Goal: Task Accomplishment & Management: Use online tool/utility

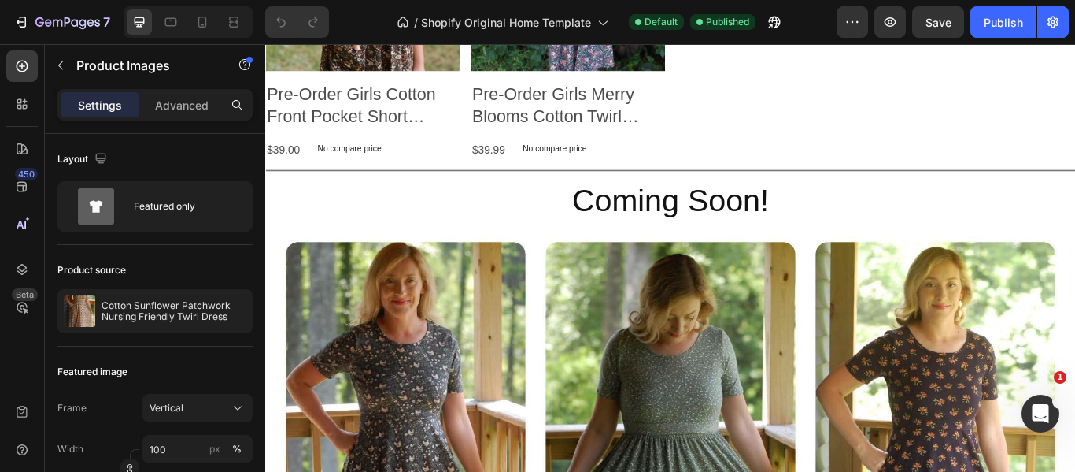
scroll to position [1696, 0]
click at [705, 207] on h2 "Coming Soon!" at bounding box center [737, 226] width 945 height 50
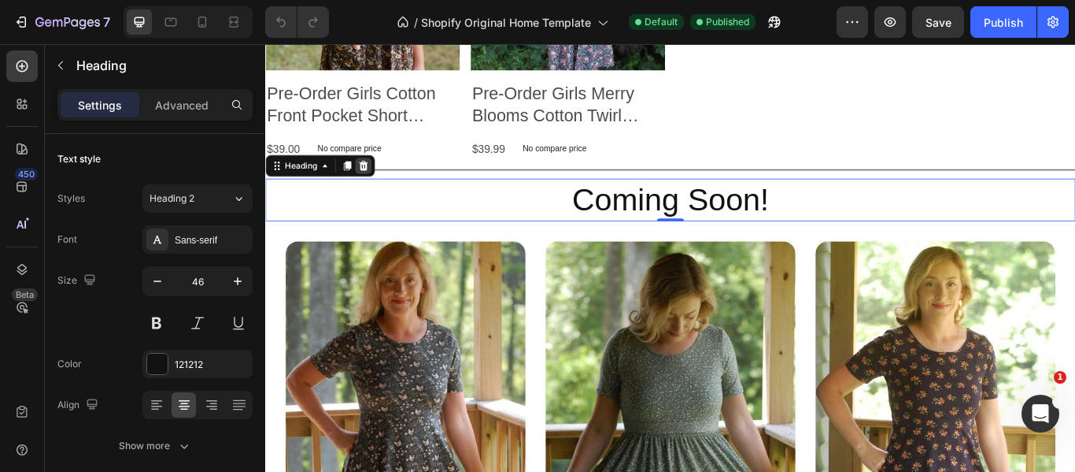
click at [384, 179] on icon at bounding box center [379, 185] width 13 height 13
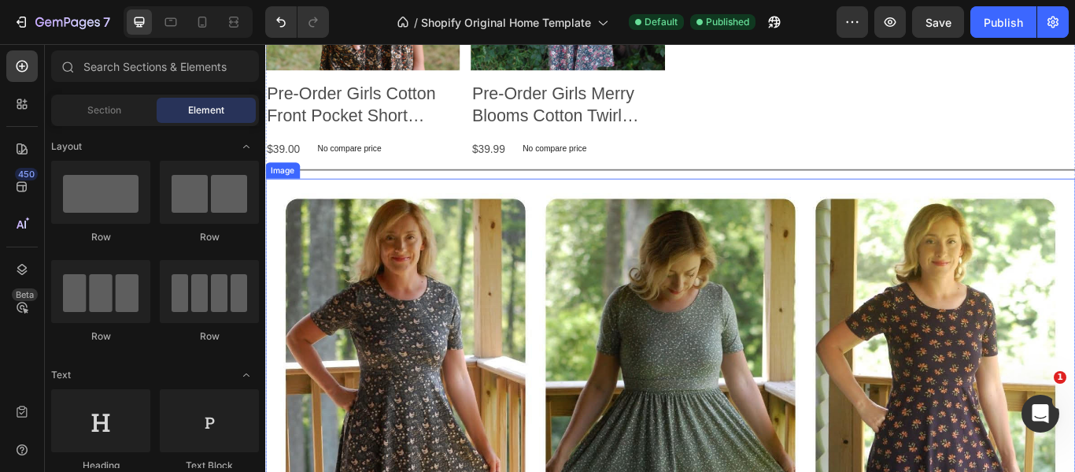
click at [584, 201] on img at bounding box center [737, 466] width 945 height 531
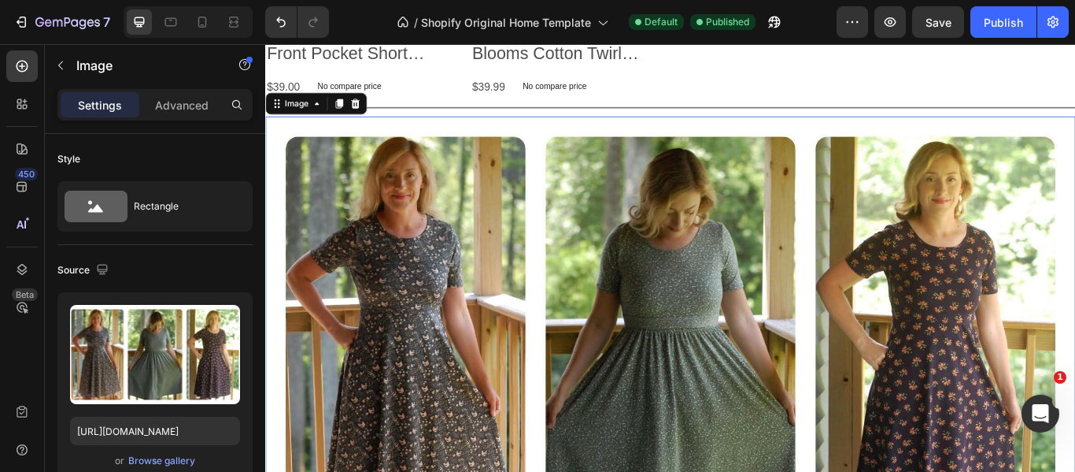
scroll to position [1757, 0]
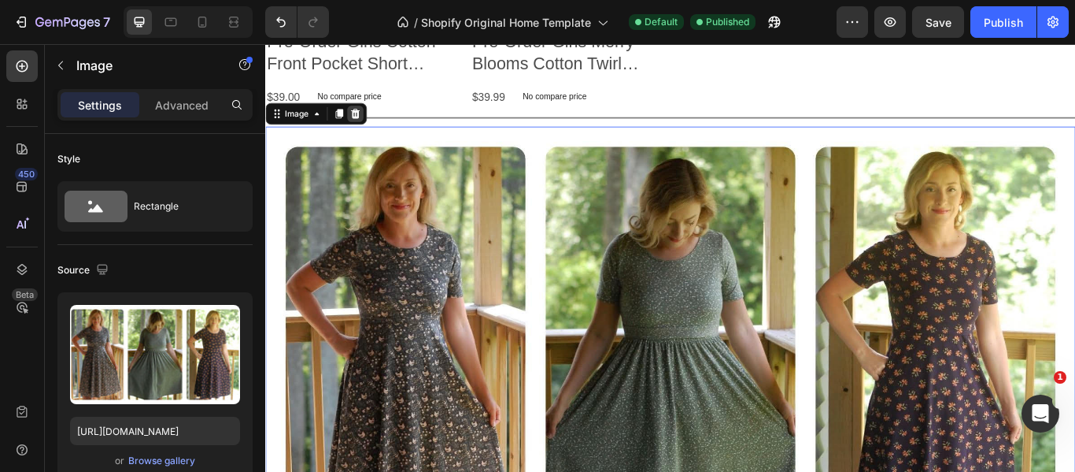
click at [373, 119] on icon at bounding box center [370, 125] width 13 height 13
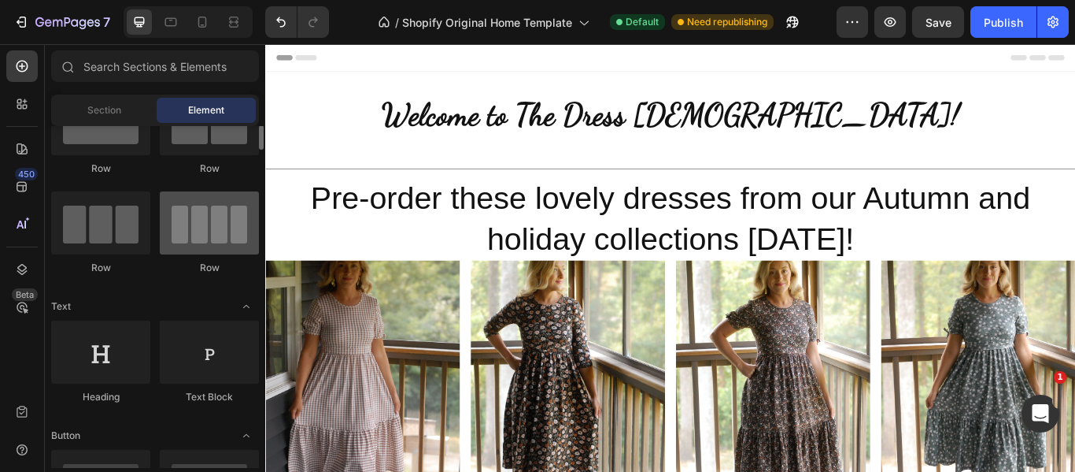
scroll to position [69, 0]
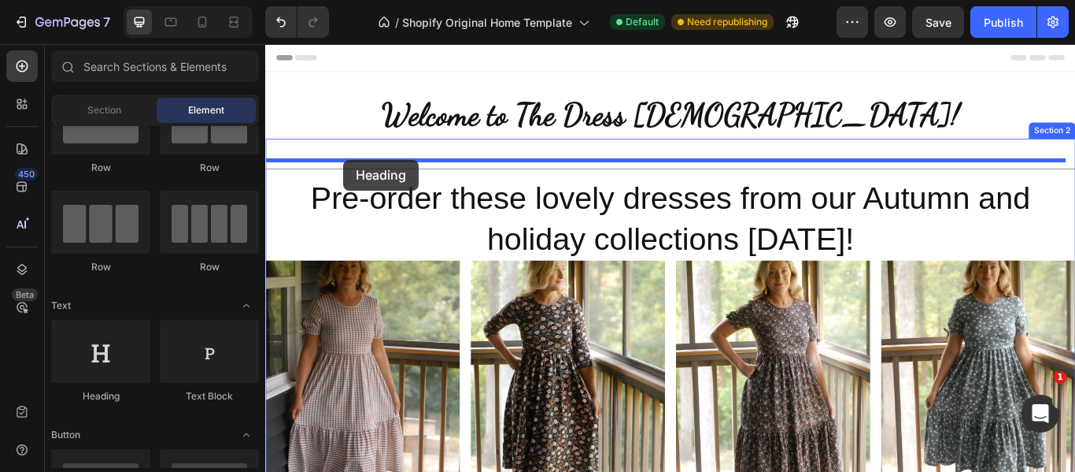
drag, startPoint x: 386, startPoint y: 395, endPoint x: 356, endPoint y: 179, distance: 218.5
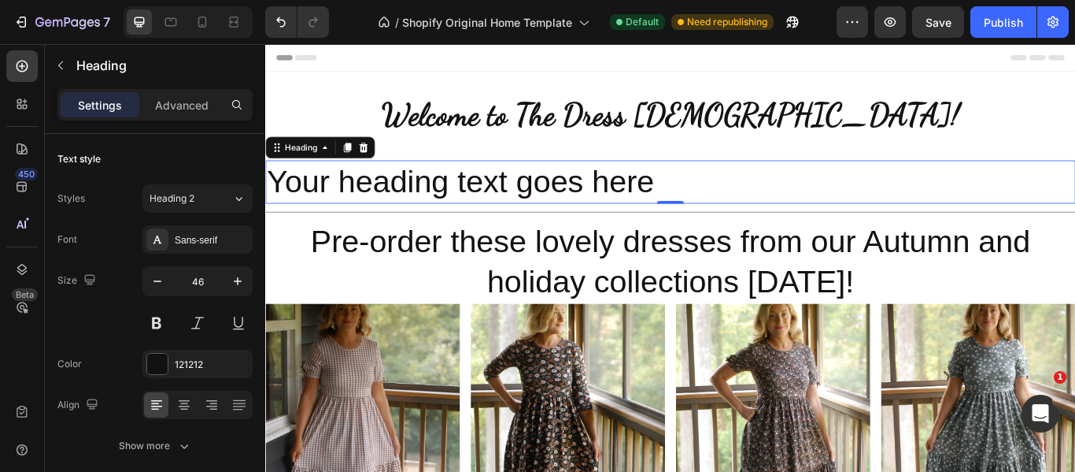
click at [380, 206] on h2 "Your heading text goes here" at bounding box center [737, 204] width 945 height 50
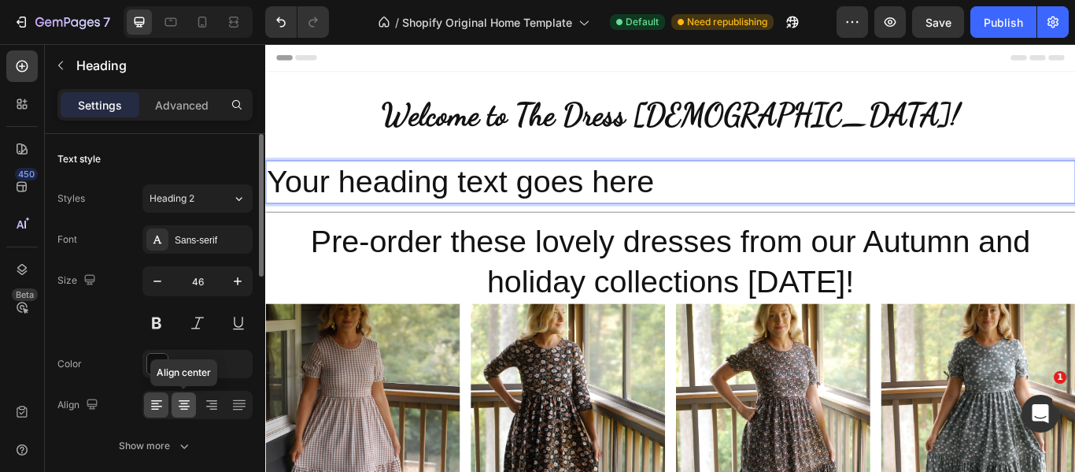
click at [179, 408] on icon at bounding box center [184, 405] width 16 height 16
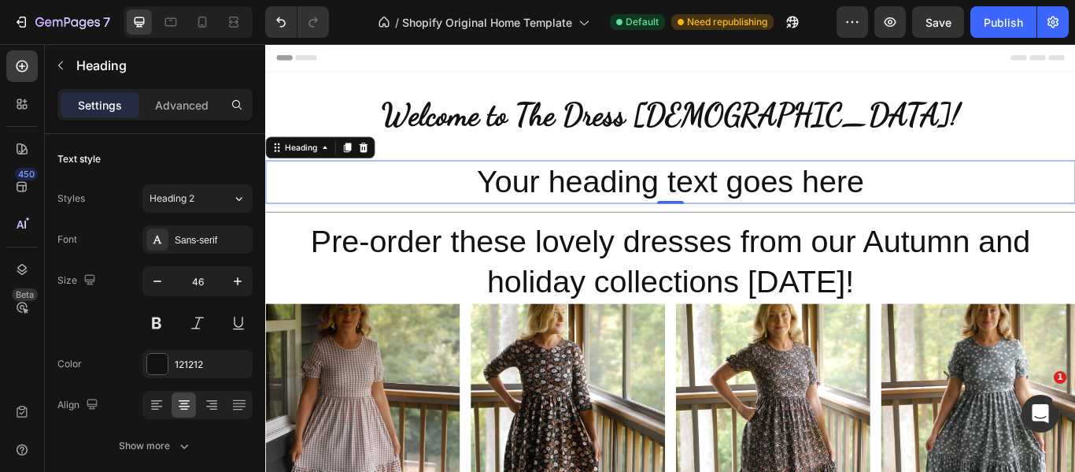
click at [626, 207] on p "Your heading text goes here" at bounding box center [738, 204] width 942 height 47
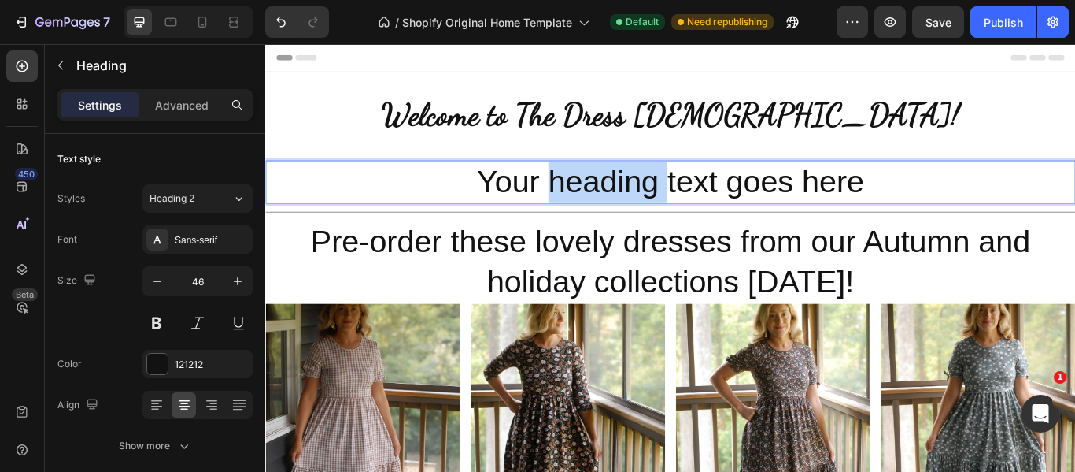
click at [626, 207] on p "Your heading text goes here" at bounding box center [738, 204] width 942 height 47
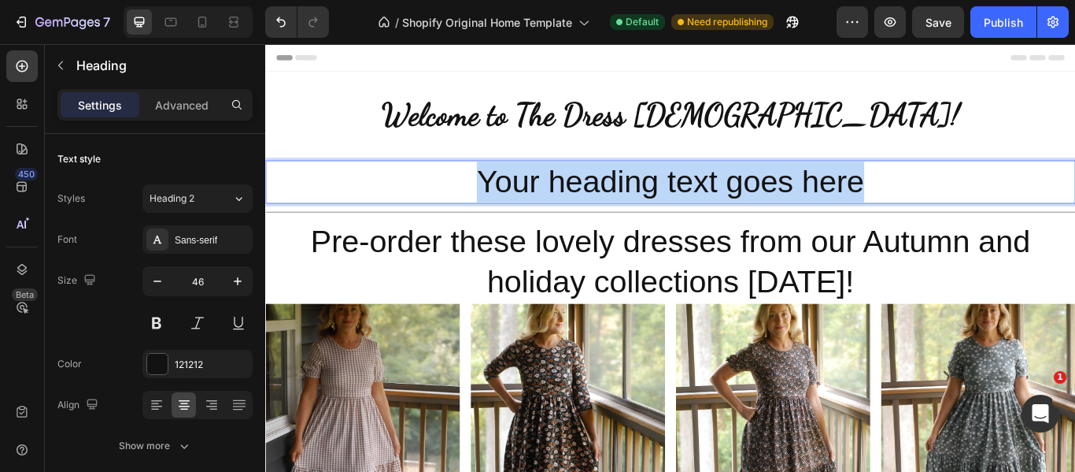
click at [626, 207] on p "Your heading text goes here" at bounding box center [738, 204] width 942 height 47
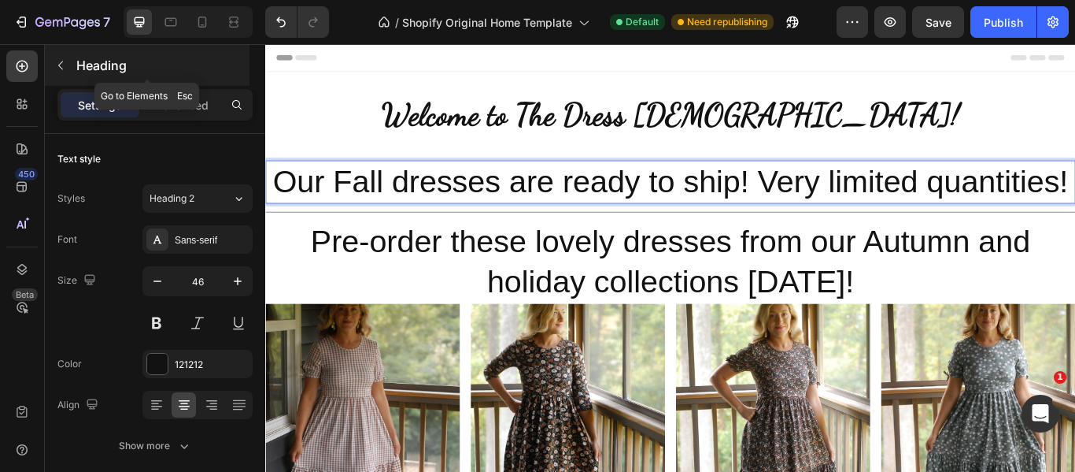
click at [68, 68] on button "button" at bounding box center [60, 65] width 25 height 25
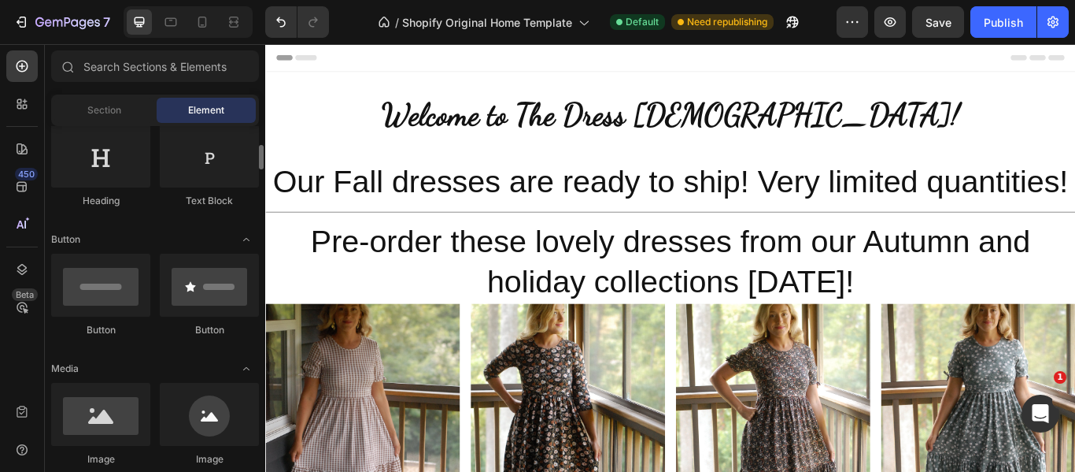
scroll to position [167, 0]
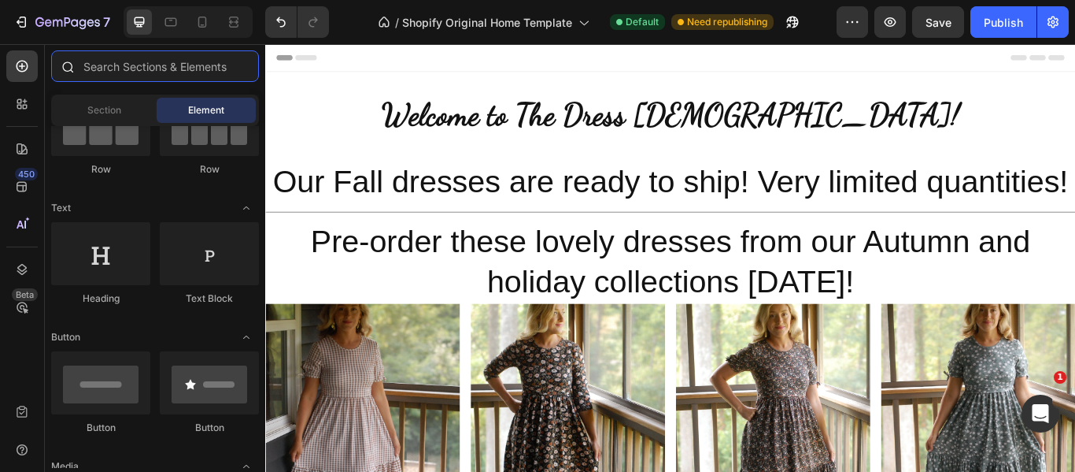
click at [116, 70] on input "text" at bounding box center [155, 65] width 208 height 31
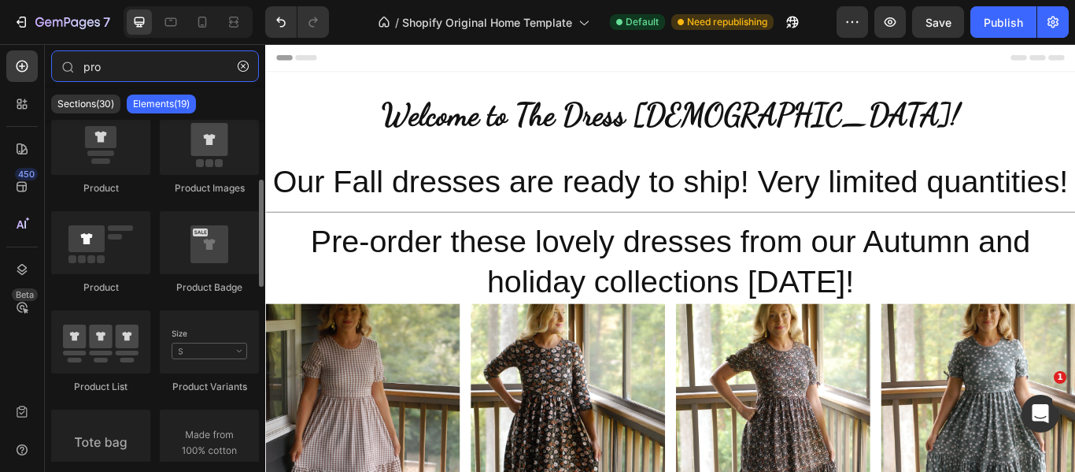
scroll to position [157, 0]
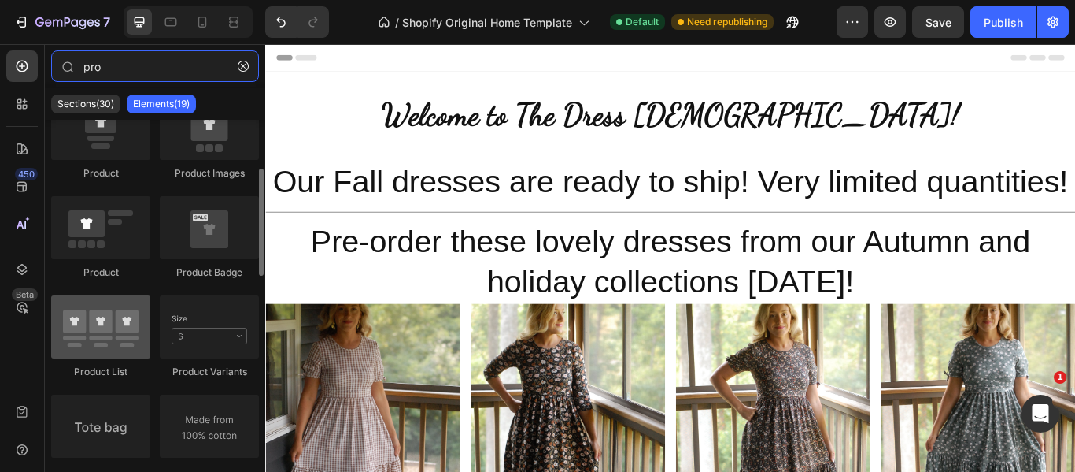
type input "pro"
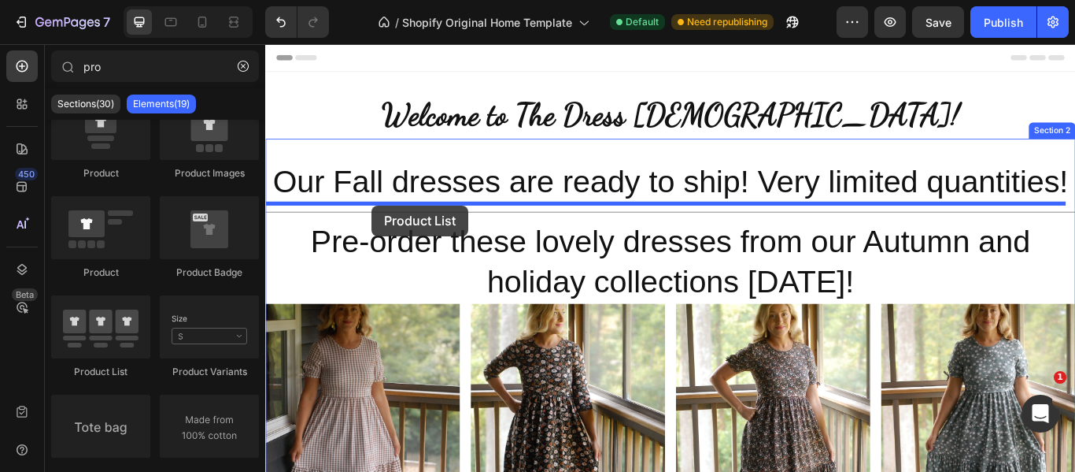
drag, startPoint x: 366, startPoint y: 375, endPoint x: 389, endPoint y: 232, distance: 144.3
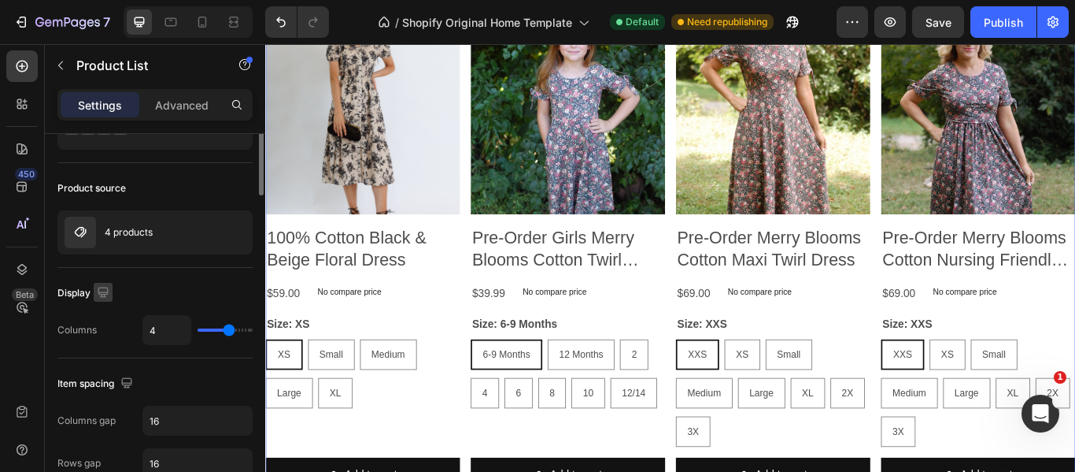
scroll to position [0, 0]
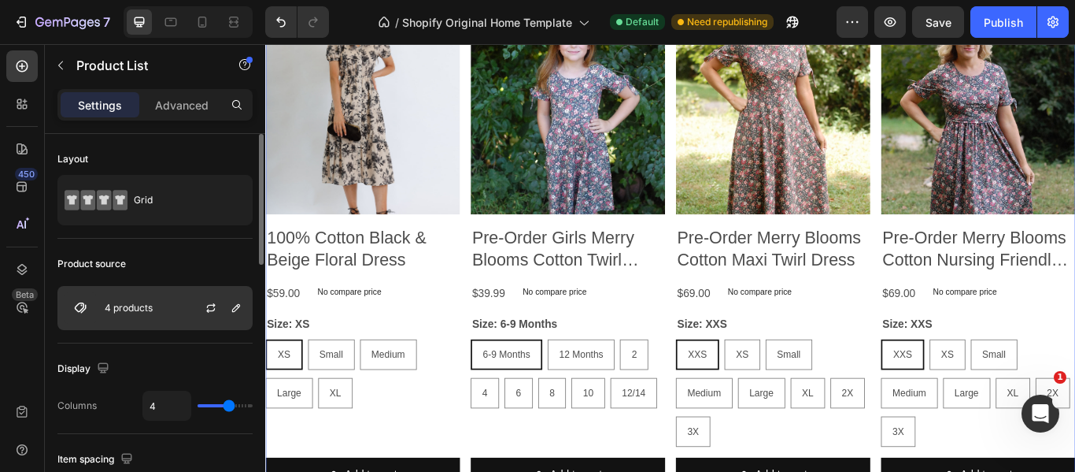
click at [115, 313] on div "4 products" at bounding box center [154, 308] width 195 height 44
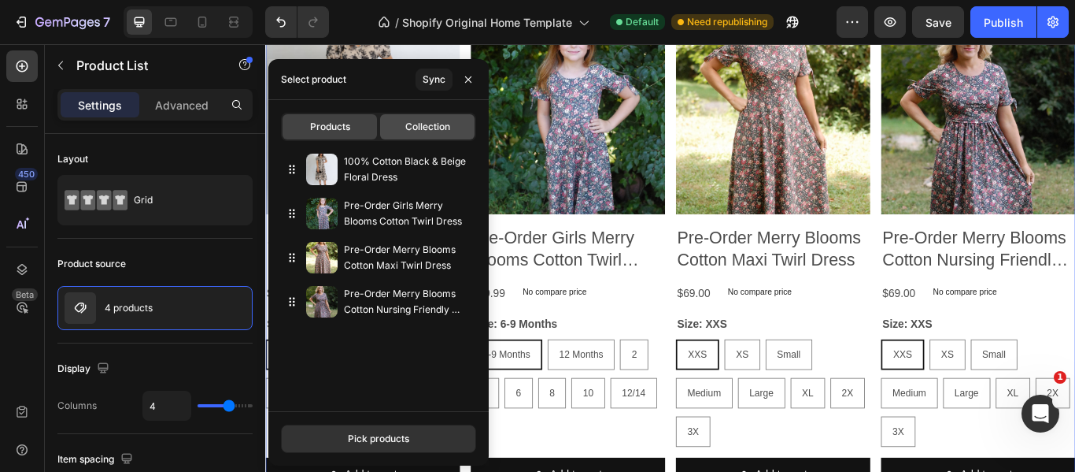
click at [422, 126] on span "Collection" at bounding box center [427, 127] width 45 height 14
type input "10"
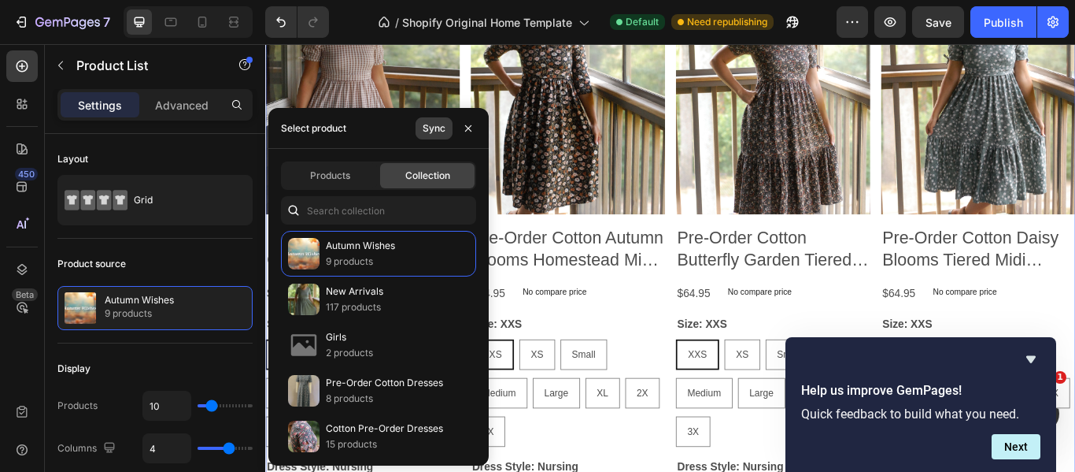
click at [435, 127] on div "Sync" at bounding box center [434, 128] width 23 height 14
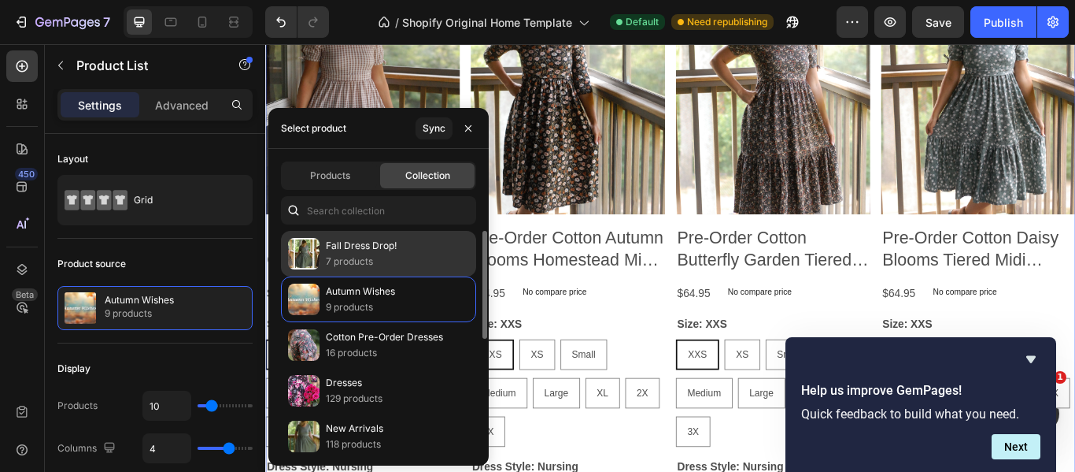
click at [337, 247] on p "Fall Dress Drop!" at bounding box center [361, 246] width 71 height 16
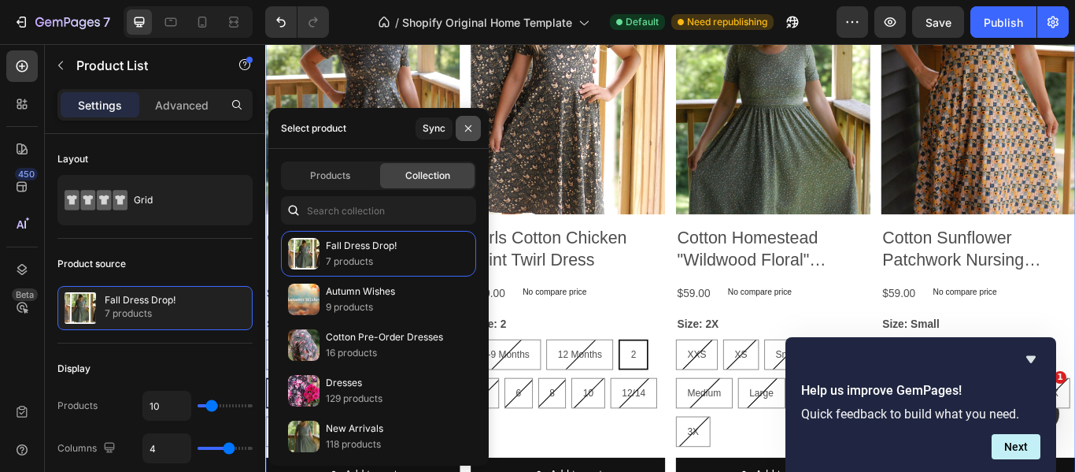
click at [468, 130] on icon "button" at bounding box center [468, 128] width 13 height 13
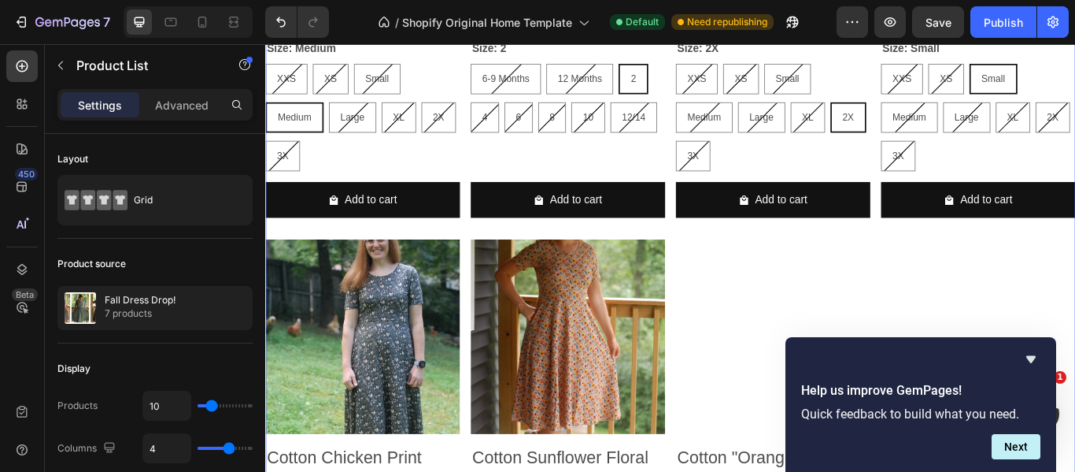
scroll to position [534, 0]
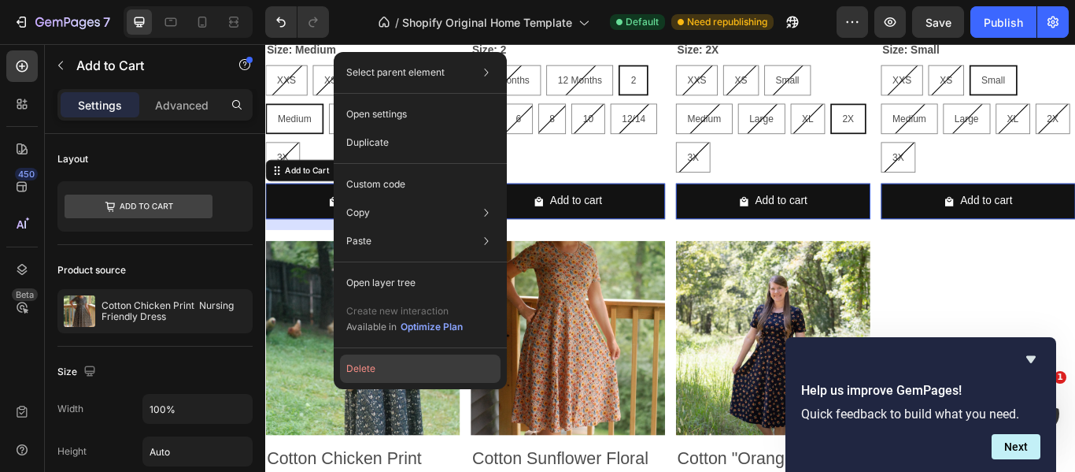
click at [366, 371] on button "Delete" at bounding box center [420, 368] width 161 height 28
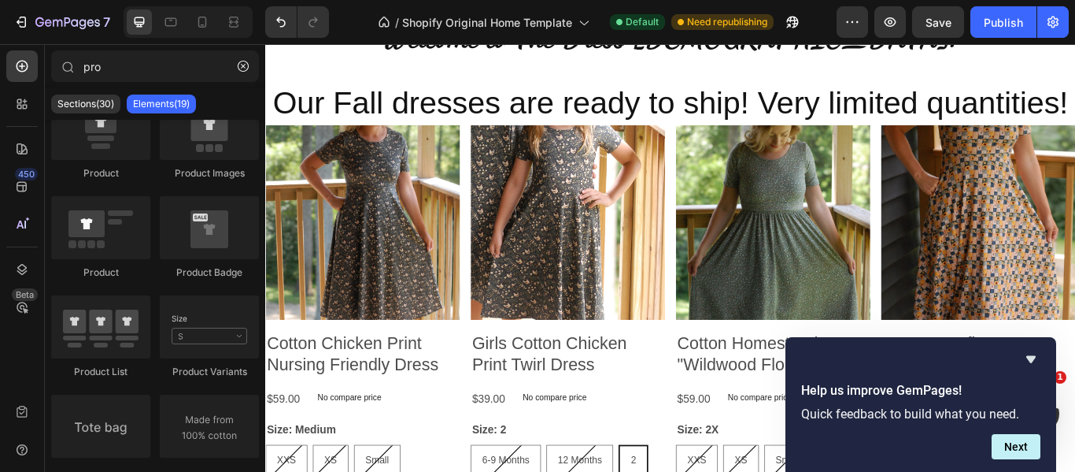
scroll to position [93, 0]
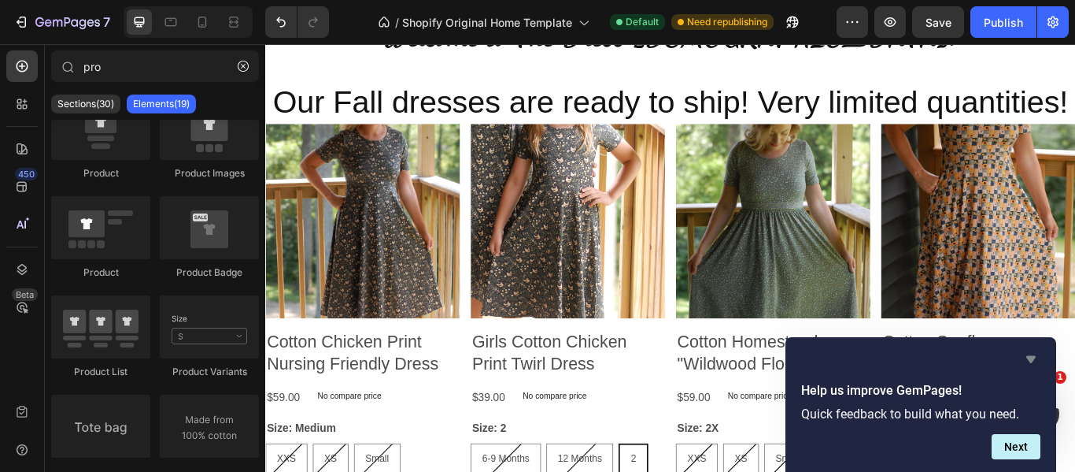
click at [1030, 357] on icon "Hide survey" at bounding box center [1031, 359] width 9 height 7
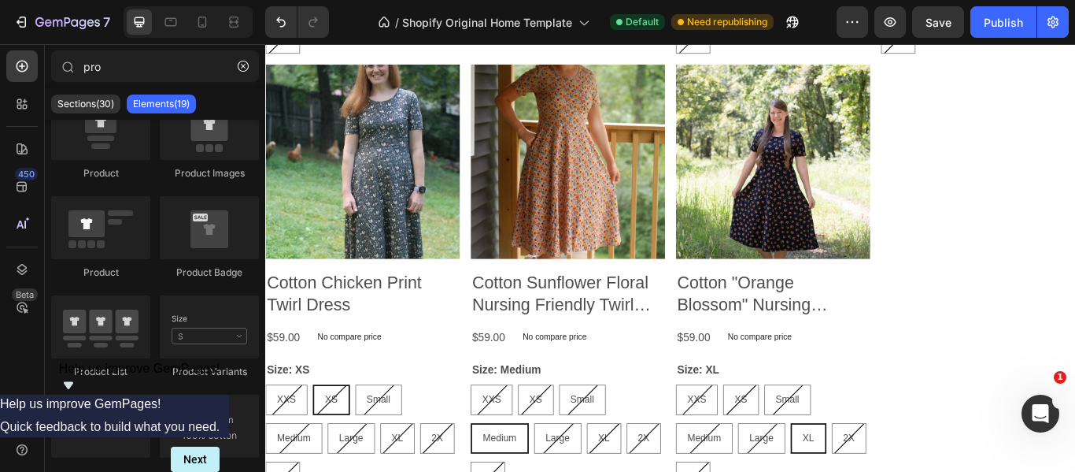
scroll to position [673, 0]
click at [199, 24] on icon at bounding box center [202, 22] width 9 height 11
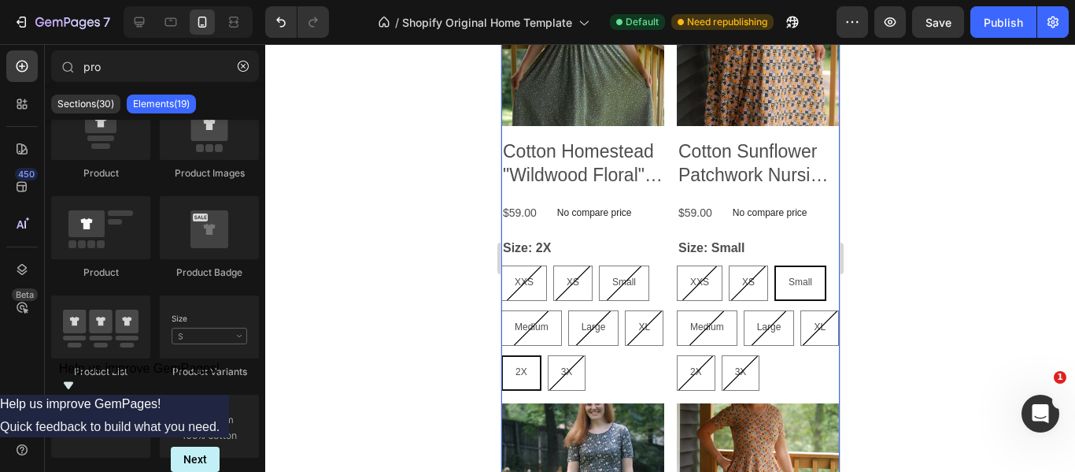
scroll to position [786, 0]
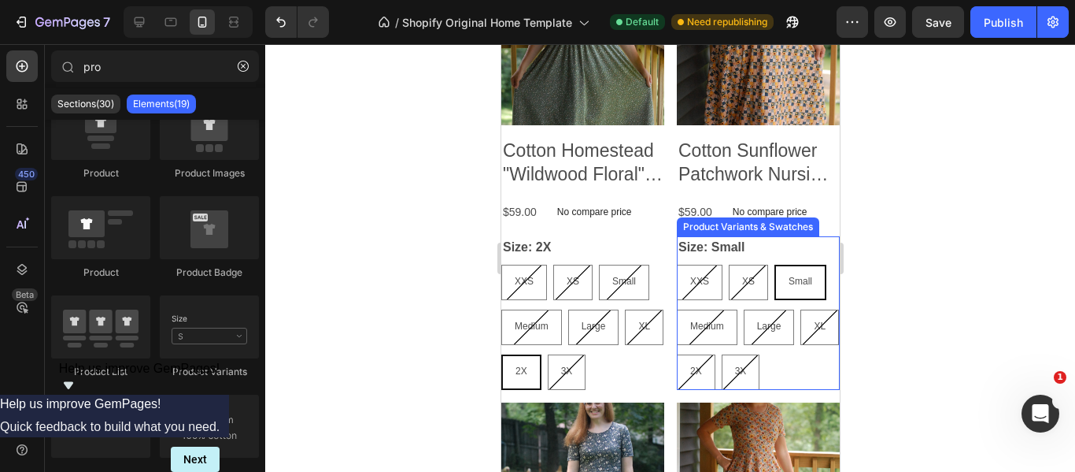
click at [694, 236] on legend "Size: Small" at bounding box center [710, 247] width 69 height 22
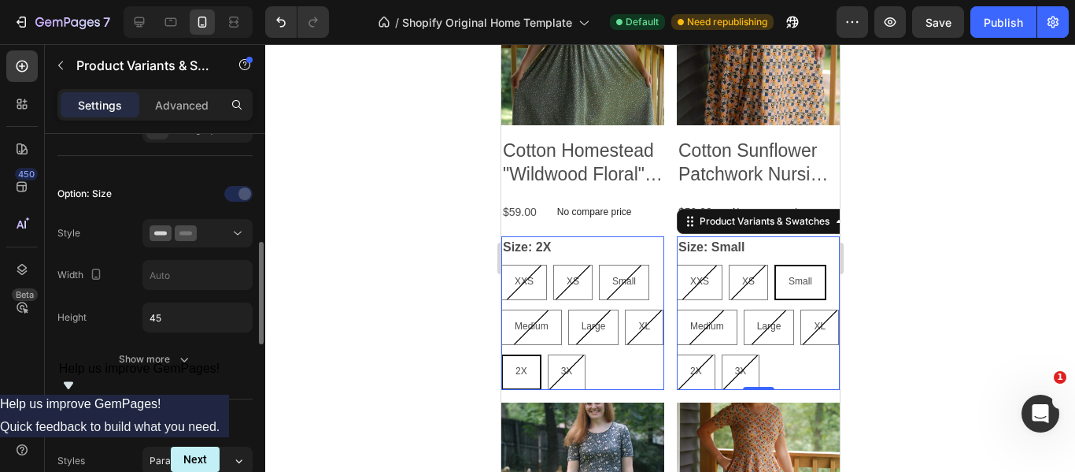
scroll to position [398, 0]
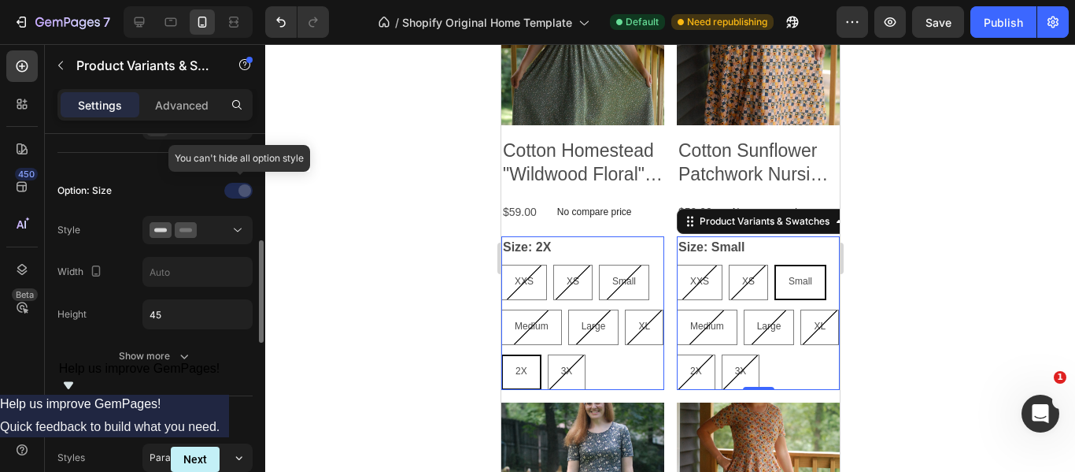
click at [243, 188] on div at bounding box center [240, 190] width 110 height 25
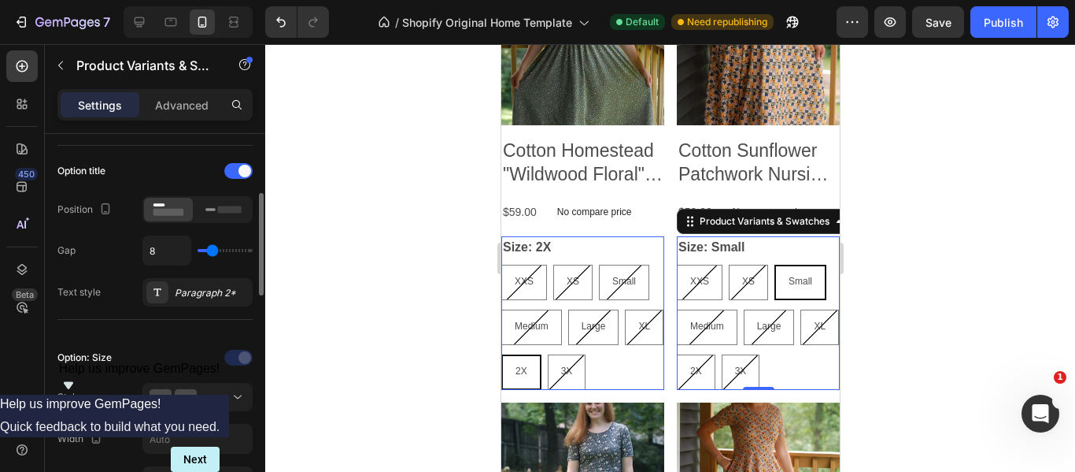
scroll to position [229, 0]
click at [247, 175] on span at bounding box center [245, 173] width 13 height 13
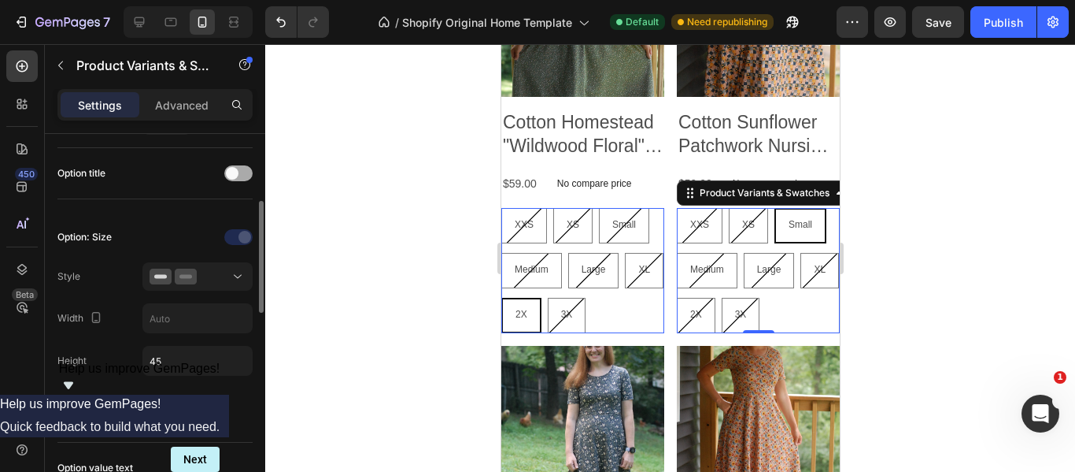
click at [247, 175] on div at bounding box center [238, 173] width 28 height 16
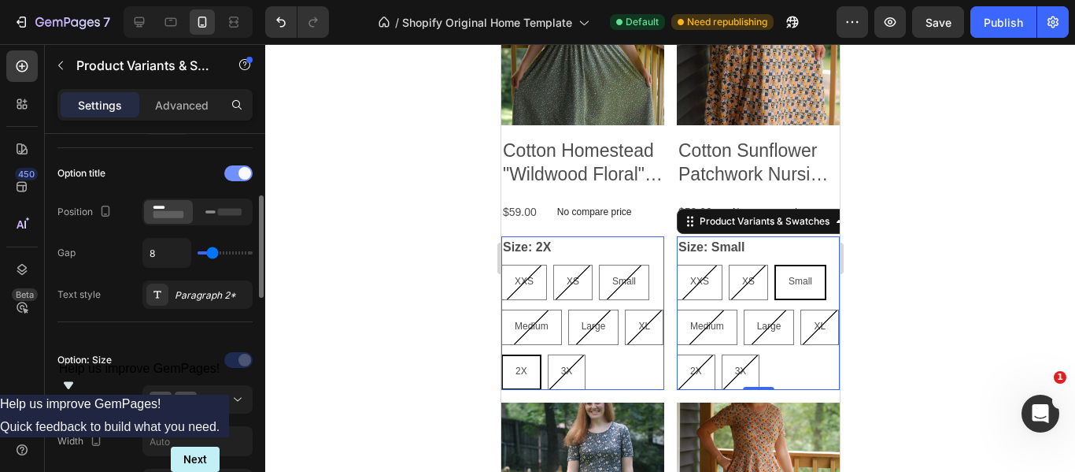
click at [247, 175] on span at bounding box center [245, 173] width 13 height 13
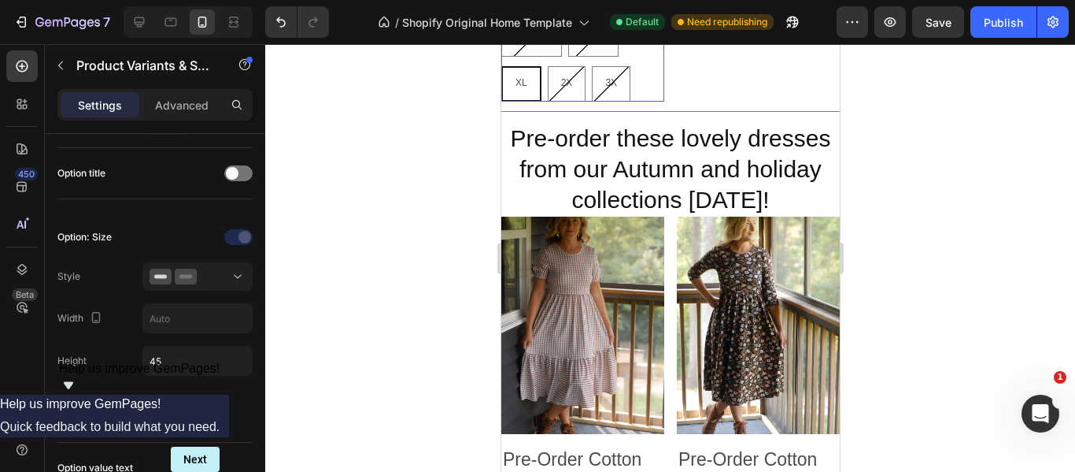
scroll to position [1879, 0]
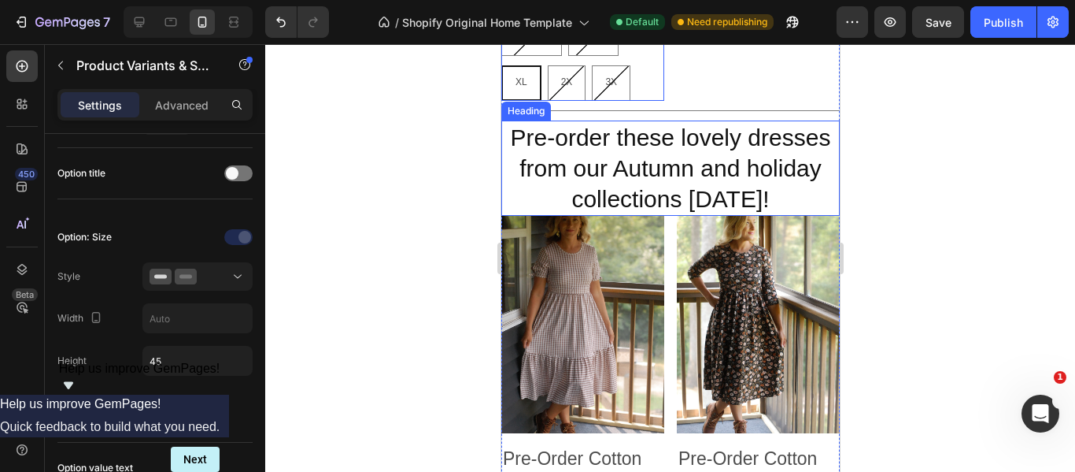
click at [760, 176] on h2 "Pre-order these lovely dresses from our Autumn and holiday collections [DATE]!" at bounding box center [670, 167] width 339 height 95
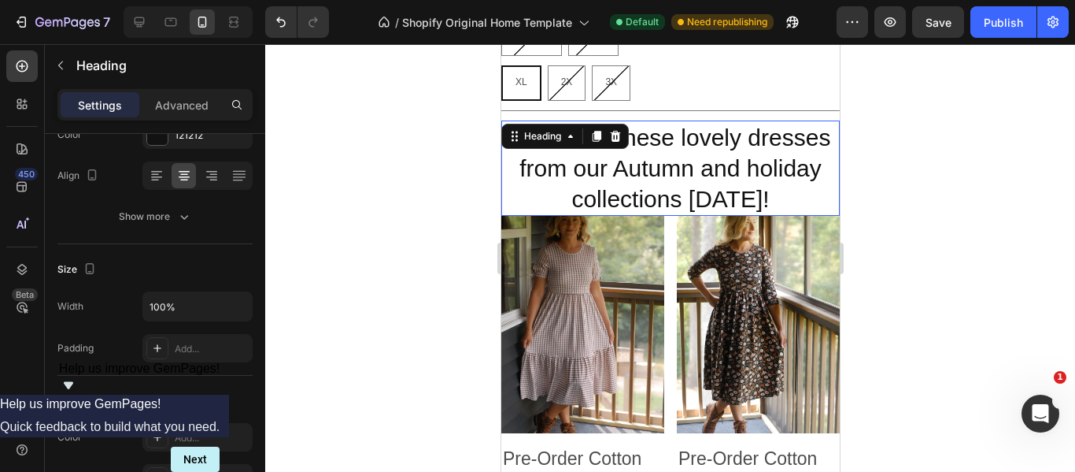
scroll to position [0, 0]
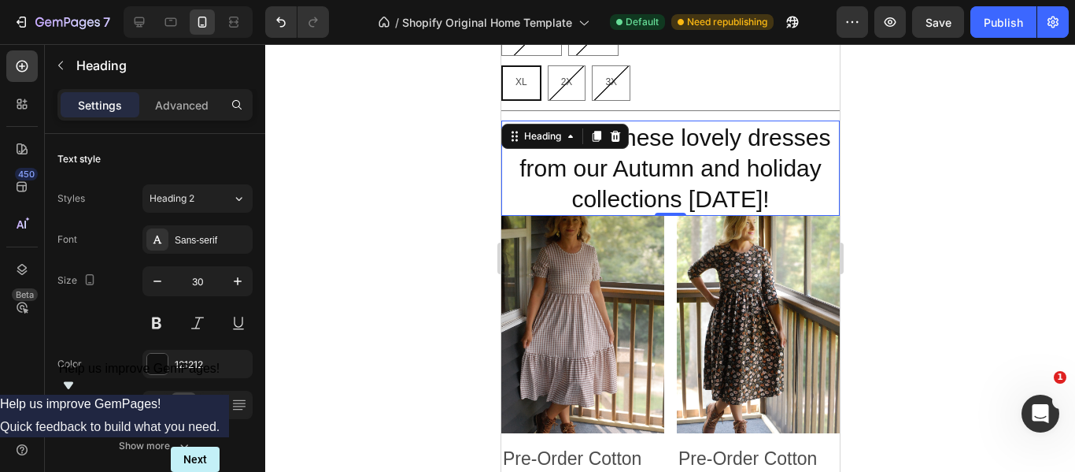
click at [755, 176] on h2 "Pre-order these lovely dresses from our Autumn and holiday collections [DATE]!" at bounding box center [670, 167] width 339 height 95
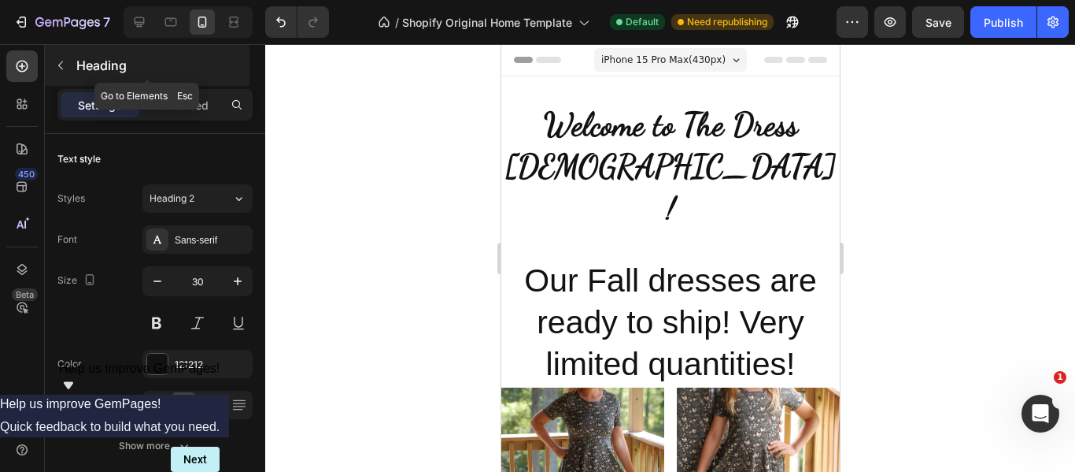
click at [63, 64] on icon "button" at bounding box center [60, 65] width 13 height 13
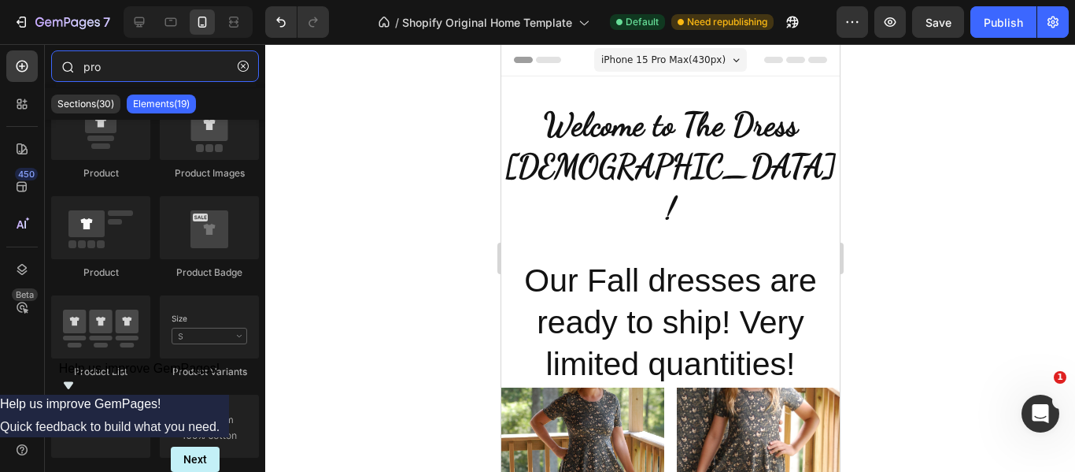
click at [126, 66] on input "pro" at bounding box center [155, 65] width 208 height 31
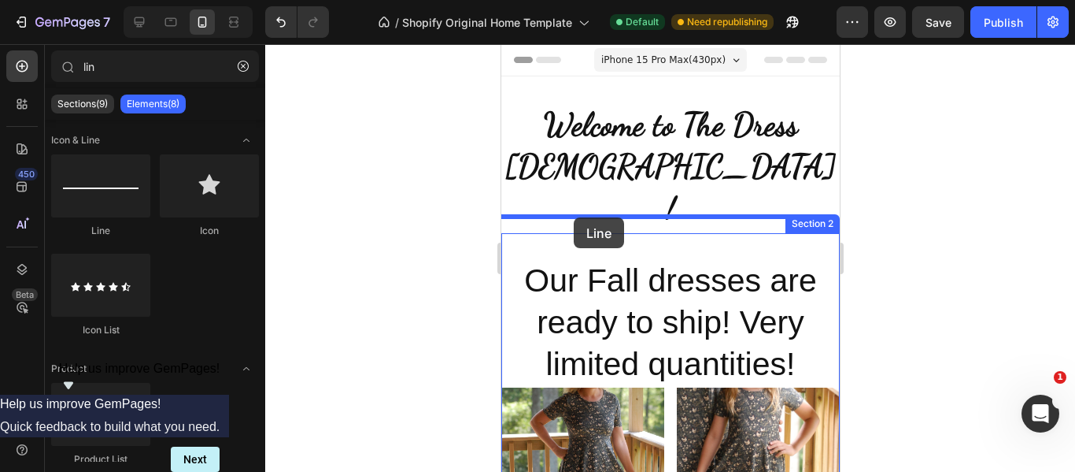
drag, startPoint x: 583, startPoint y: 228, endPoint x: 573, endPoint y: 217, distance: 14.5
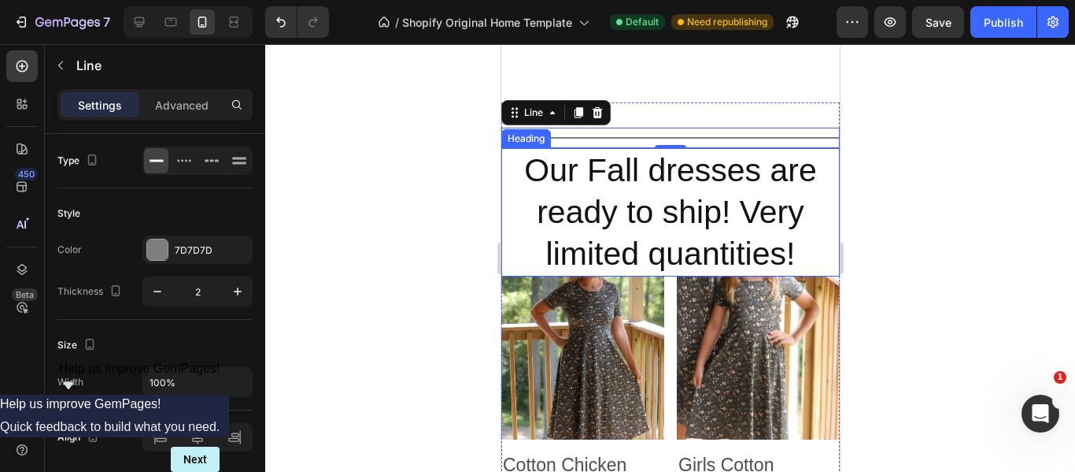
scroll to position [83, 0]
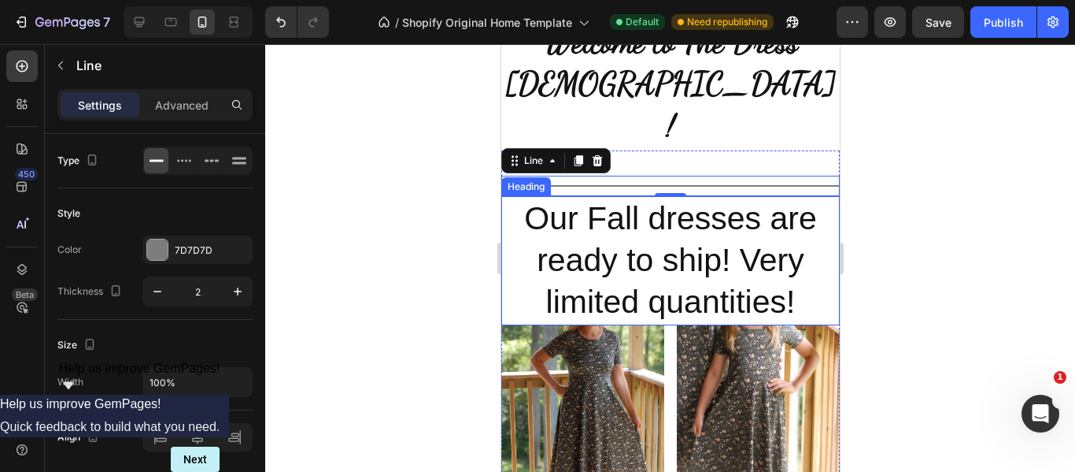
click at [572, 198] on p "Our Fall dresses are ready to ship! Very limited quantities!" at bounding box center [669, 261] width 335 height 126
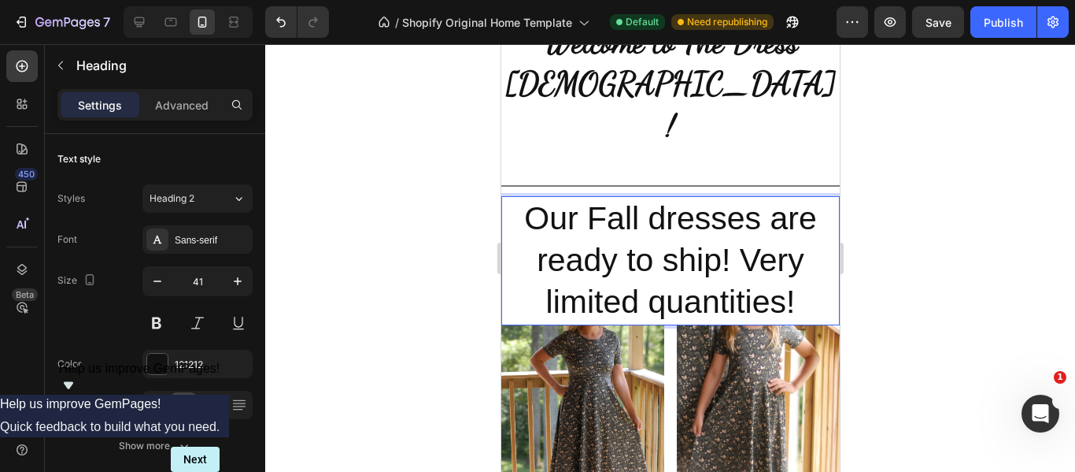
click at [572, 198] on p "Our Fall dresses are ready to ship! Very limited quantities!" at bounding box center [669, 261] width 335 height 126
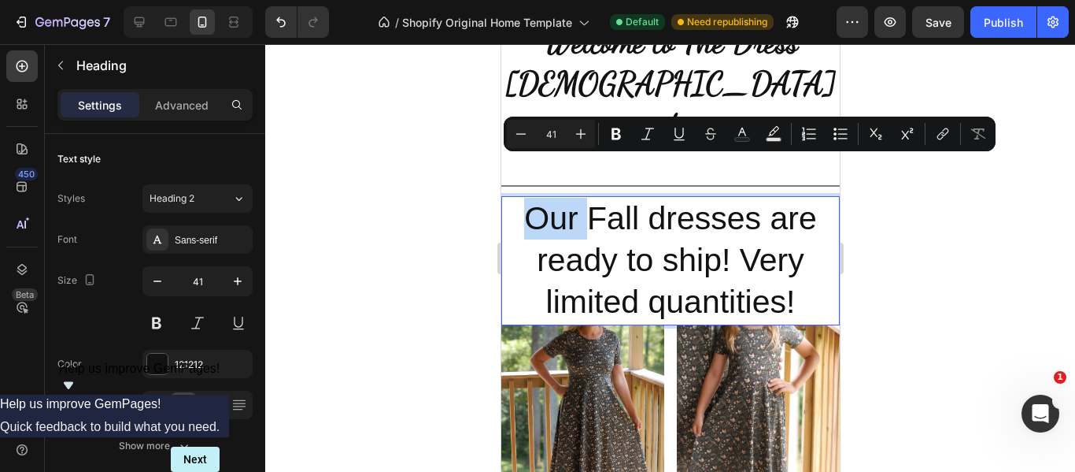
drag, startPoint x: 572, startPoint y: 175, endPoint x: 536, endPoint y: 180, distance: 35.9
click at [536, 198] on p "Our Fall dresses are ready to ship! Very limited quantities!" at bounding box center [669, 261] width 335 height 126
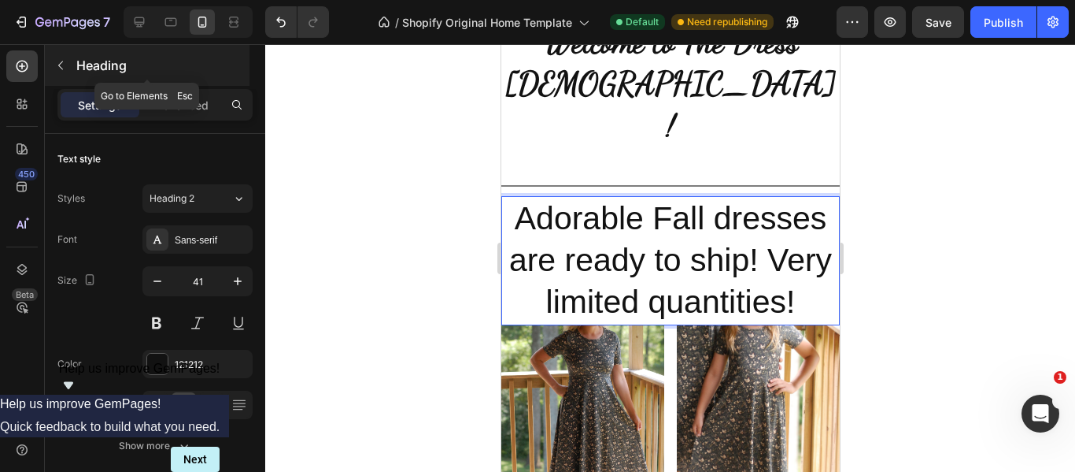
click at [67, 69] on button "button" at bounding box center [60, 65] width 25 height 25
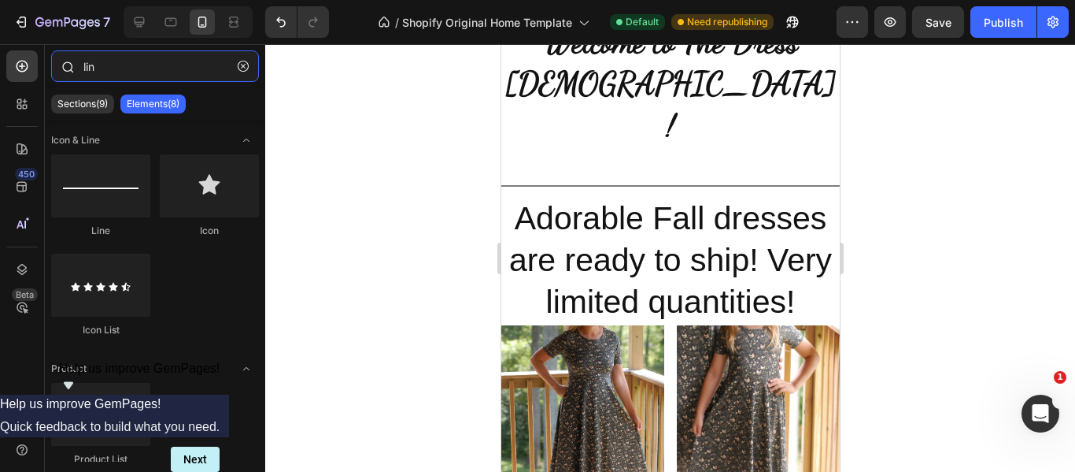
click at [128, 69] on input "lin" at bounding box center [155, 65] width 208 height 31
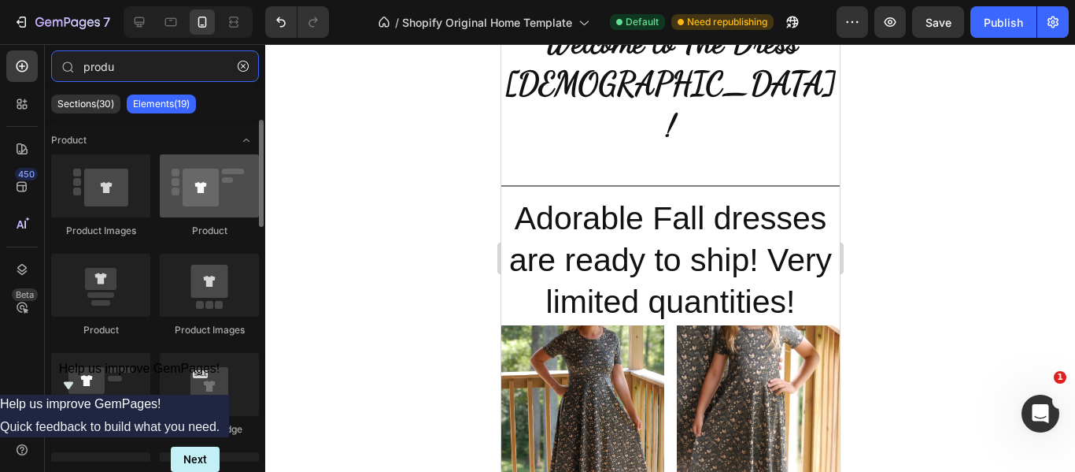
type input "produ"
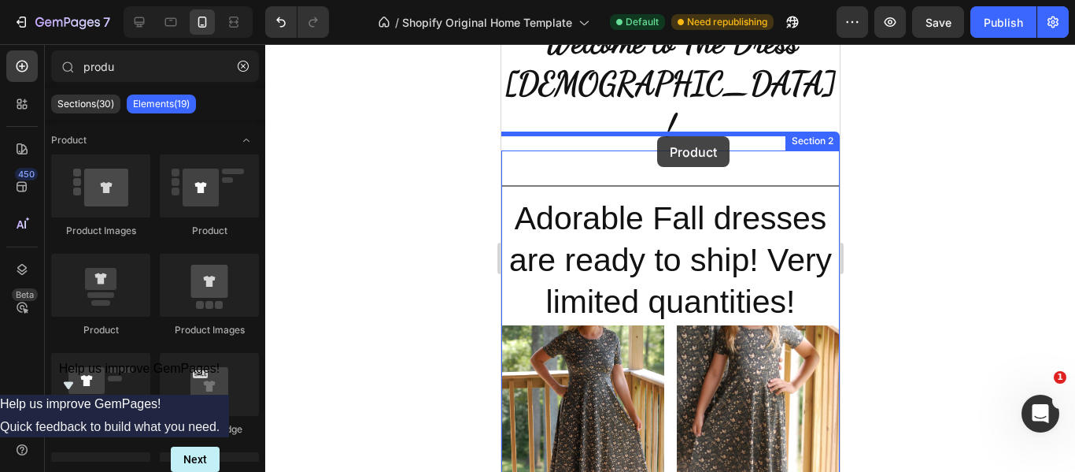
drag, startPoint x: 699, startPoint y: 234, endPoint x: 657, endPoint y: 136, distance: 106.5
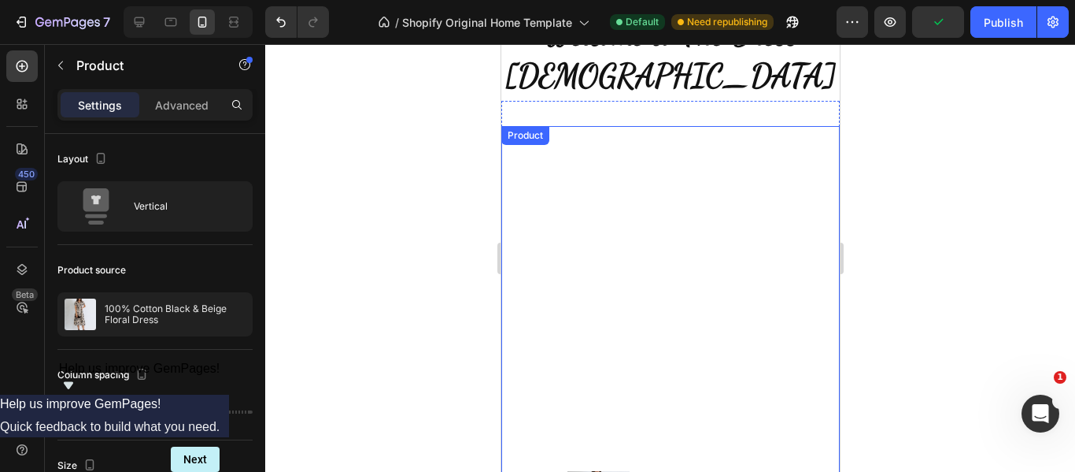
scroll to position [90, 0]
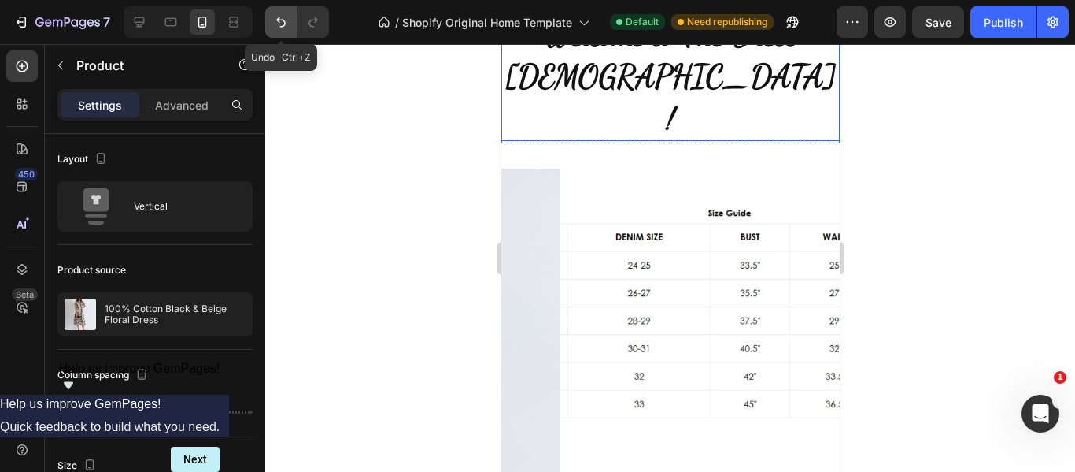
click at [276, 26] on icon "Undo/Redo" at bounding box center [281, 22] width 16 height 16
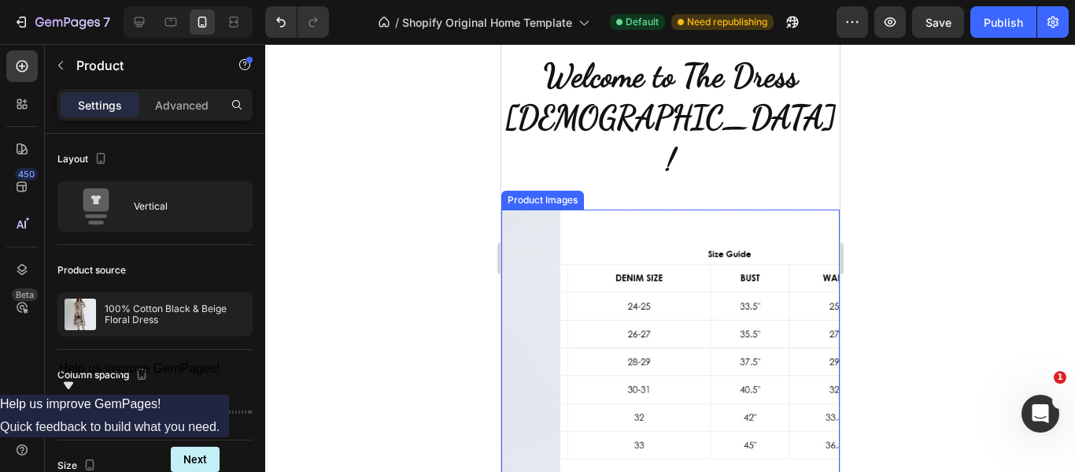
scroll to position [39, 0]
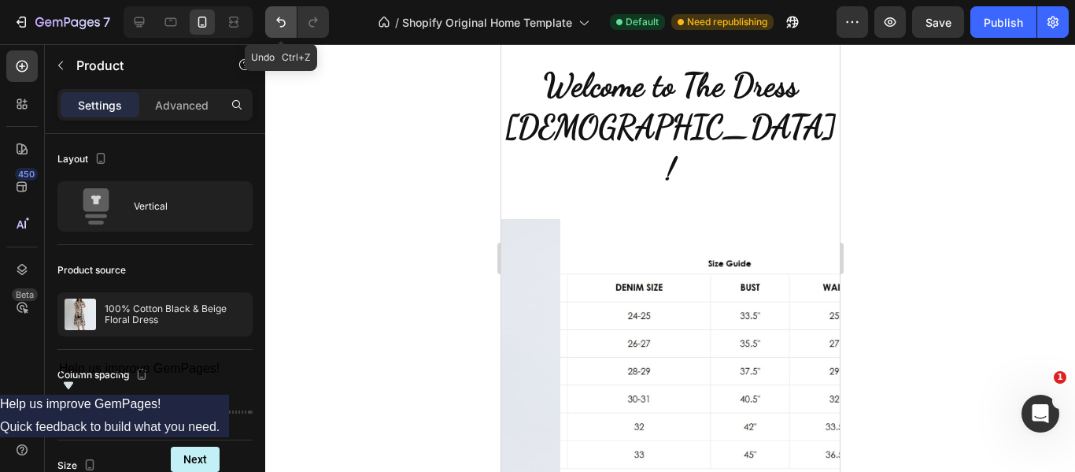
click at [282, 24] on icon "Undo/Redo" at bounding box center [281, 22] width 16 height 16
click at [143, 21] on icon at bounding box center [139, 22] width 16 height 16
type input "32"
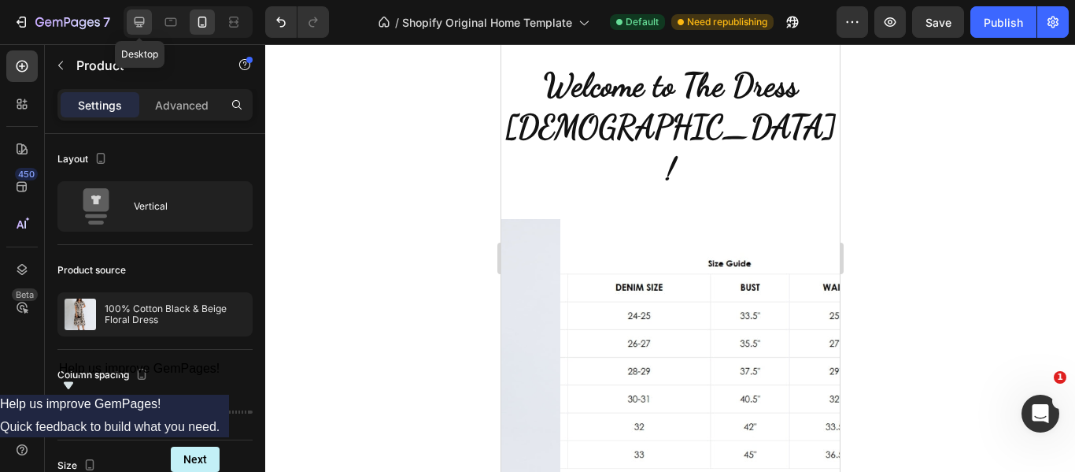
type input "1200"
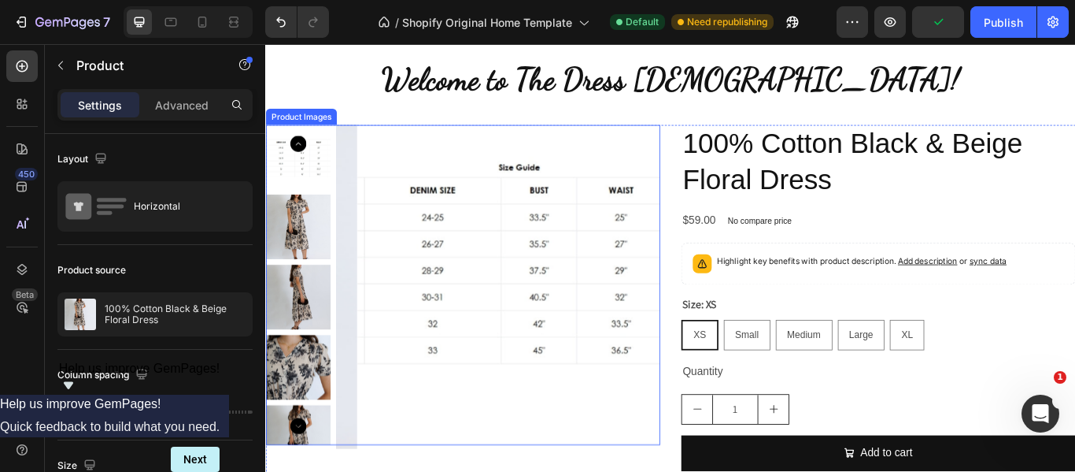
scroll to position [80, 0]
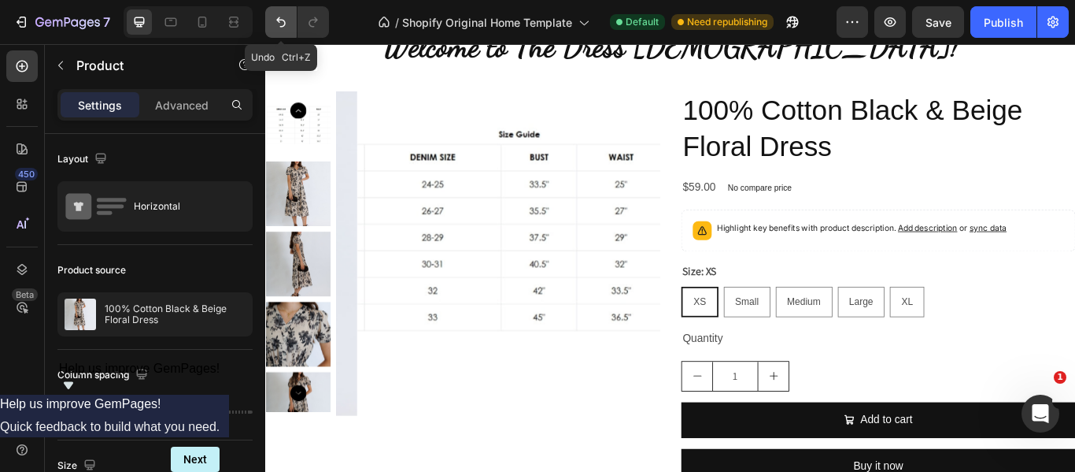
click at [276, 30] on button "Undo/Redo" at bounding box center [280, 21] width 31 height 31
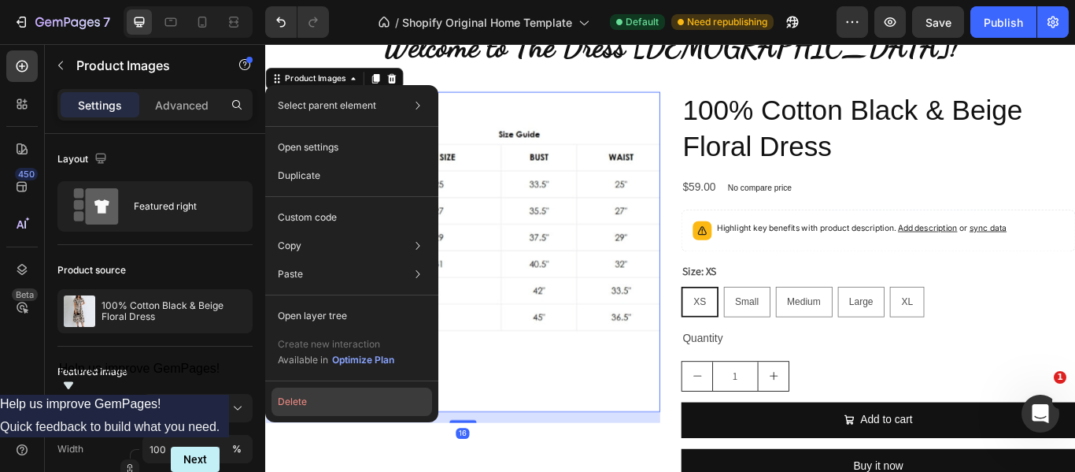
click at [298, 400] on button "Delete" at bounding box center [352, 401] width 161 height 28
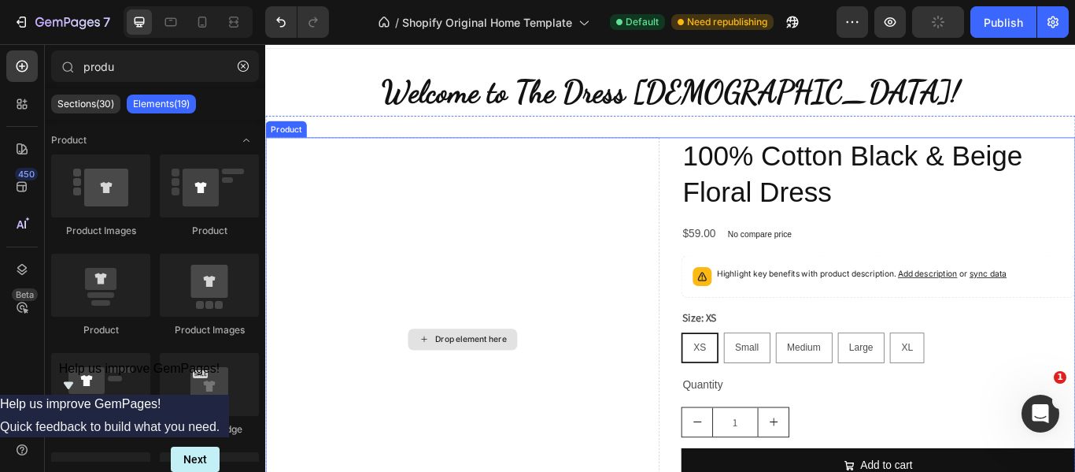
scroll to position [26, 0]
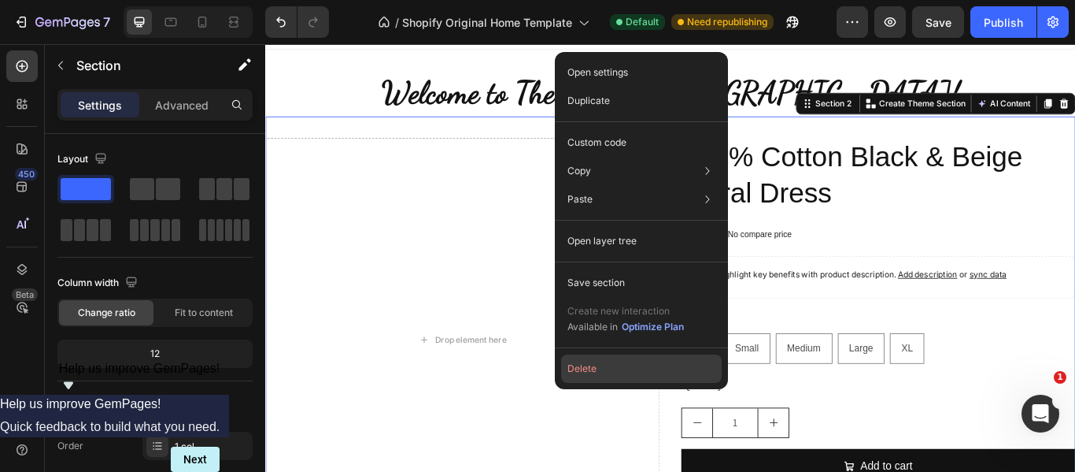
click at [599, 360] on button "Delete" at bounding box center [641, 368] width 161 height 28
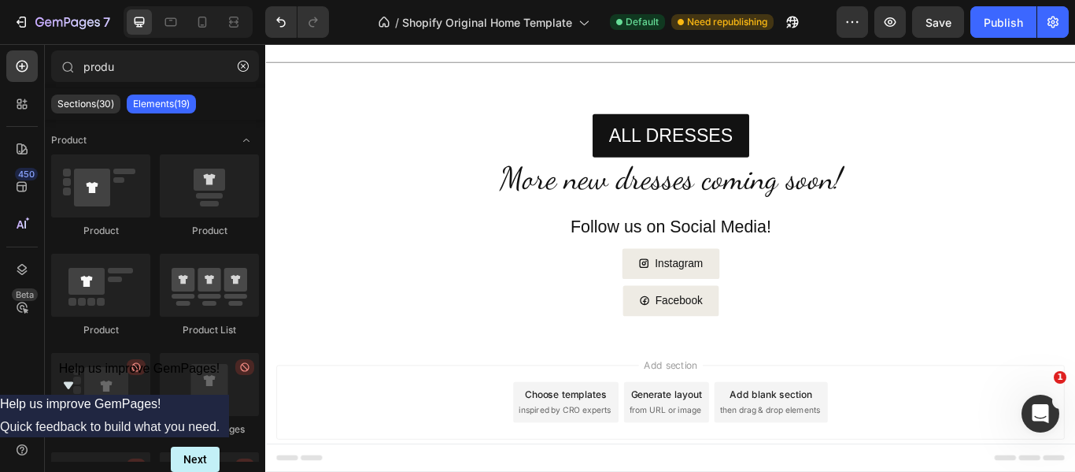
scroll to position [0, 0]
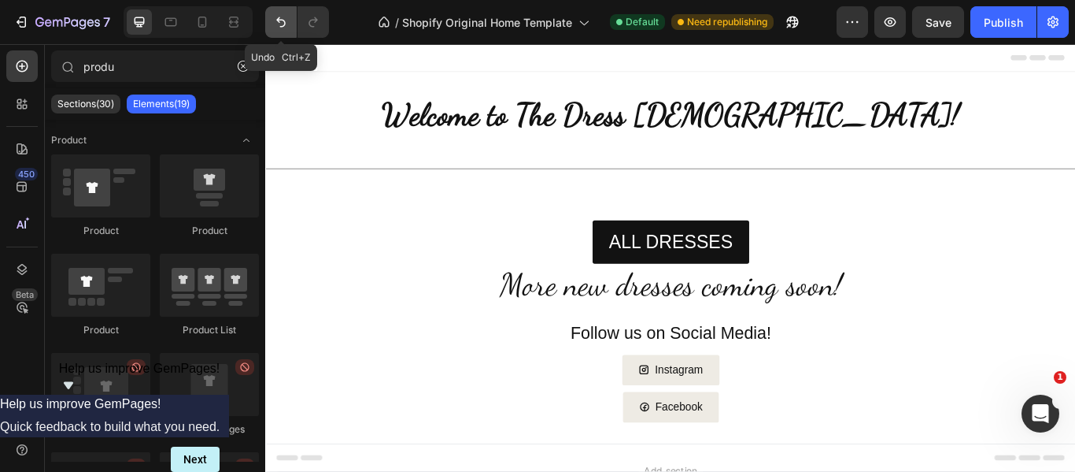
click at [280, 20] on icon "Undo/Redo" at bounding box center [280, 22] width 9 height 10
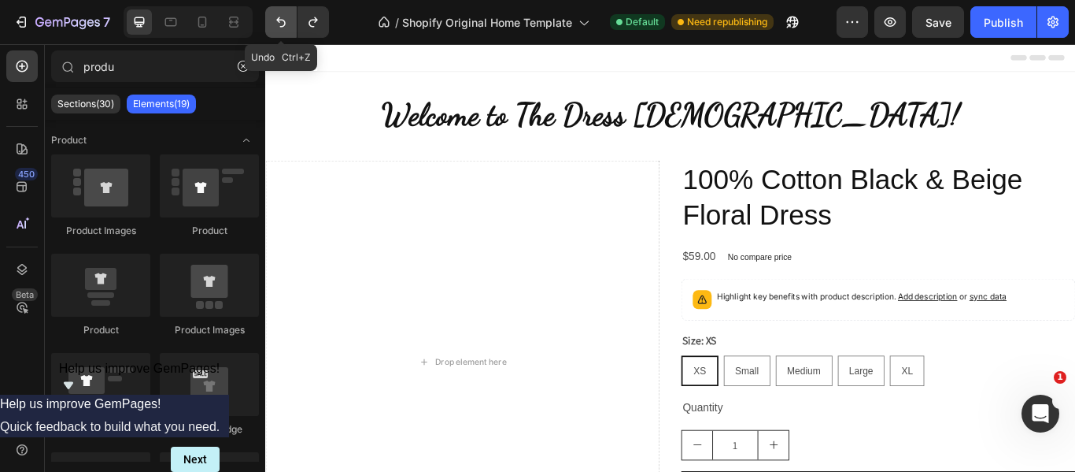
click at [273, 27] on icon "Undo/Redo" at bounding box center [281, 22] width 16 height 16
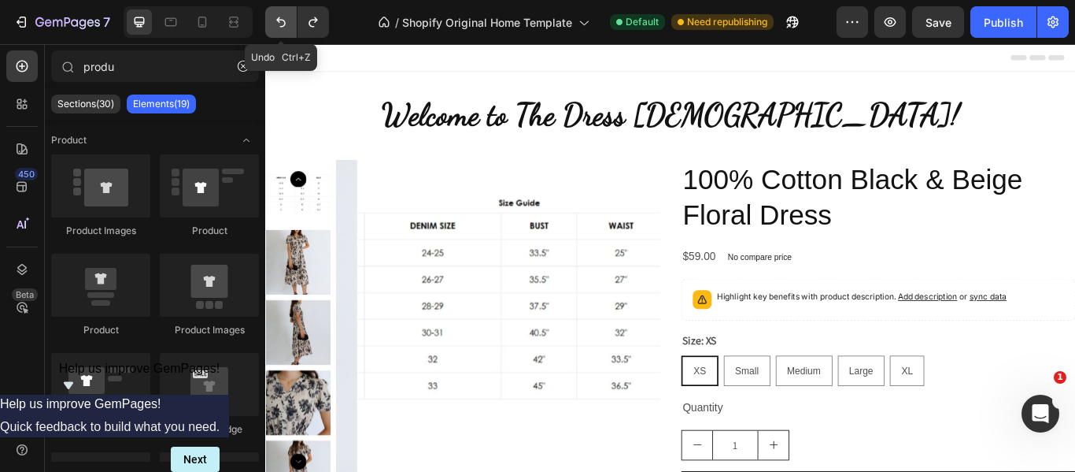
click at [273, 27] on icon "Undo/Redo" at bounding box center [281, 22] width 16 height 16
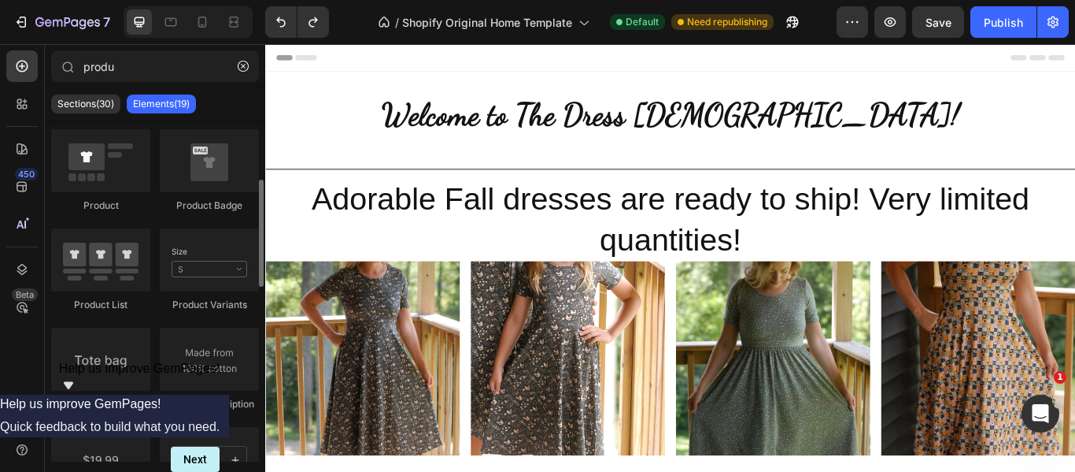
scroll to position [224, 0]
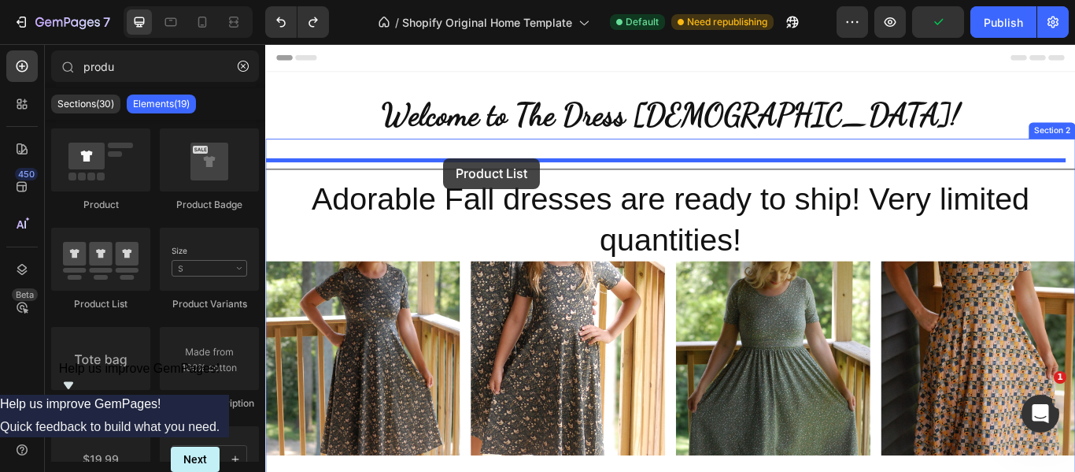
drag, startPoint x: 384, startPoint y: 315, endPoint x: 472, endPoint y: 177, distance: 163.6
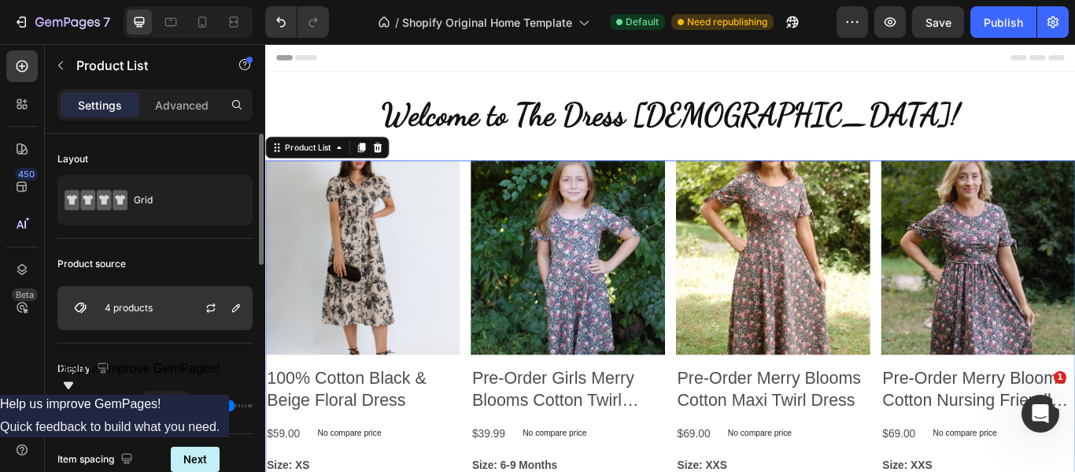
click at [131, 309] on p "4 products" at bounding box center [129, 307] width 48 height 11
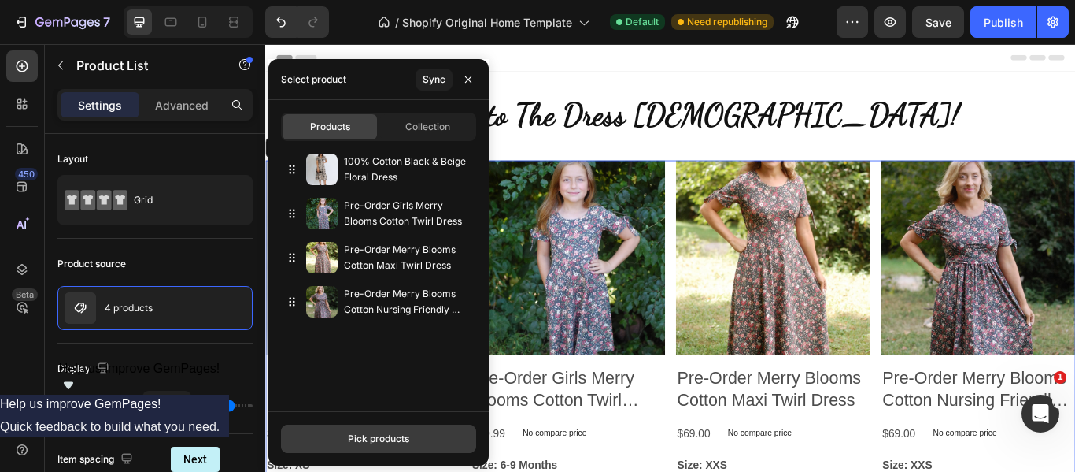
click at [378, 450] on button "Pick products" at bounding box center [378, 438] width 195 height 28
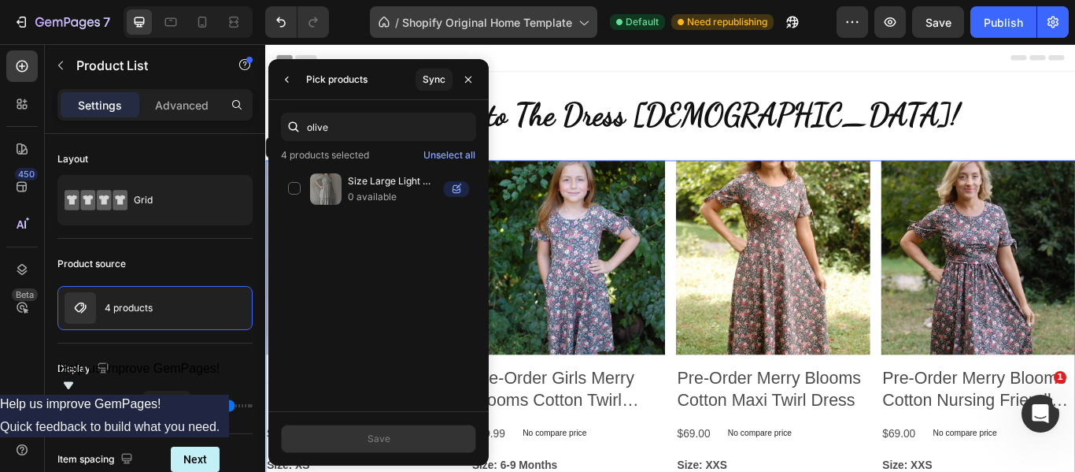
type input "olive"
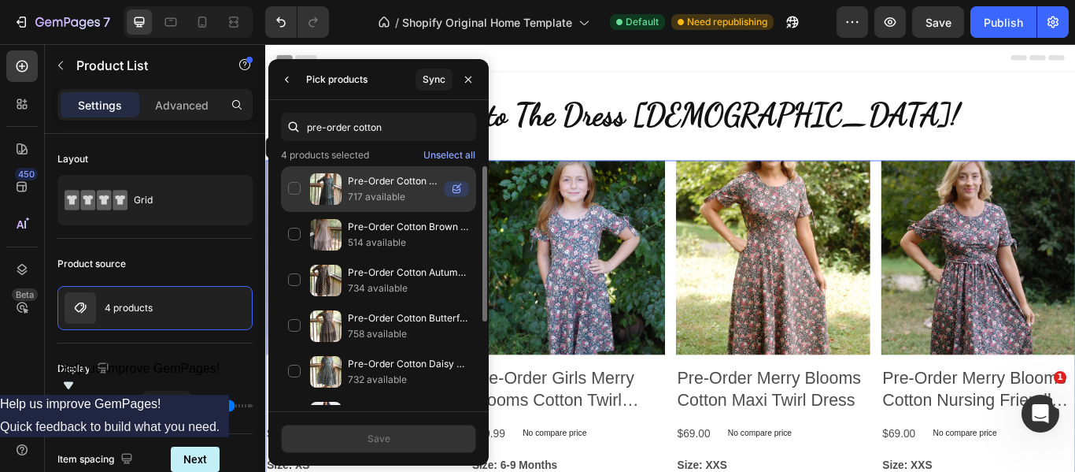
type input "pre-order cotton"
click at [284, 184] on div "Pre-Order Cotton Tiered Midi Dress 717 available" at bounding box center [378, 189] width 195 height 46
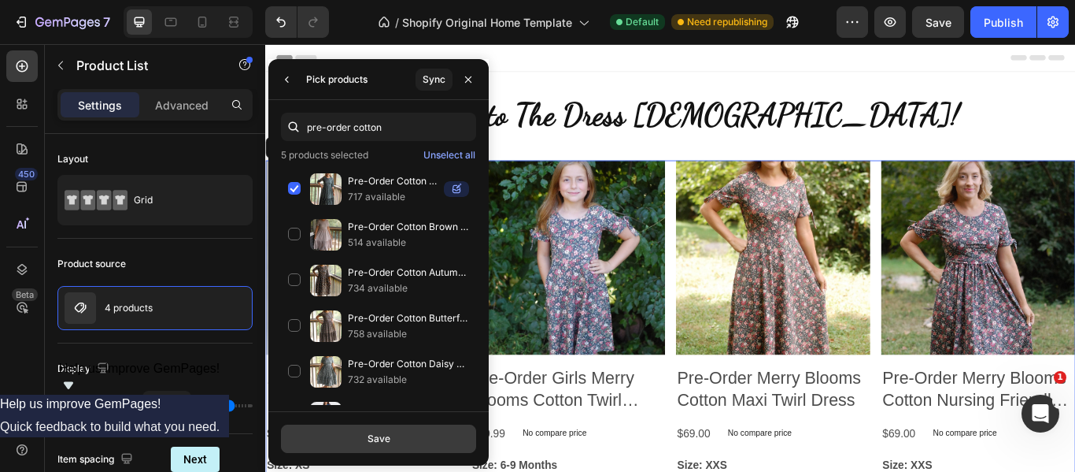
click at [362, 438] on button "Save" at bounding box center [378, 438] width 195 height 28
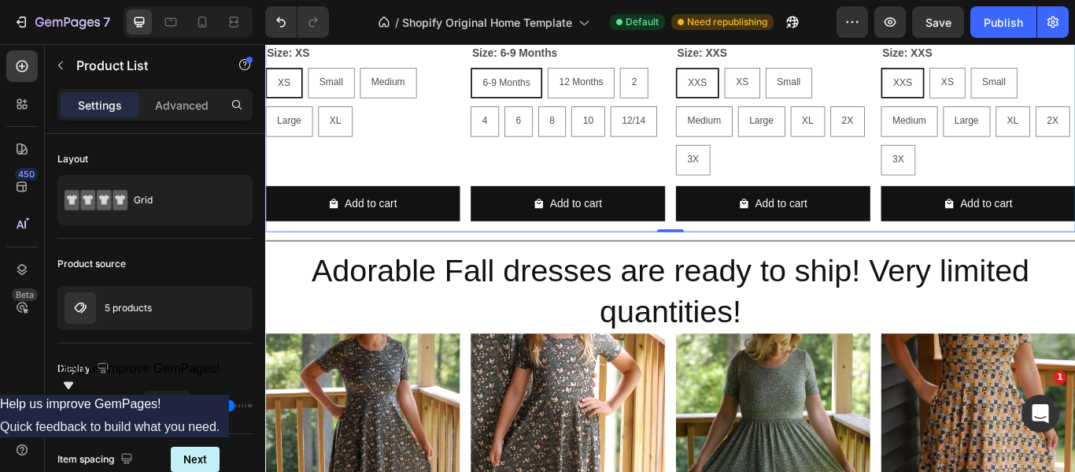
scroll to position [482, 0]
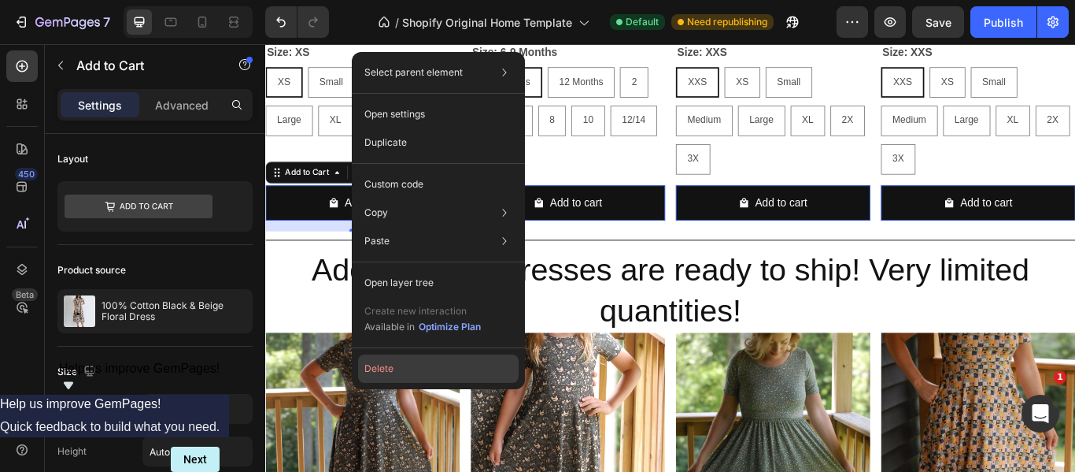
click at [394, 366] on button "Delete" at bounding box center [438, 368] width 161 height 28
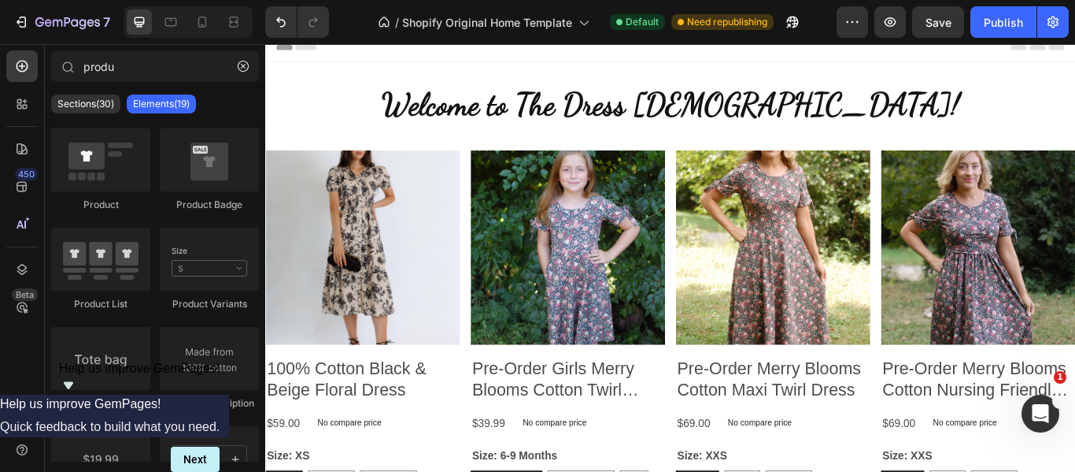
scroll to position [0, 0]
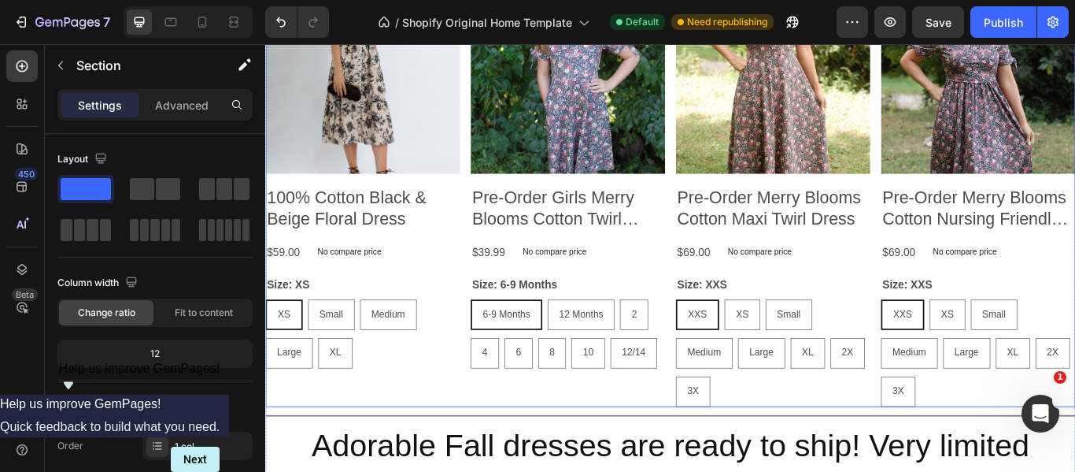
scroll to position [212, 0]
click at [727, 351] on div "Product Images 100% Cotton Black & Beige Floral Dress Product Title $59.00 Prod…" at bounding box center [737, 217] width 945 height 498
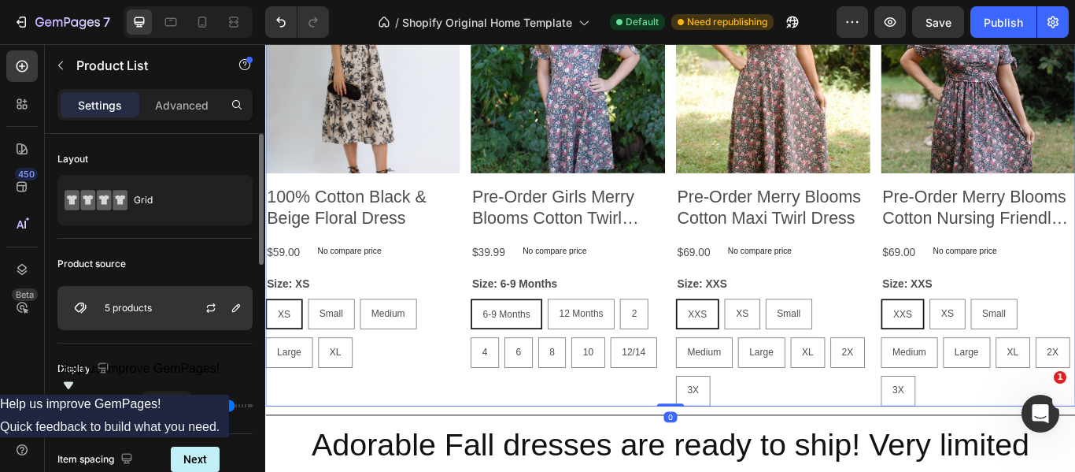
click at [124, 303] on p "5 products" at bounding box center [128, 307] width 47 height 11
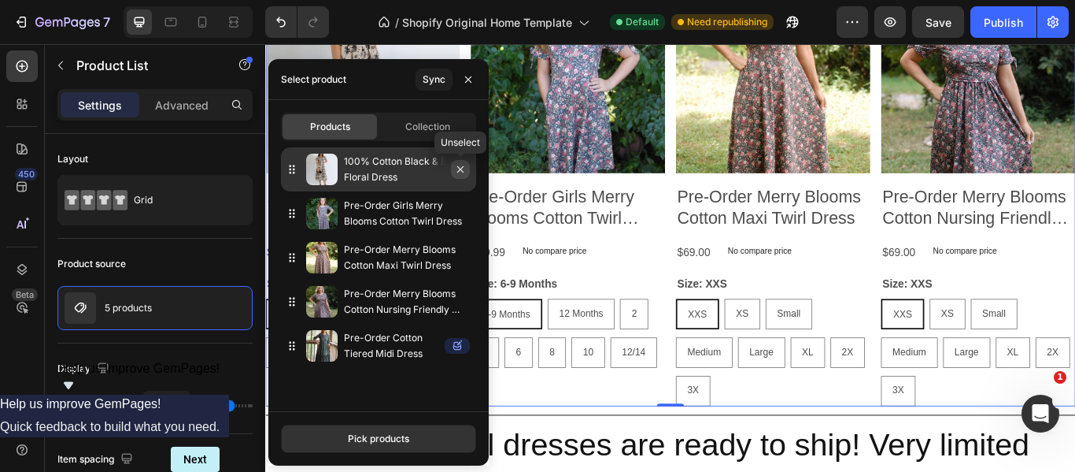
click at [464, 171] on icon "button" at bounding box center [460, 169] width 13 height 13
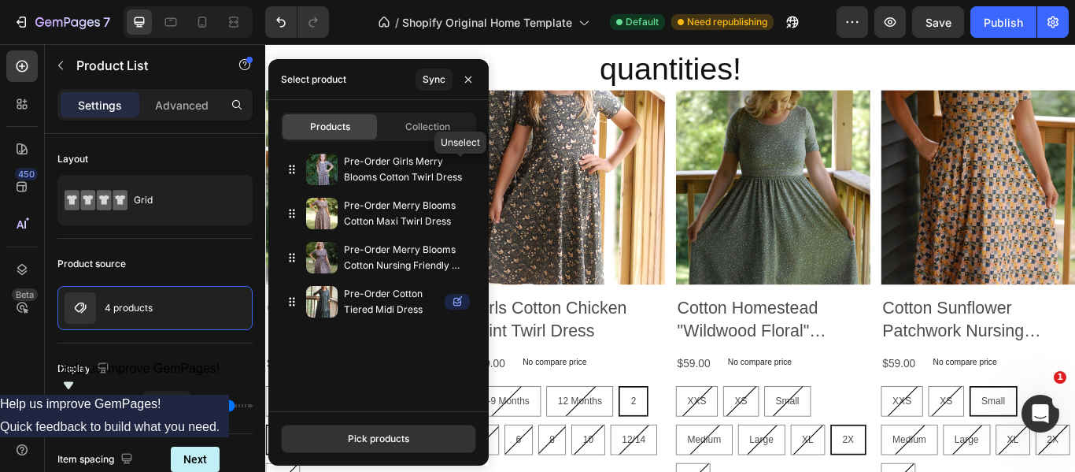
click at [0, 0] on icon "button" at bounding box center [0, 0] width 0 height 0
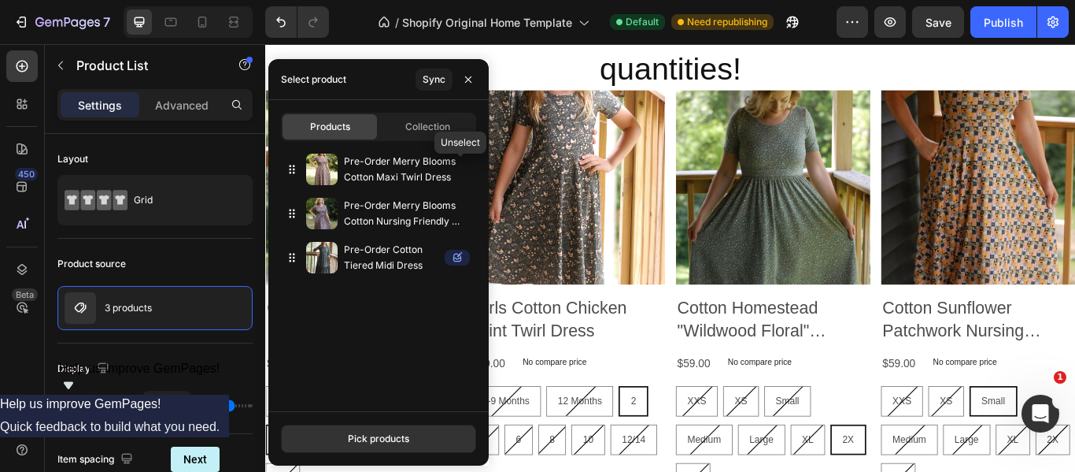
click at [0, 0] on icon "button" at bounding box center [0, 0] width 0 height 0
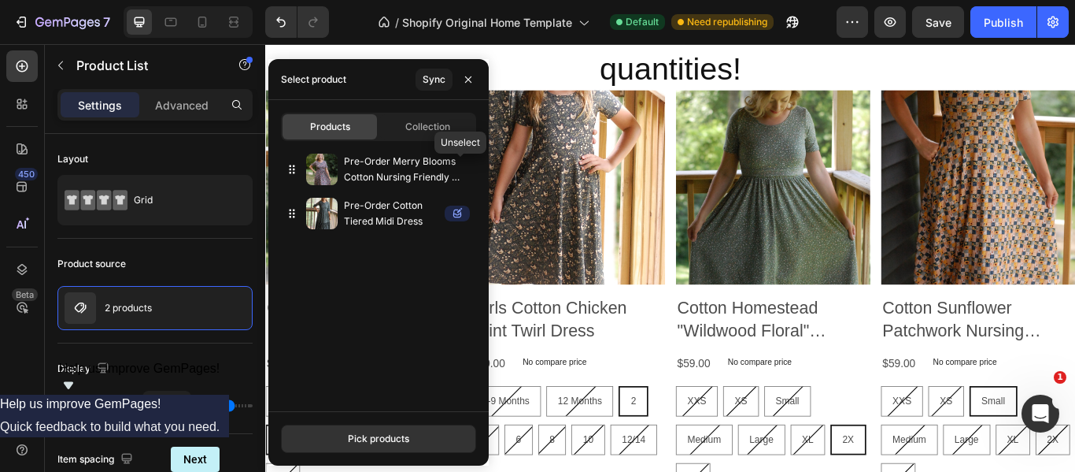
click at [0, 0] on icon "button" at bounding box center [0, 0] width 0 height 0
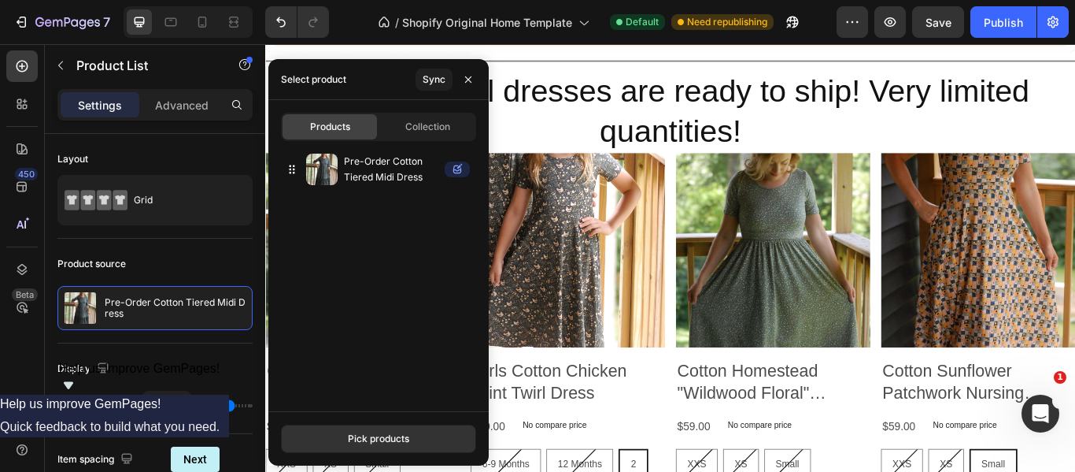
scroll to position [285, 0]
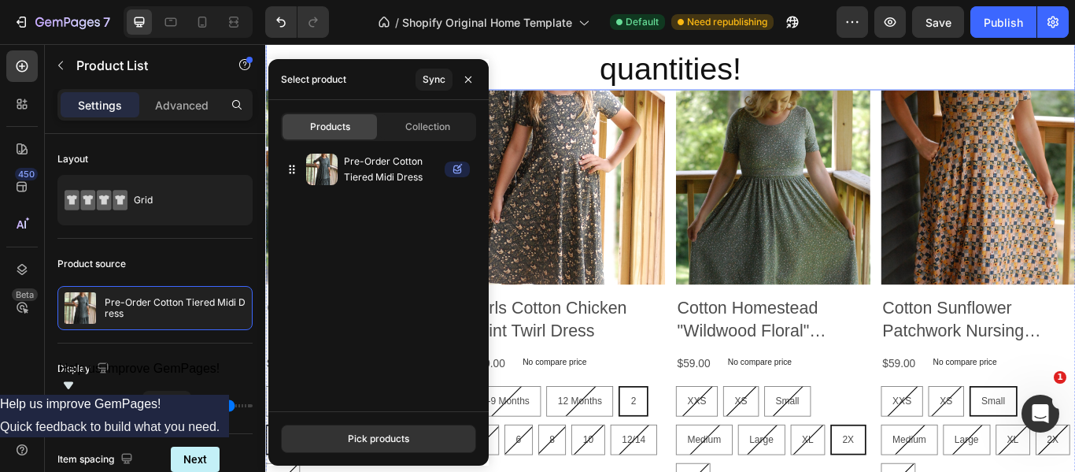
click at [579, 73] on h2 "Adorable Fall dresses are ready to ship! Very limited quantities!" at bounding box center [737, 50] width 945 height 98
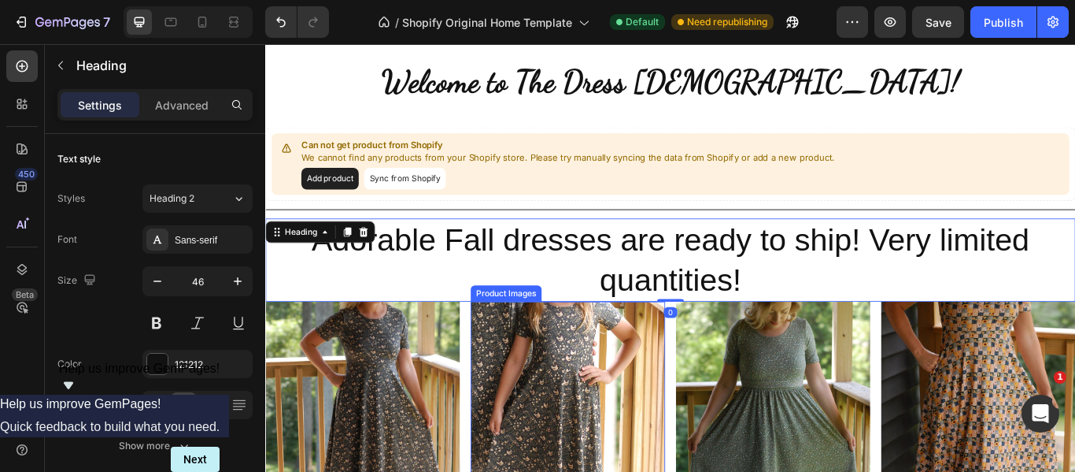
scroll to position [0, 0]
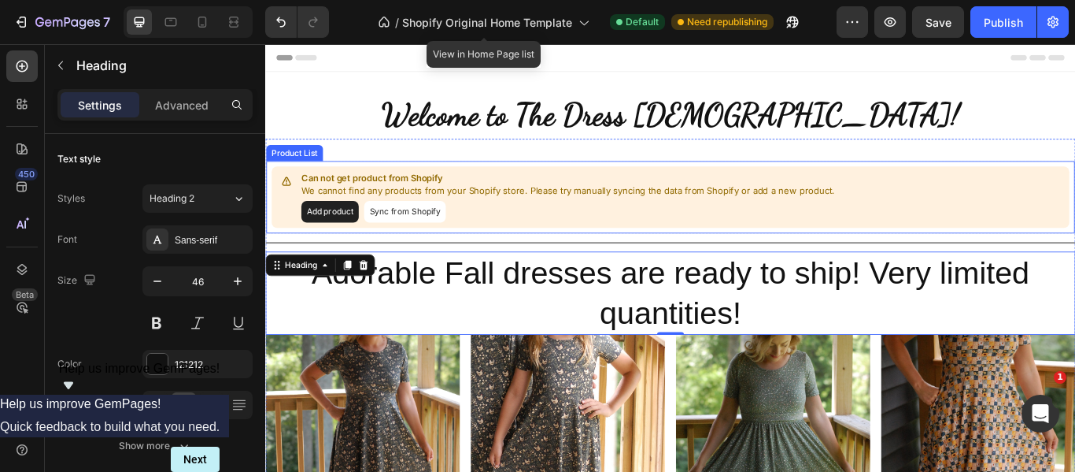
click at [418, 244] on button "Sync from Shopify" at bounding box center [427, 239] width 95 height 25
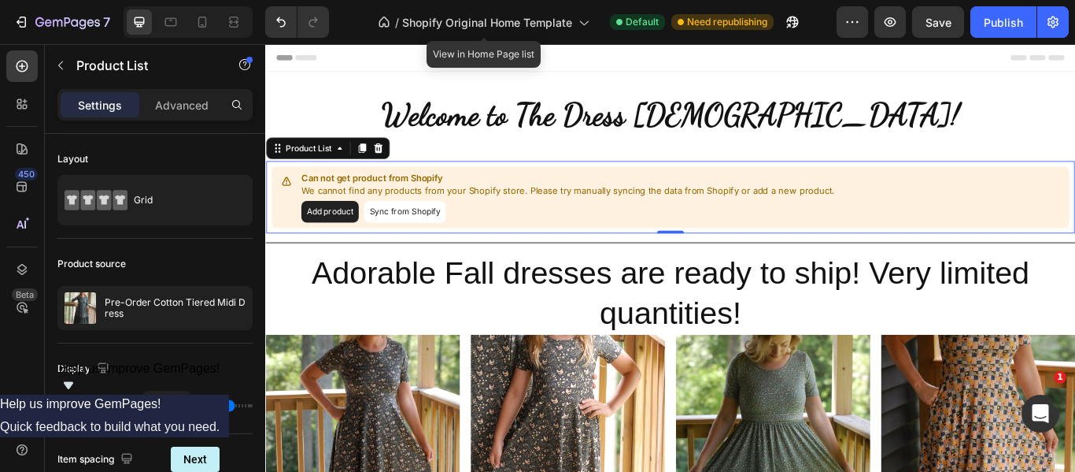
click at [355, 232] on button "Add product" at bounding box center [340, 239] width 67 height 25
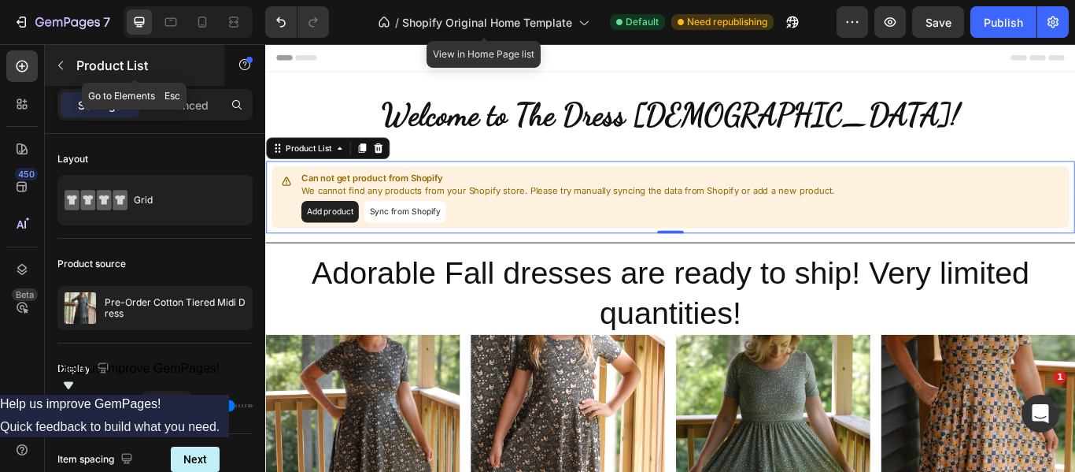
click at [61, 59] on icon "button" at bounding box center [60, 65] width 13 height 13
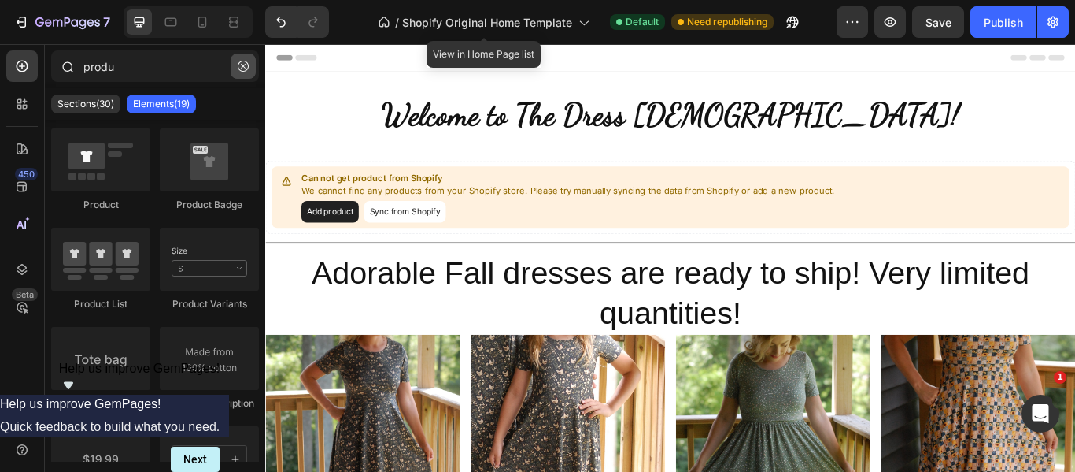
click at [248, 61] on icon "button" at bounding box center [243, 66] width 11 height 11
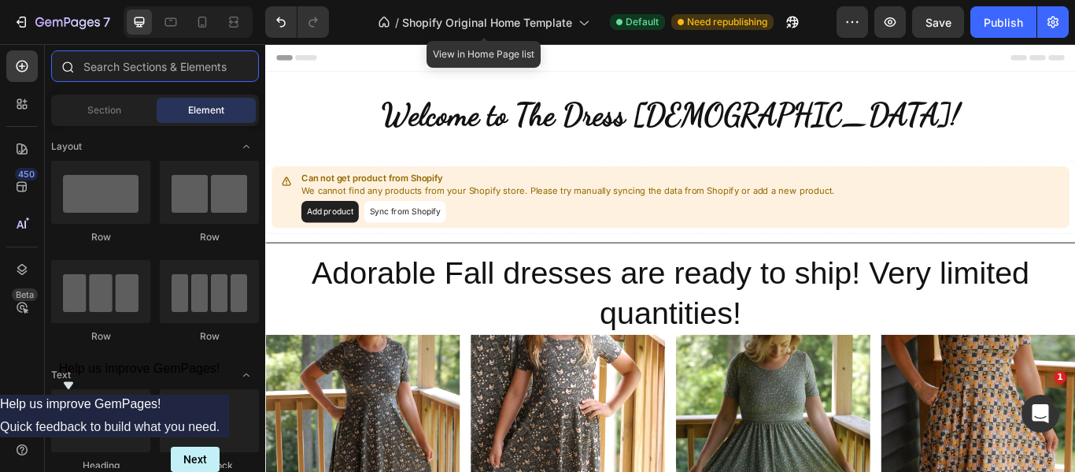
click at [192, 65] on input "text" at bounding box center [155, 65] width 208 height 31
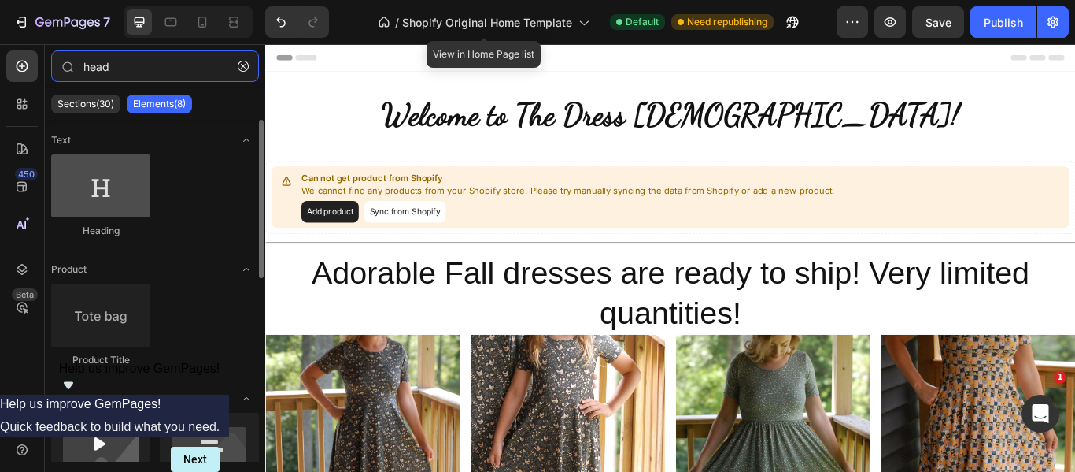
type input "head"
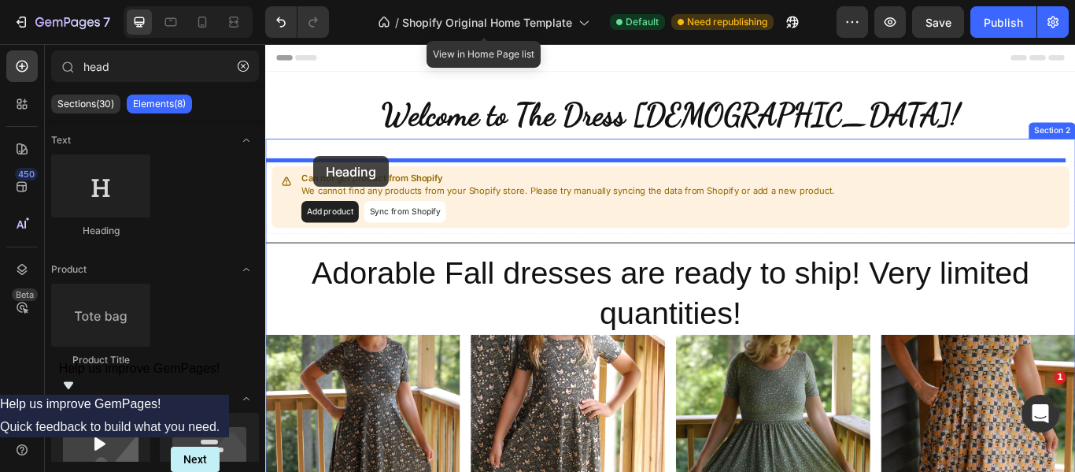
drag, startPoint x: 361, startPoint y: 260, endPoint x: 321, endPoint y: 175, distance: 94.0
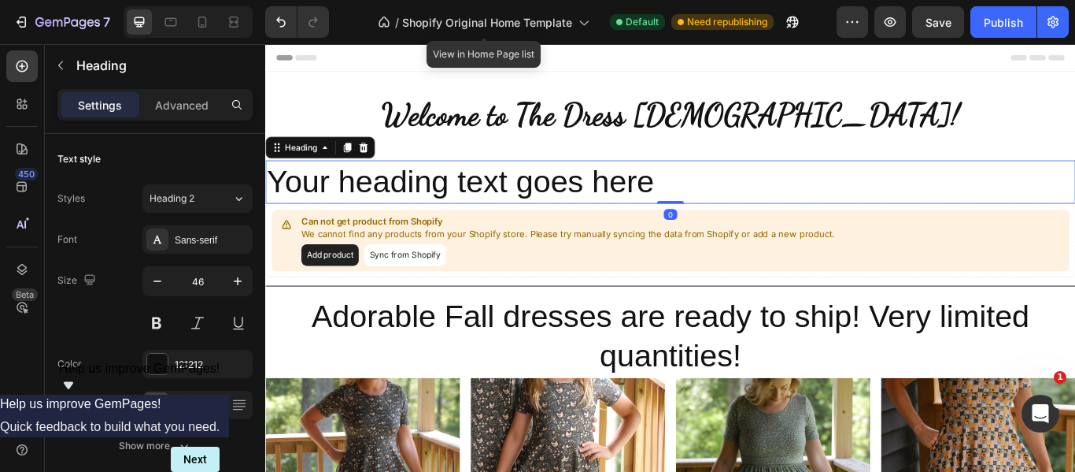
click at [332, 201] on h2 "Your heading text goes here" at bounding box center [737, 204] width 945 height 50
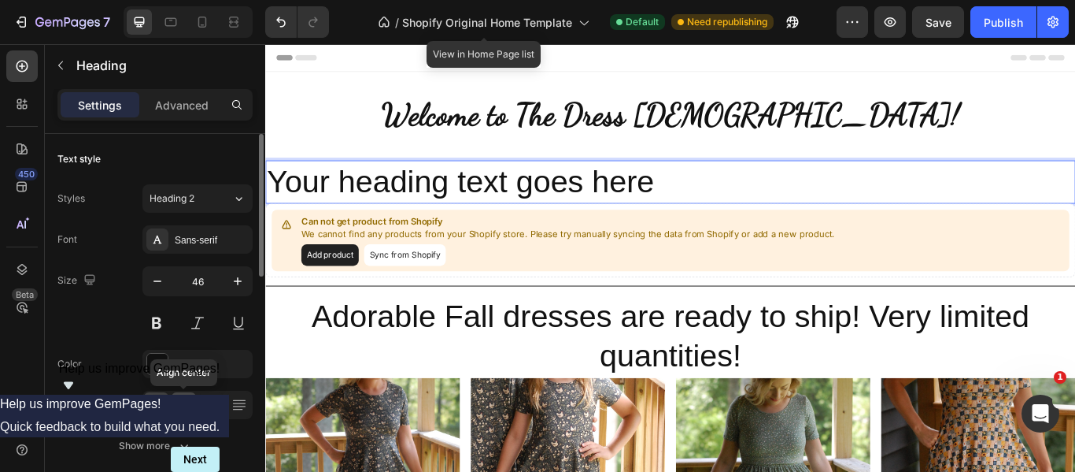
click at [187, 405] on icon at bounding box center [184, 406] width 11 height 2
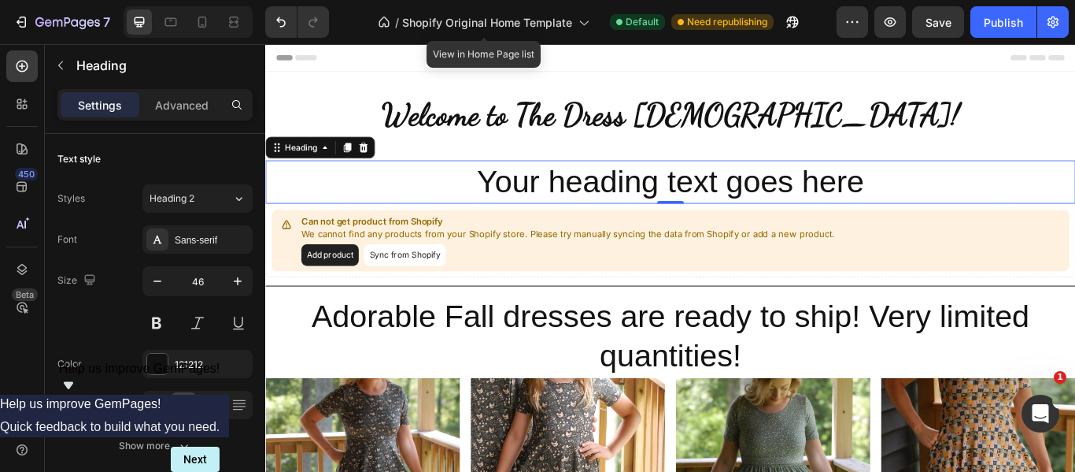
click at [667, 203] on p "Your heading text goes here" at bounding box center [738, 204] width 942 height 47
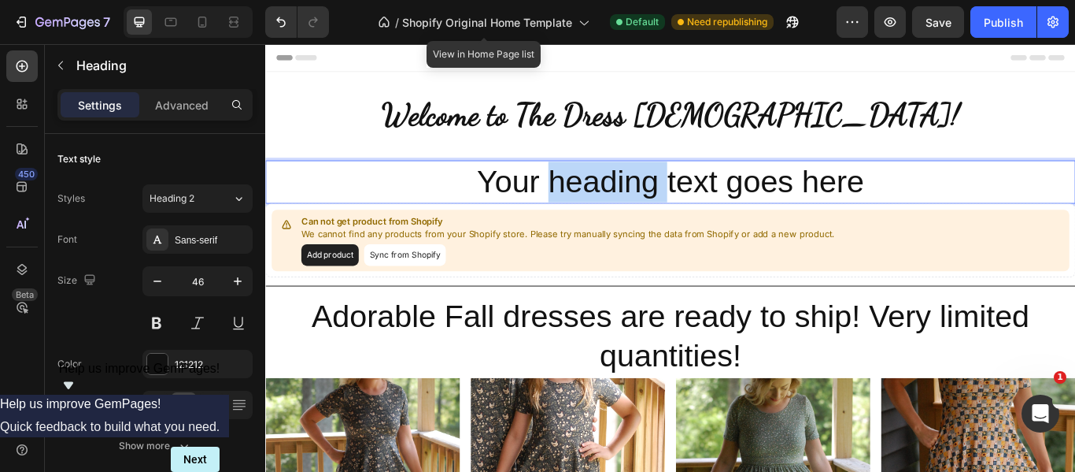
click at [667, 203] on p "Your heading text goes here" at bounding box center [738, 204] width 942 height 47
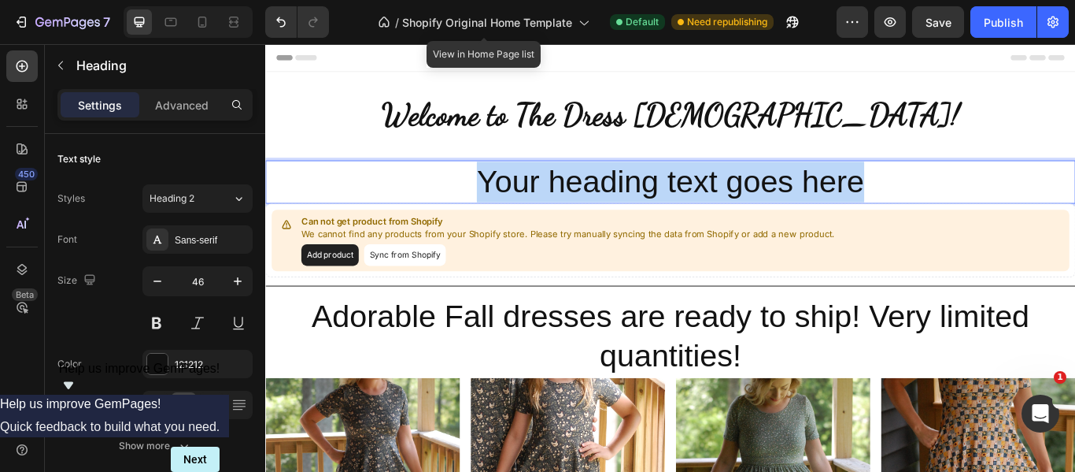
click at [667, 203] on p "Your heading text goes here" at bounding box center [738, 204] width 942 height 47
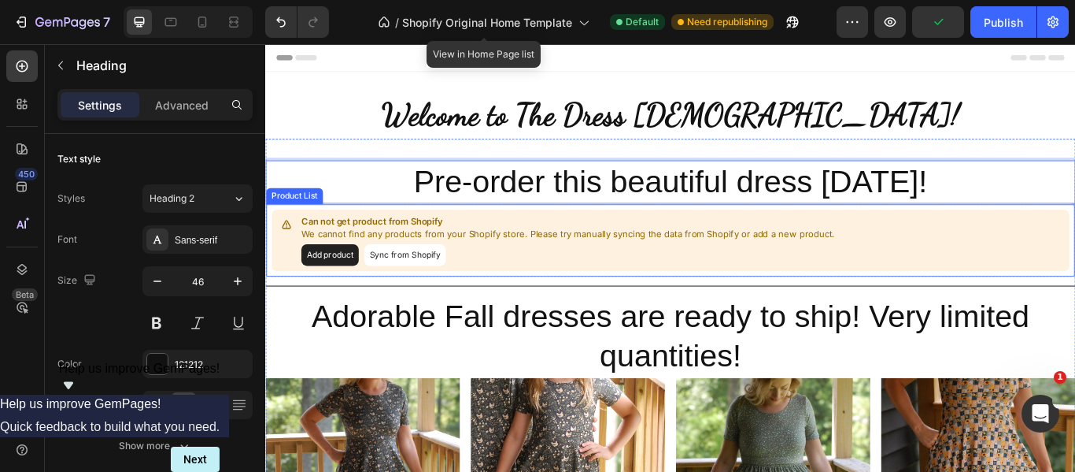
click at [355, 288] on button "Add product" at bounding box center [340, 289] width 67 height 25
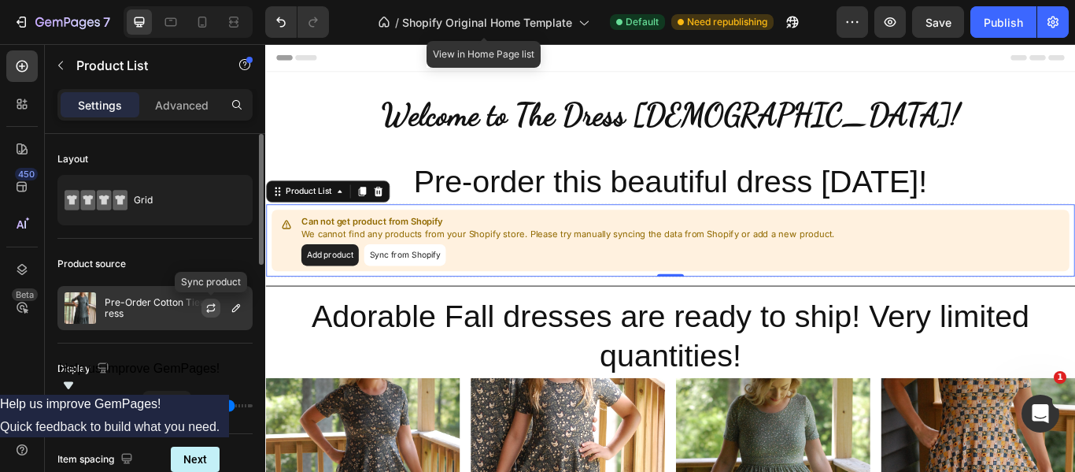
click at [213, 309] on icon "button" at bounding box center [211, 308] width 13 height 13
click at [238, 309] on icon "button" at bounding box center [236, 308] width 8 height 8
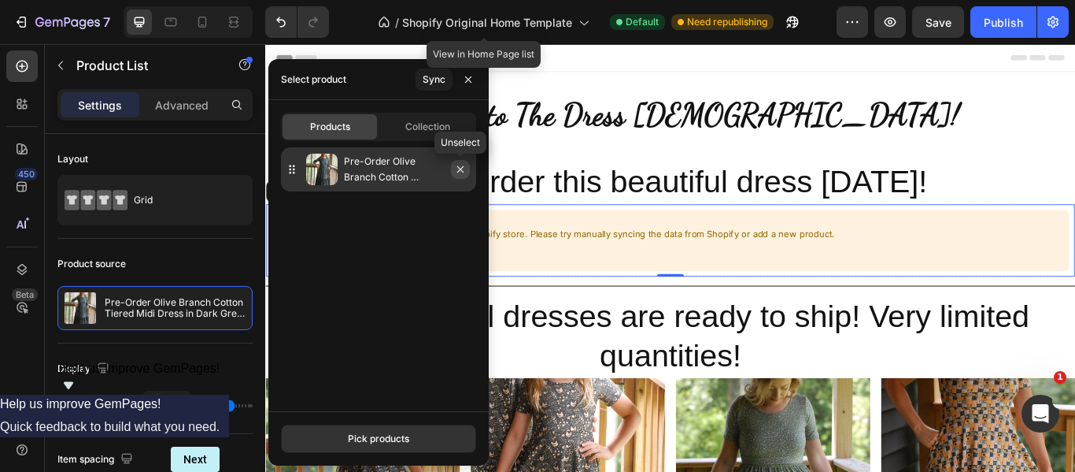
click at [461, 168] on icon "button" at bounding box center [460, 169] width 13 height 13
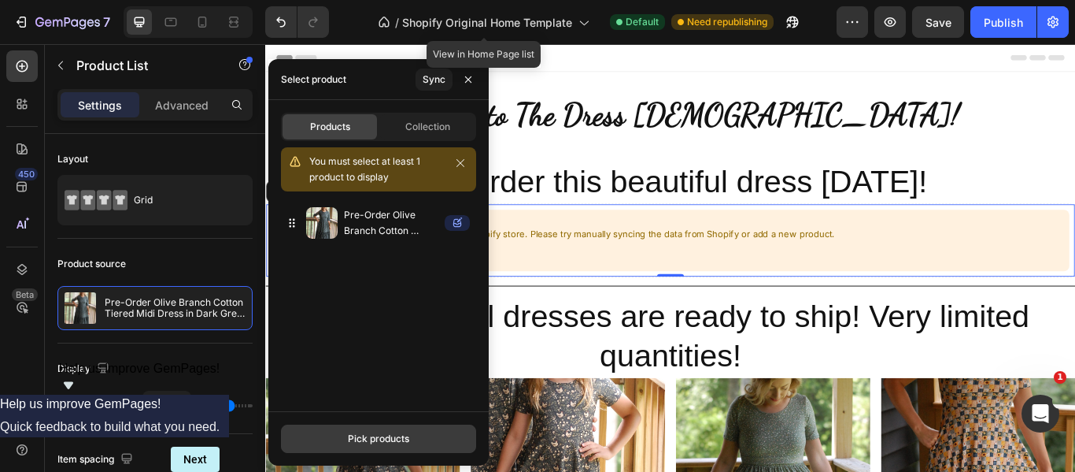
click at [388, 425] on button "Pick products" at bounding box center [378, 438] width 195 height 28
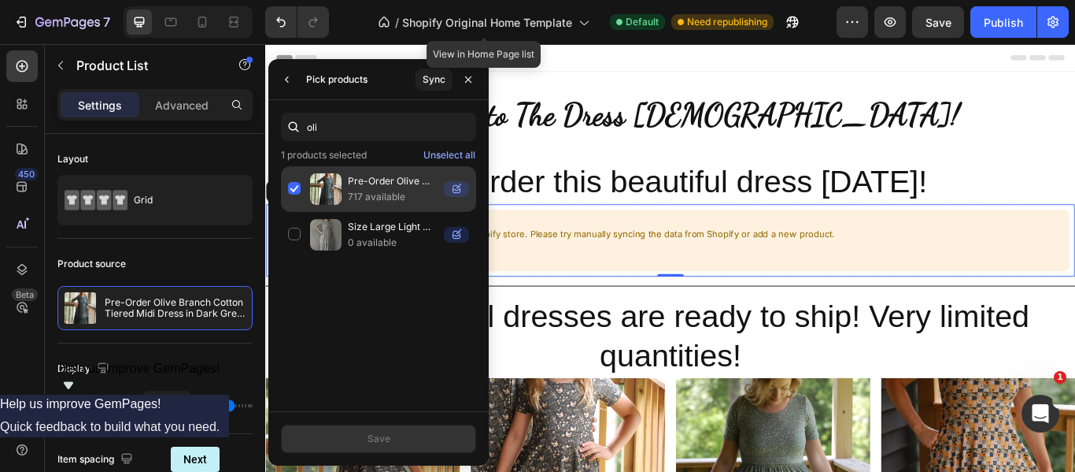
type input "oli"
click at [297, 183] on div "Pre-Order Olive Branch Cotton Tiered Midi Dress in Dark Green 717 available" at bounding box center [378, 189] width 195 height 46
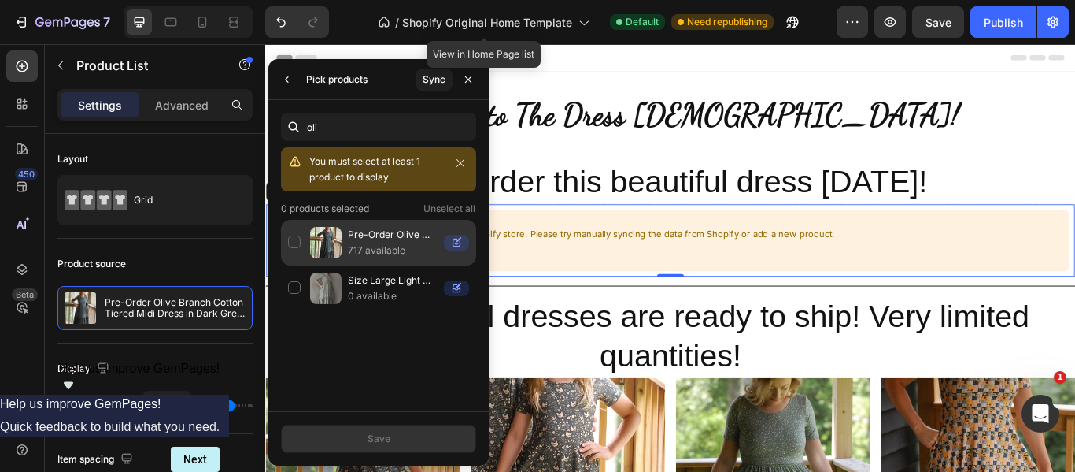
click at [292, 241] on div "Pre-Order Olive Branch Cotton Tiered Midi Dress in Dark Green 717 available" at bounding box center [378, 243] width 195 height 46
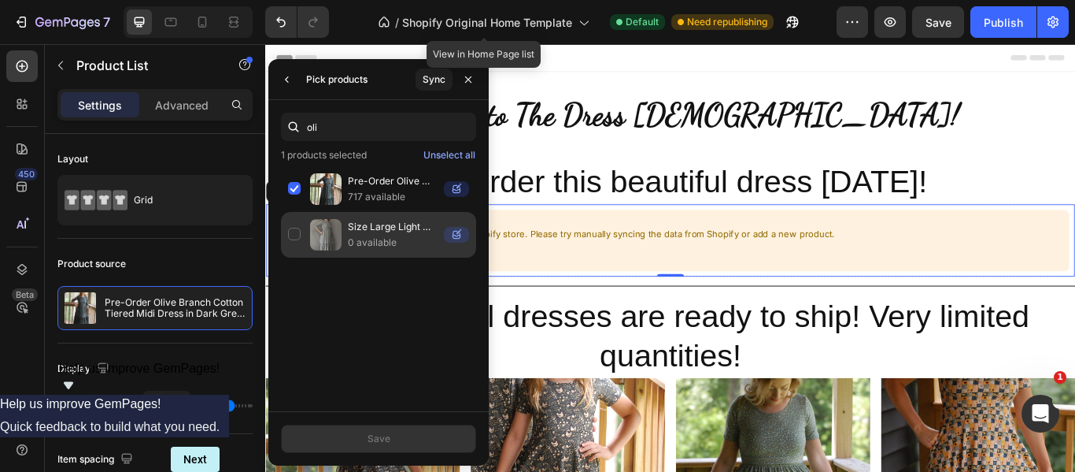
click at [294, 232] on div "Size Large Light Olive Floral Tiered Nursing & Maternity Friendly Dress 0 avail…" at bounding box center [378, 235] width 195 height 46
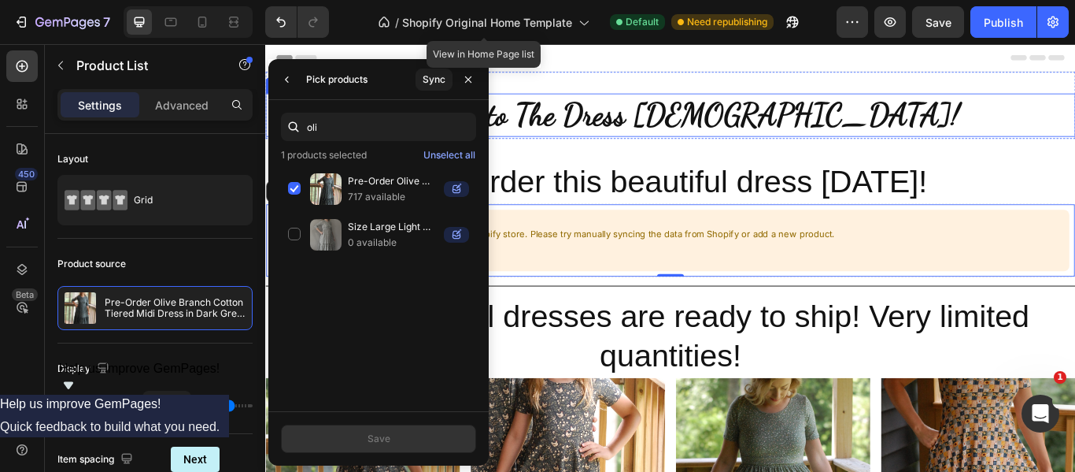
click at [996, 145] on h2 "Welcome to The Dress [DEMOGRAPHIC_DATA]!" at bounding box center [737, 127] width 945 height 50
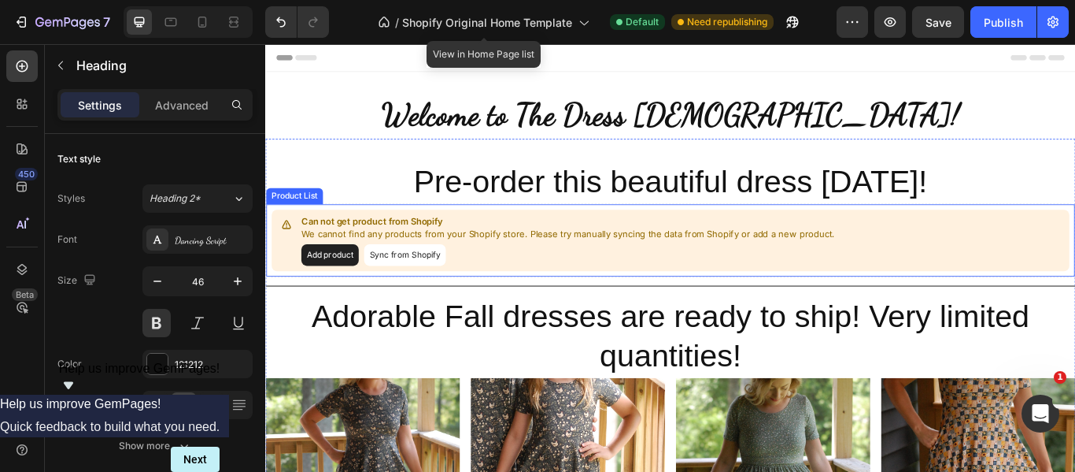
click at [428, 290] on button "Sync from Shopify" at bounding box center [427, 289] width 95 height 25
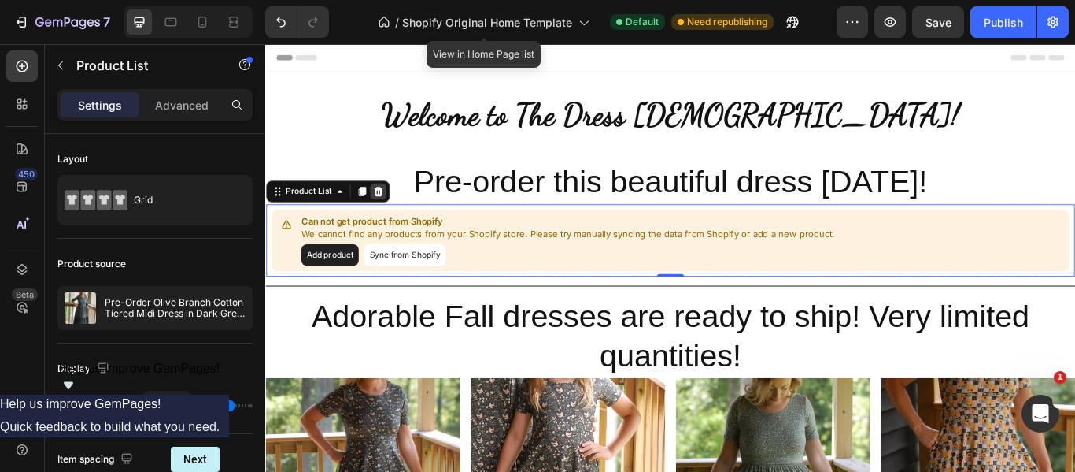
click at [395, 211] on icon at bounding box center [396, 215] width 13 height 13
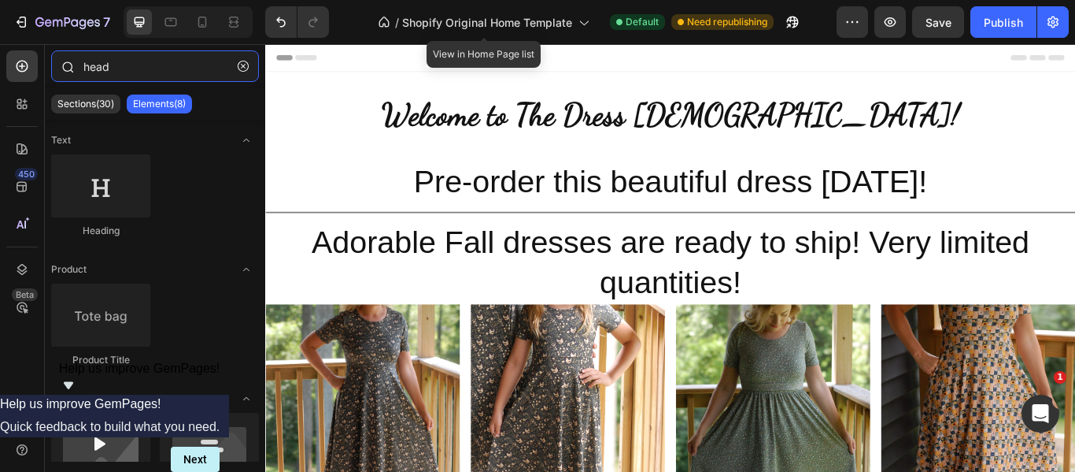
click at [194, 68] on input "head" at bounding box center [155, 65] width 208 height 31
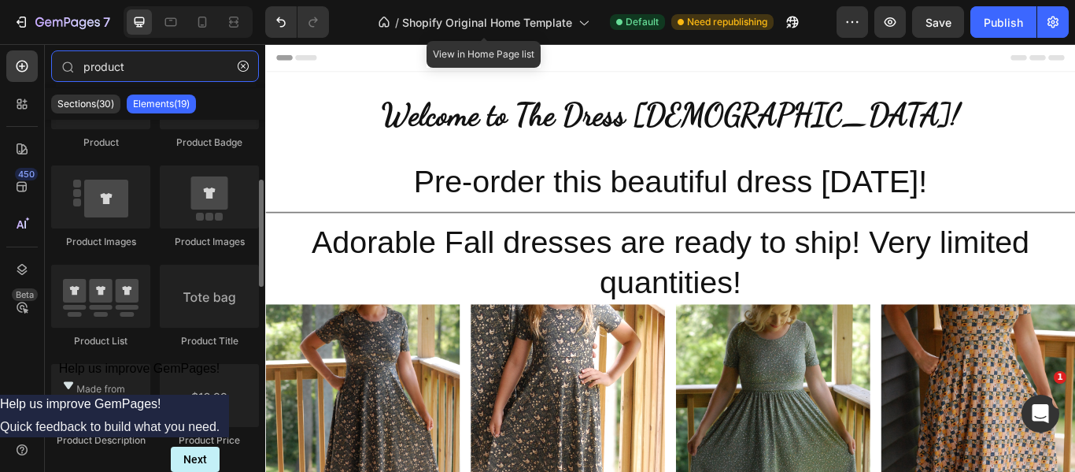
scroll to position [188, 0]
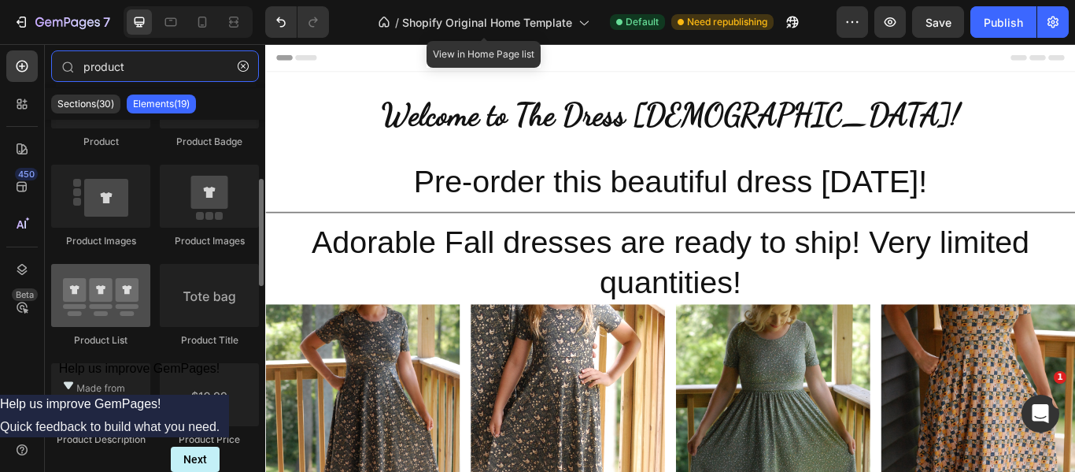
type input "product"
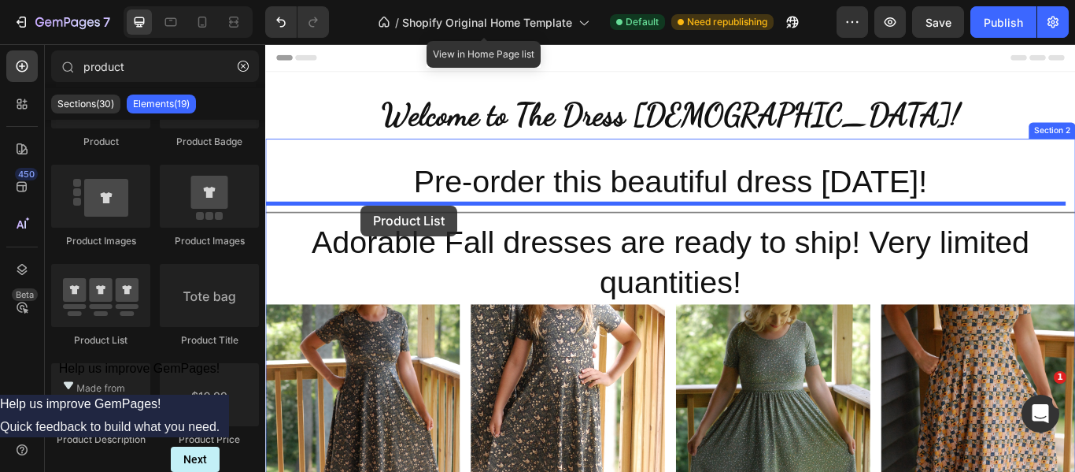
drag, startPoint x: 376, startPoint y: 353, endPoint x: 376, endPoint y: 232, distance: 120.4
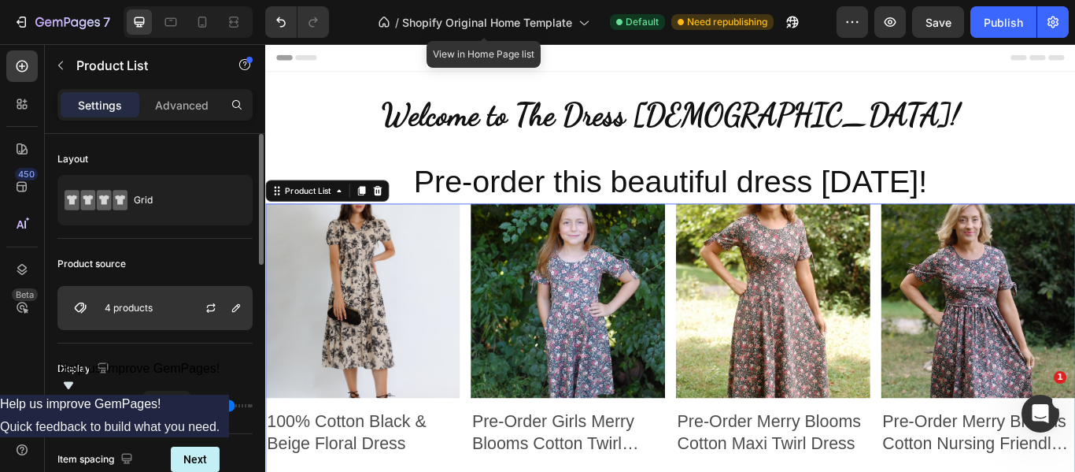
click at [139, 311] on p "4 products" at bounding box center [129, 307] width 48 height 11
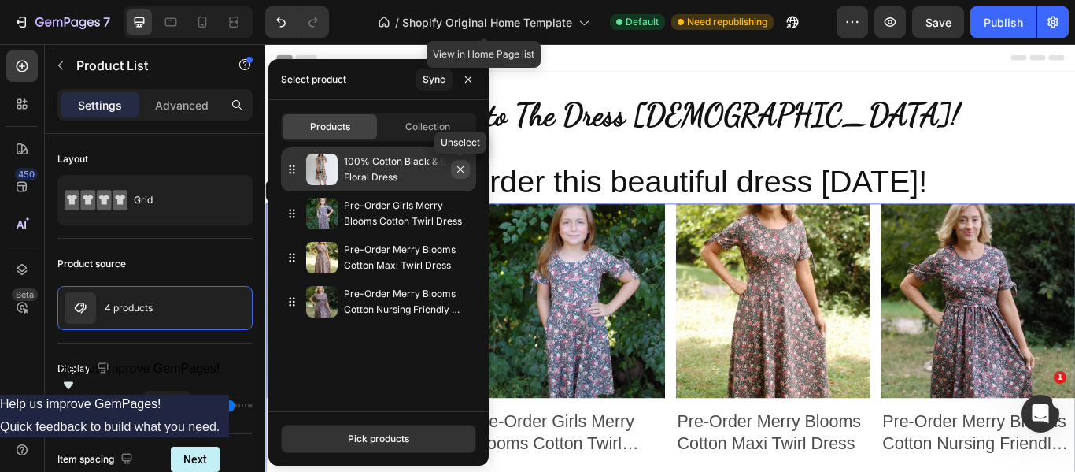
click at [461, 167] on icon "button" at bounding box center [460, 169] width 13 height 13
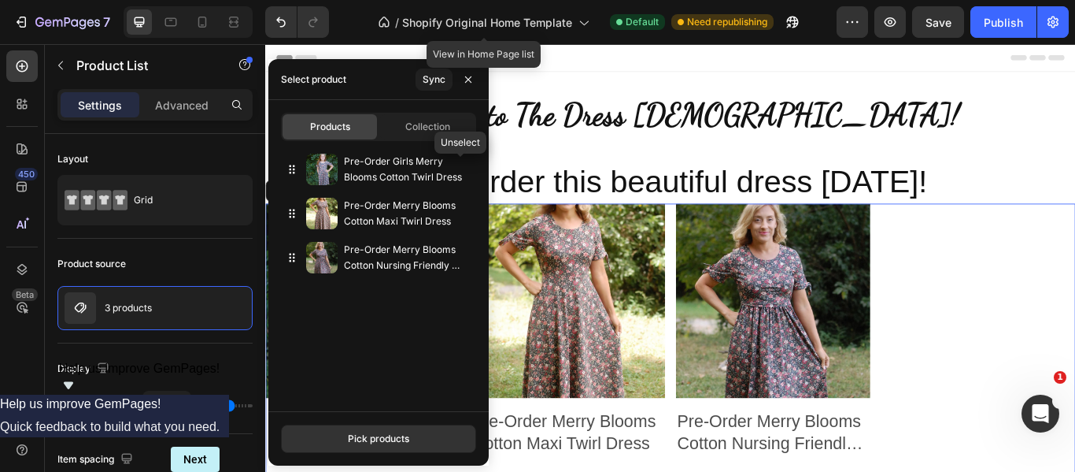
click at [0, 0] on icon "button" at bounding box center [0, 0] width 0 height 0
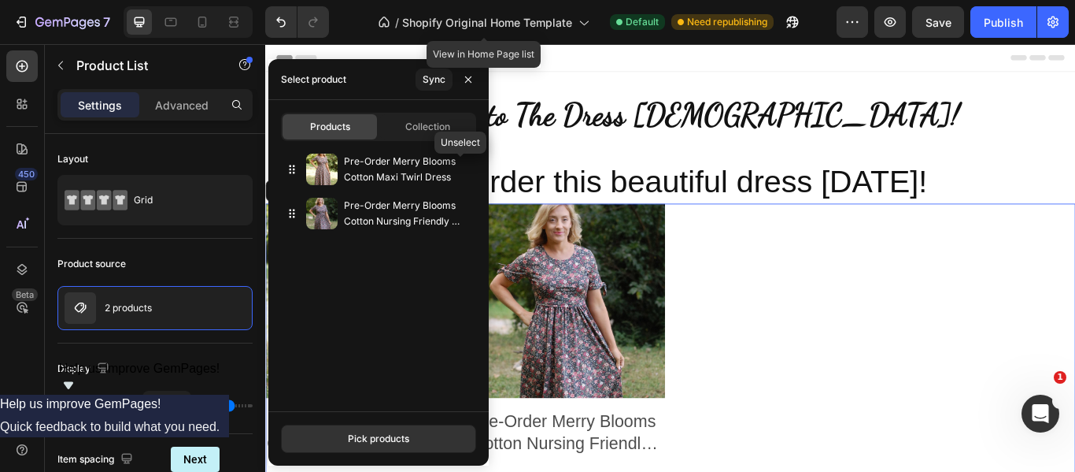
click at [0, 0] on icon "button" at bounding box center [0, 0] width 0 height 0
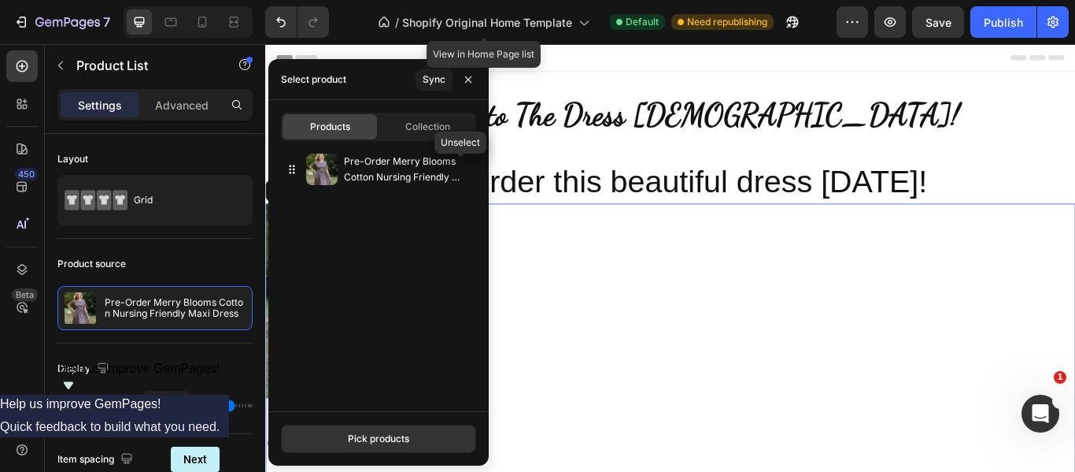
click at [0, 0] on icon "button" at bounding box center [0, 0] width 0 height 0
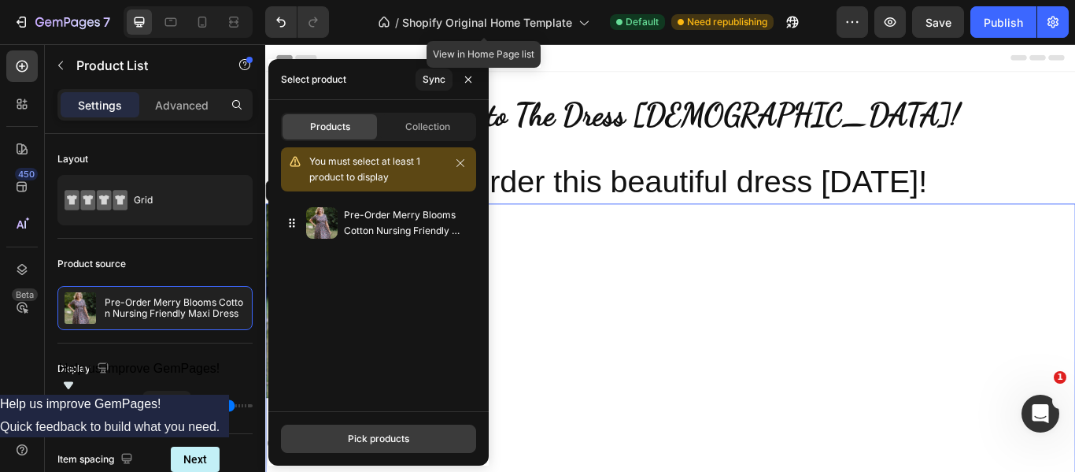
click at [349, 433] on div "Pick products" at bounding box center [378, 438] width 61 height 14
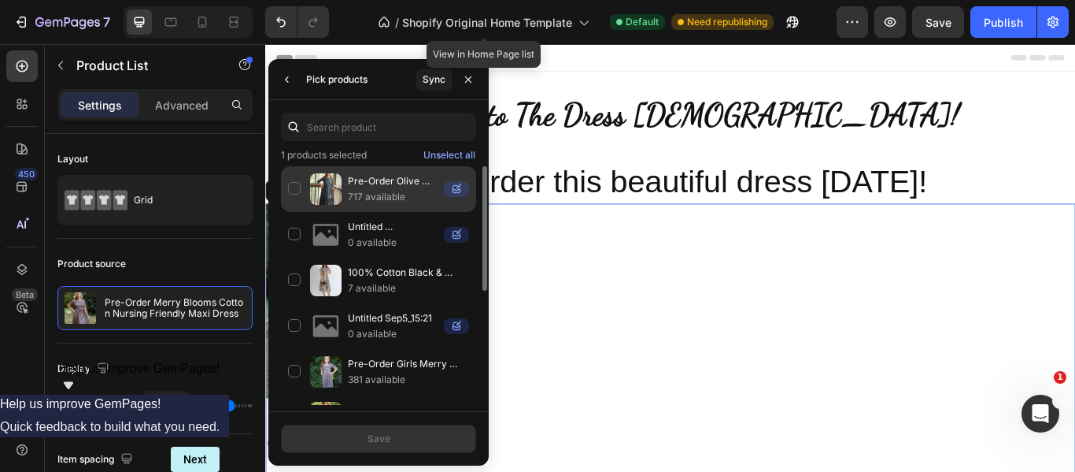
click at [294, 190] on div "Pre-Order Olive Branch Cotton Tiered Midi Dress in Dark Green 717 available" at bounding box center [378, 189] width 195 height 46
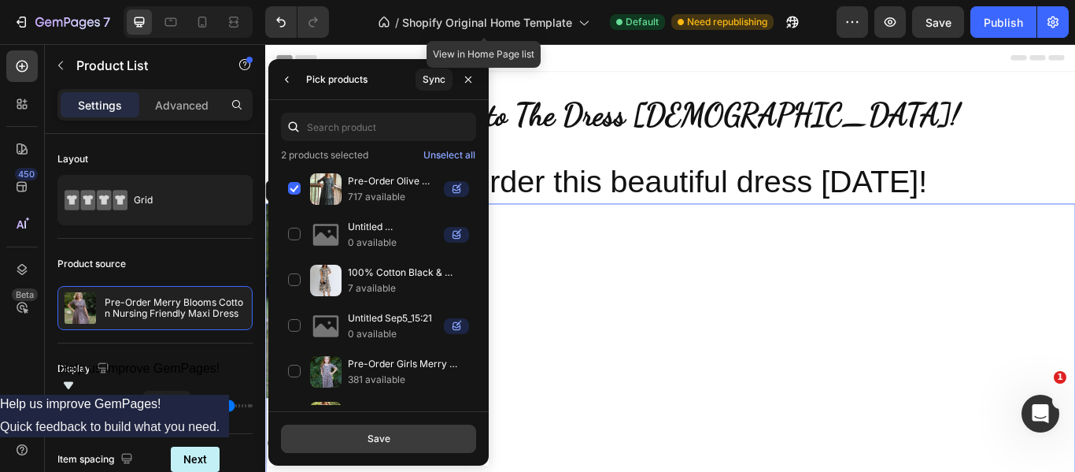
click at [359, 438] on button "Save" at bounding box center [378, 438] width 195 height 28
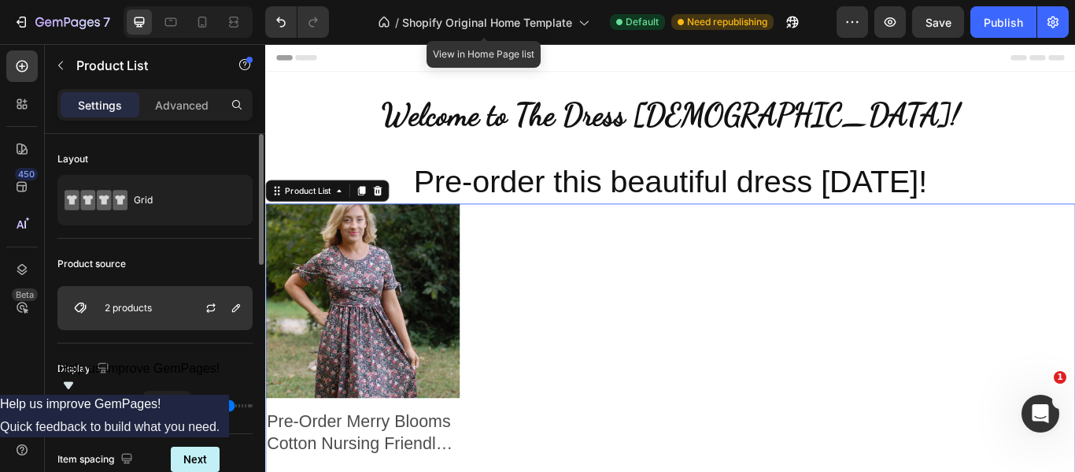
click at [178, 300] on div "2 products" at bounding box center [154, 308] width 195 height 44
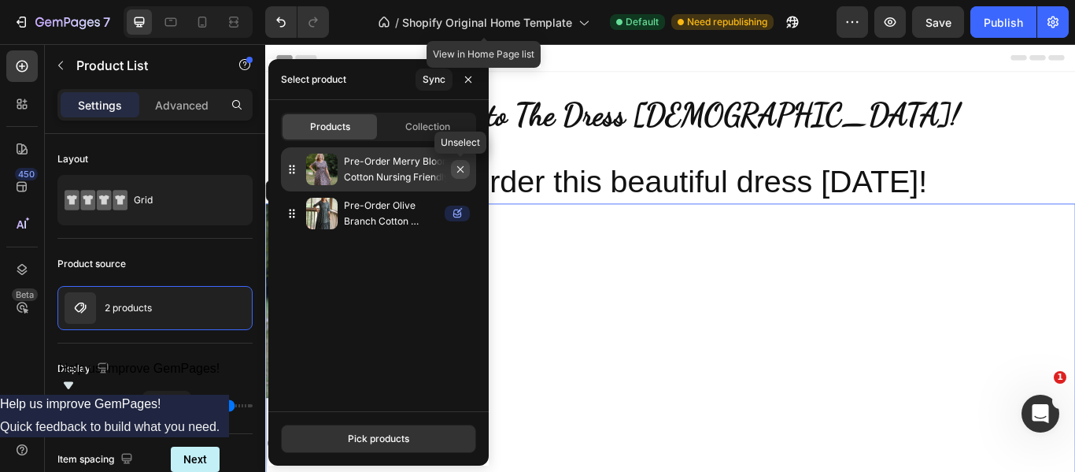
click at [461, 171] on icon "button" at bounding box center [460, 169] width 13 height 13
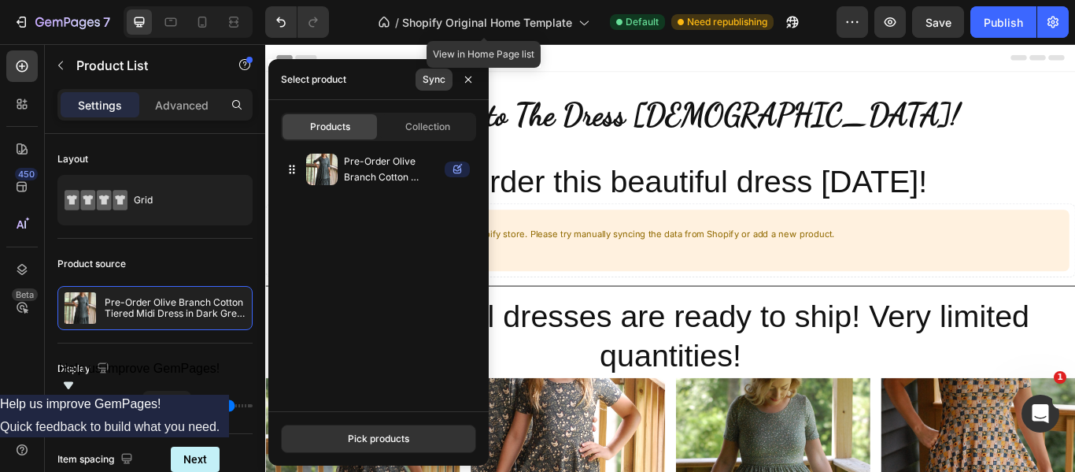
click at [435, 83] on div "Sync" at bounding box center [434, 79] width 23 height 14
click at [468, 79] on icon "button" at bounding box center [468, 79] width 6 height 6
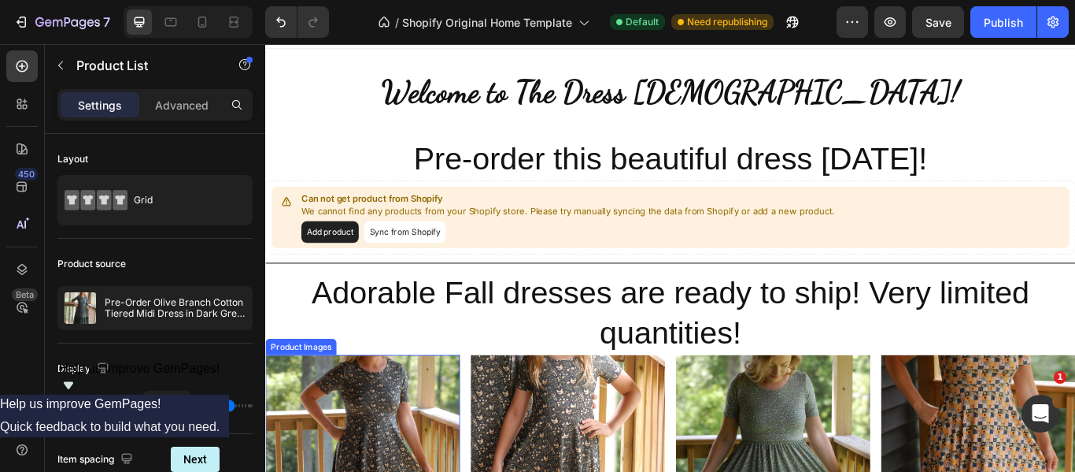
scroll to position [0, 0]
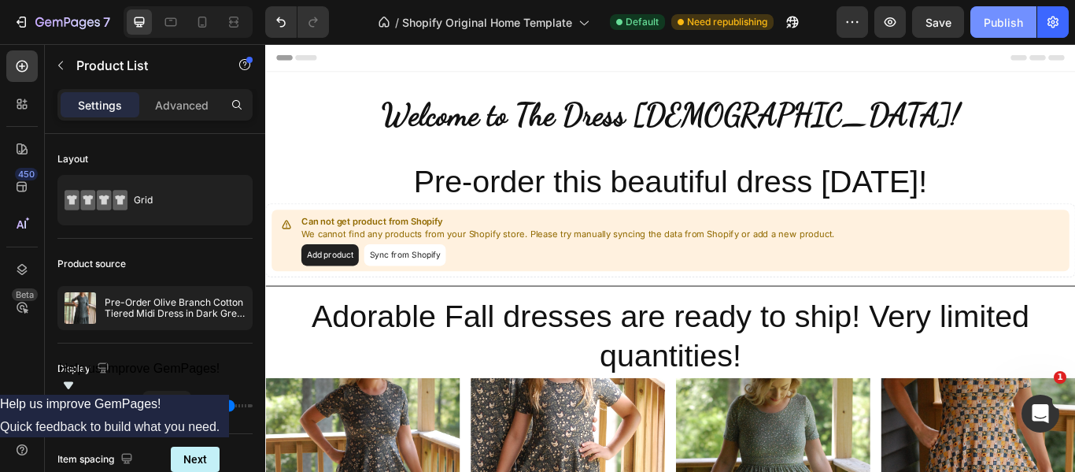
click at [1008, 20] on div "Publish" at bounding box center [1003, 22] width 39 height 17
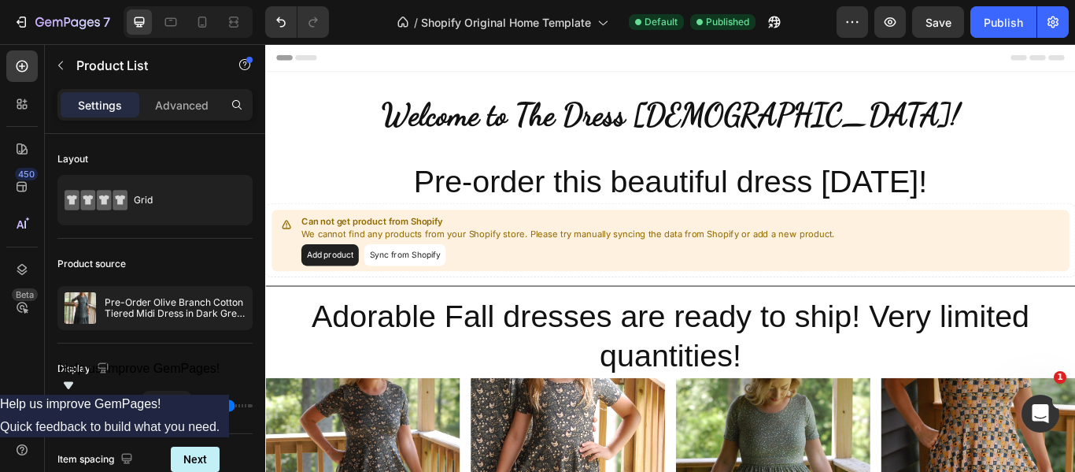
click at [499, 263] on p "We cannot find any products from your Shopify store. Please try manually syncin…" at bounding box center [618, 266] width 622 height 16
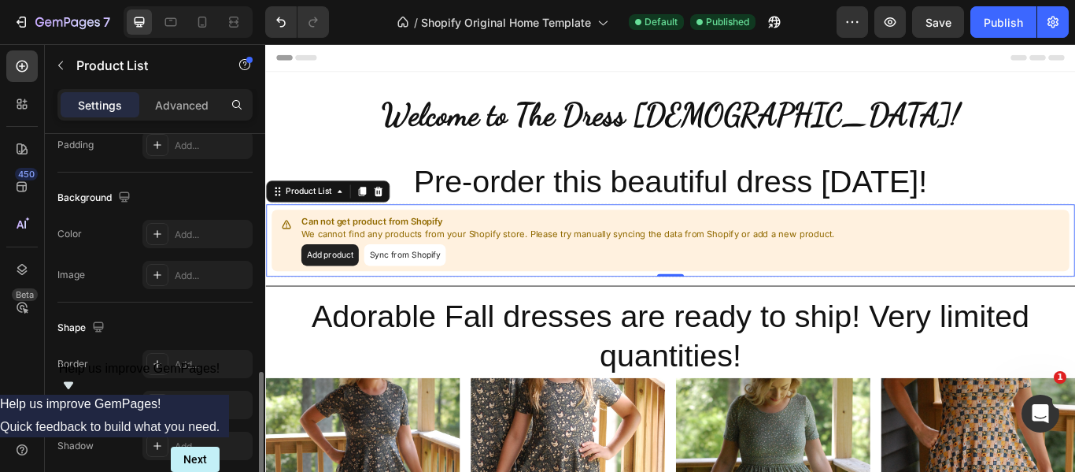
scroll to position [733, 0]
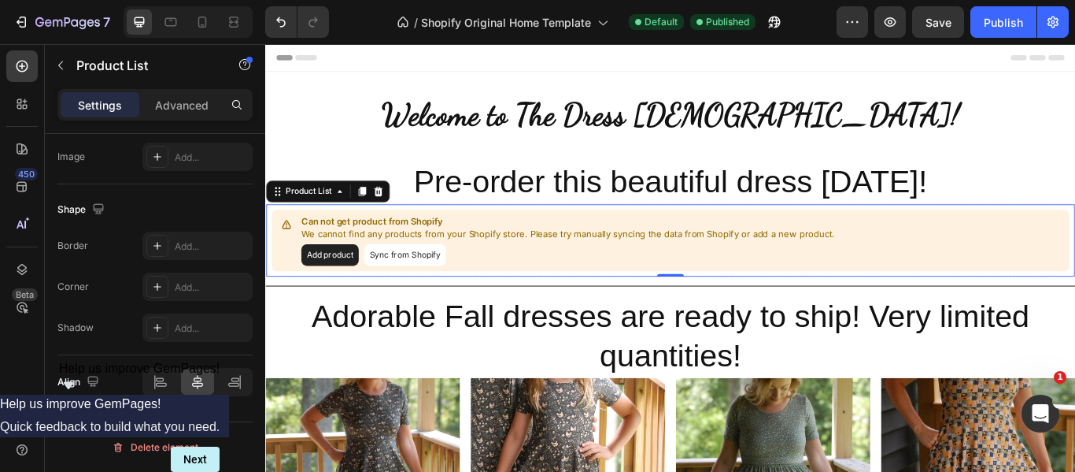
click at [350, 290] on button "Add product" at bounding box center [340, 289] width 67 height 25
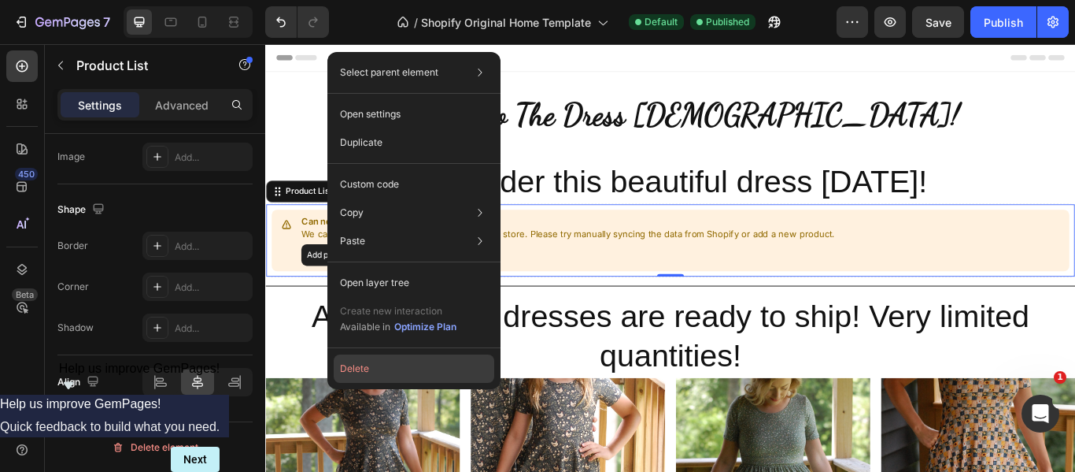
click at [372, 371] on button "Delete" at bounding box center [414, 368] width 161 height 28
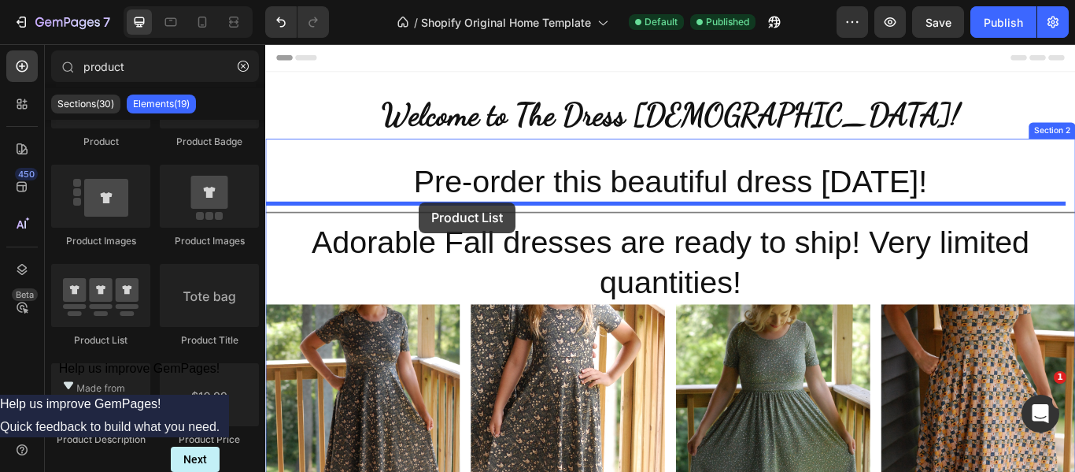
drag, startPoint x: 387, startPoint y: 370, endPoint x: 444, endPoint y: 228, distance: 152.9
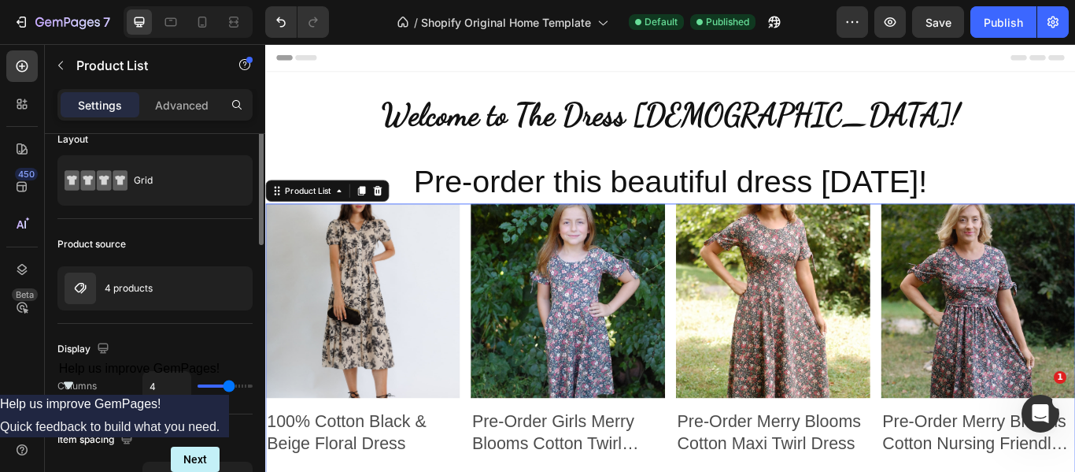
scroll to position [0, 0]
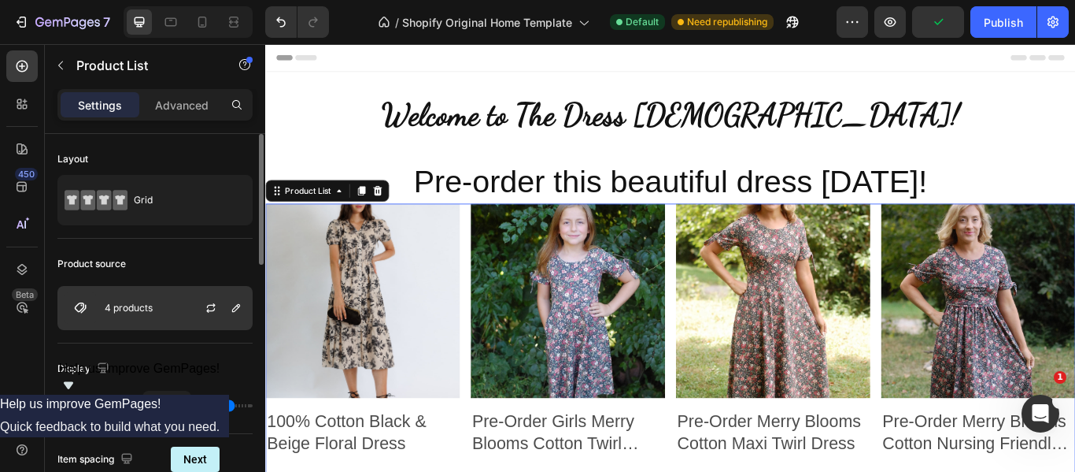
click at [128, 299] on div "4 products" at bounding box center [154, 308] width 195 height 44
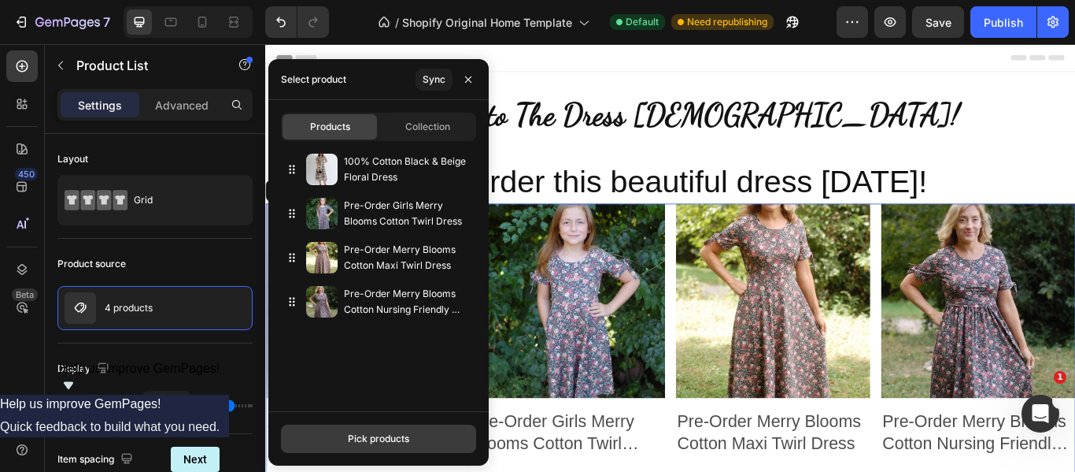
click at [389, 442] on div "Pick products" at bounding box center [378, 438] width 61 height 14
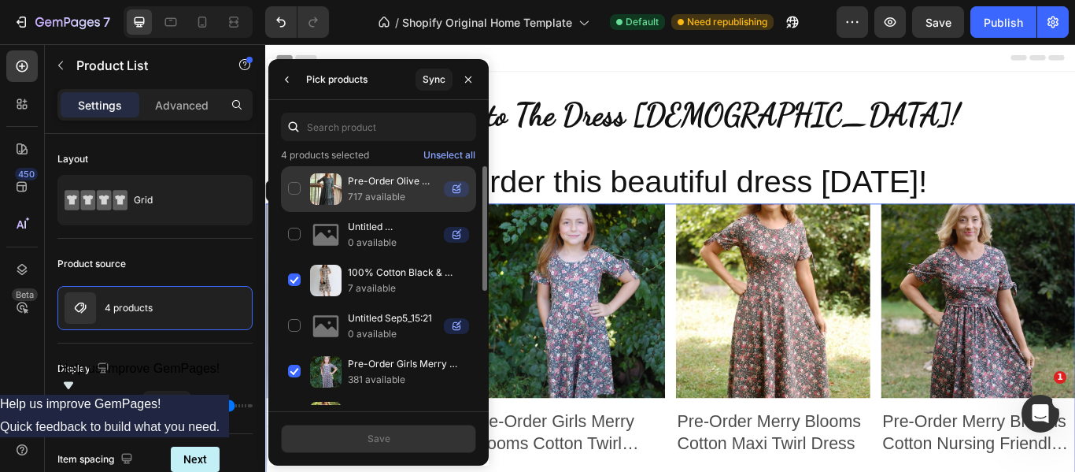
click at [291, 199] on div "Pre-Order Olive Branch Cotton Tiered Midi Dress in Dark Green 717 available" at bounding box center [378, 189] width 195 height 46
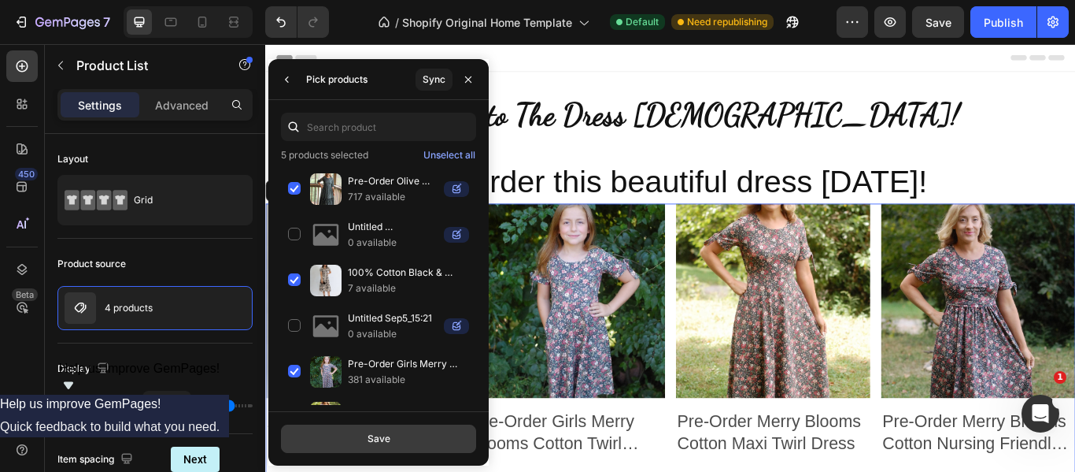
click at [340, 427] on button "Save" at bounding box center [378, 438] width 195 height 28
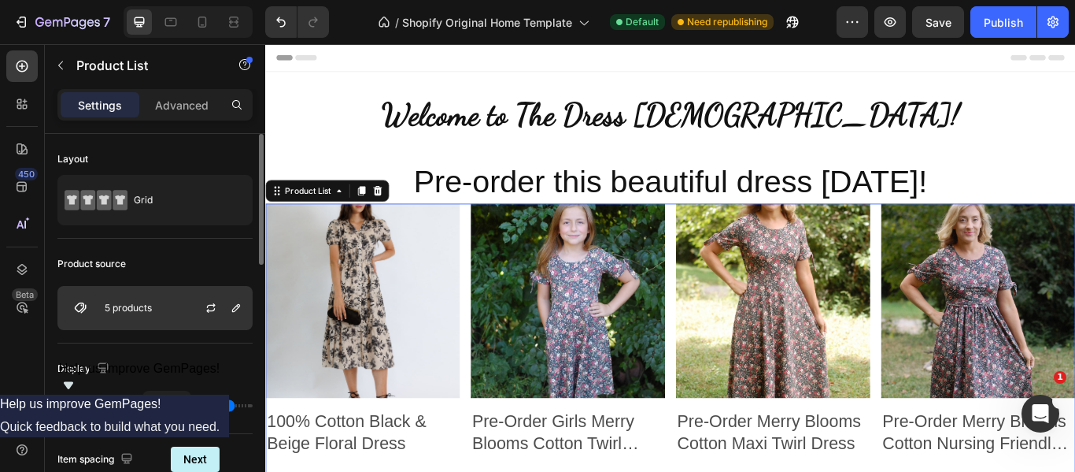
click at [201, 300] on div at bounding box center [217, 308] width 69 height 43
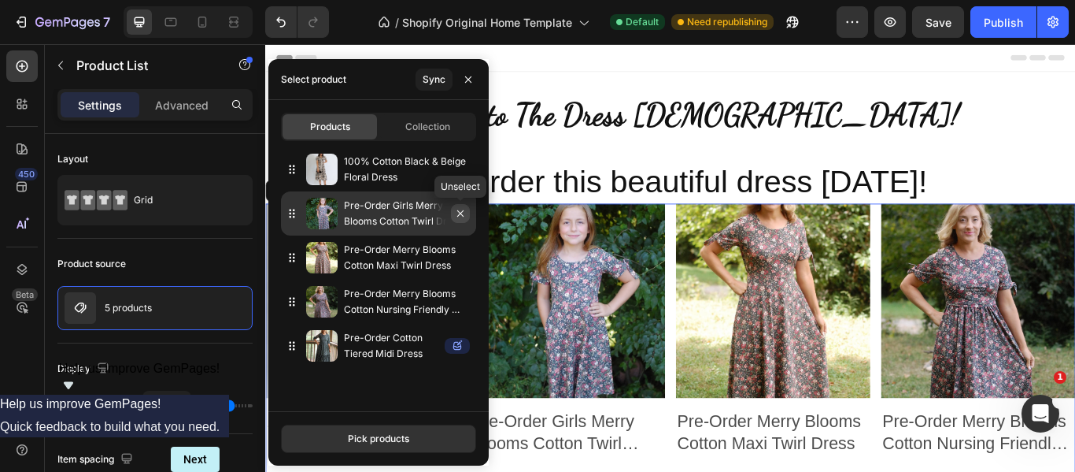
click at [464, 217] on icon "button" at bounding box center [460, 213] width 13 height 13
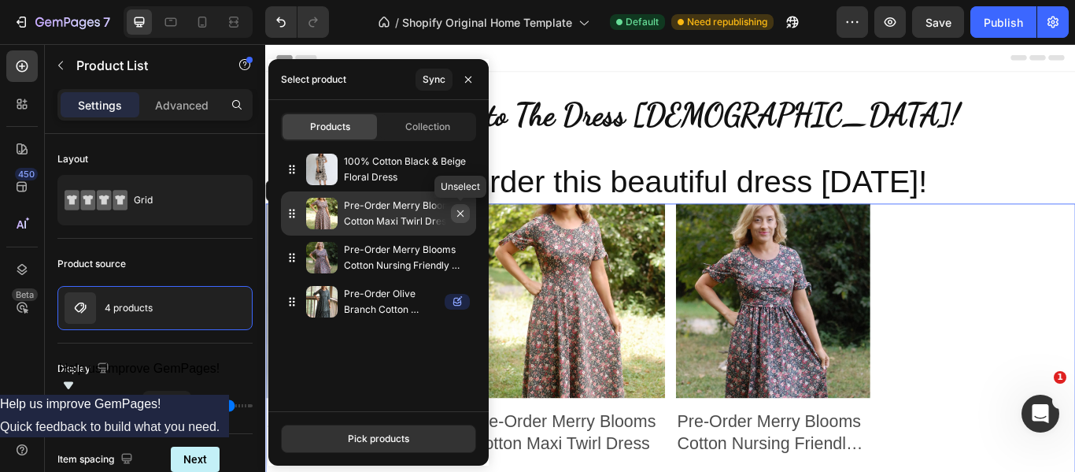
click at [462, 214] on icon "button" at bounding box center [460, 213] width 13 height 13
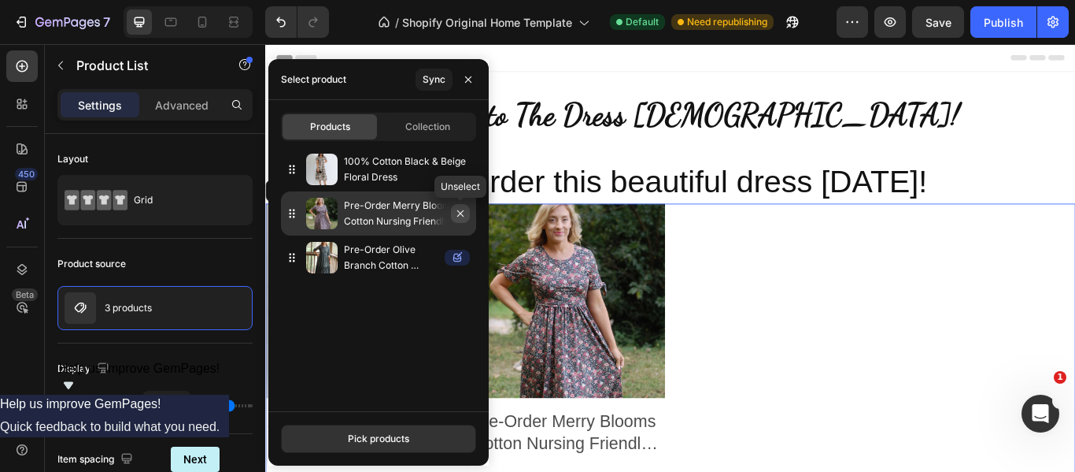
click at [461, 210] on icon "button" at bounding box center [460, 213] width 13 height 13
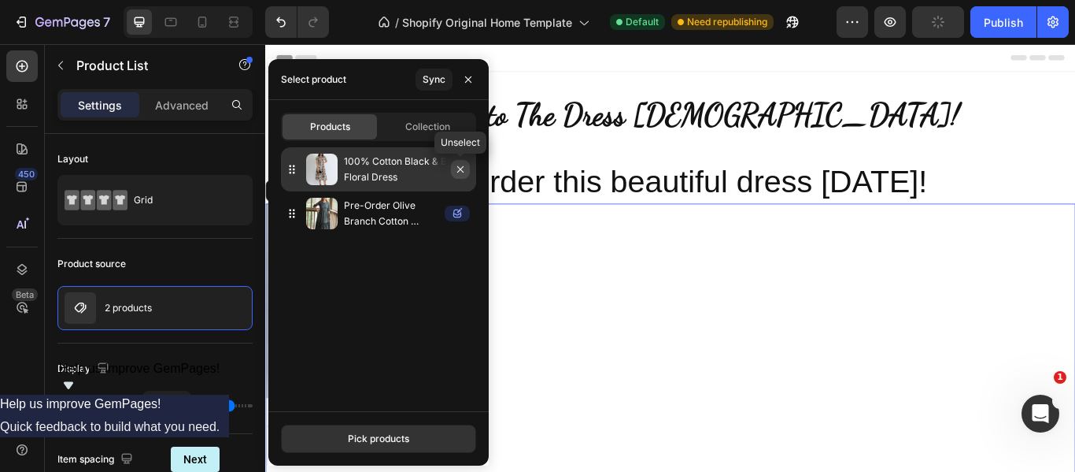
click at [459, 175] on icon "button" at bounding box center [460, 169] width 13 height 13
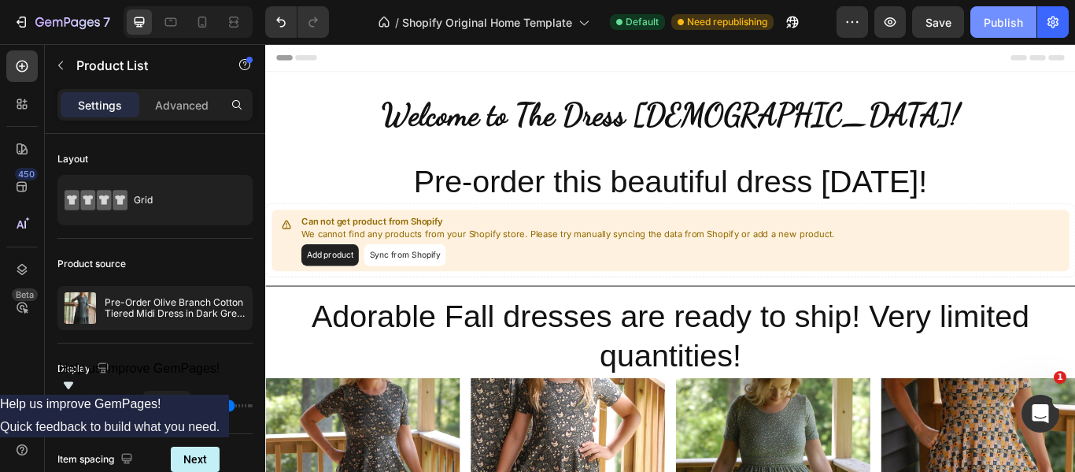
click at [989, 20] on div "Publish" at bounding box center [1003, 22] width 39 height 17
click at [417, 289] on button "Sync from Shopify" at bounding box center [427, 289] width 95 height 25
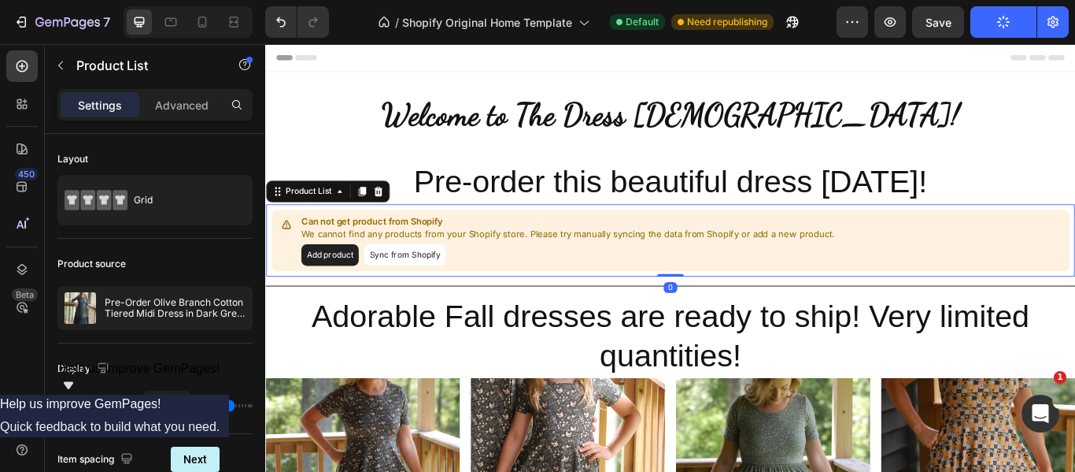
click at [417, 289] on button "Sync from Shopify" at bounding box center [427, 289] width 95 height 25
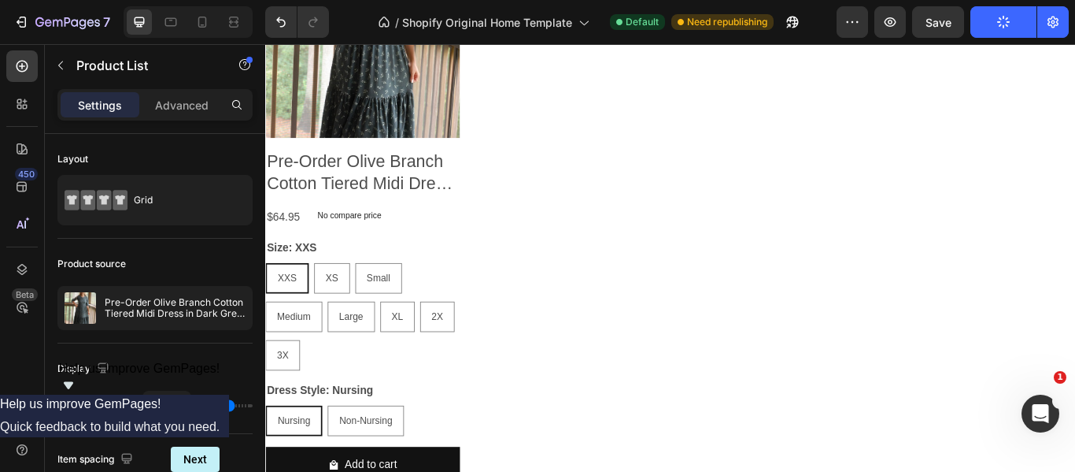
scroll to position [307, 0]
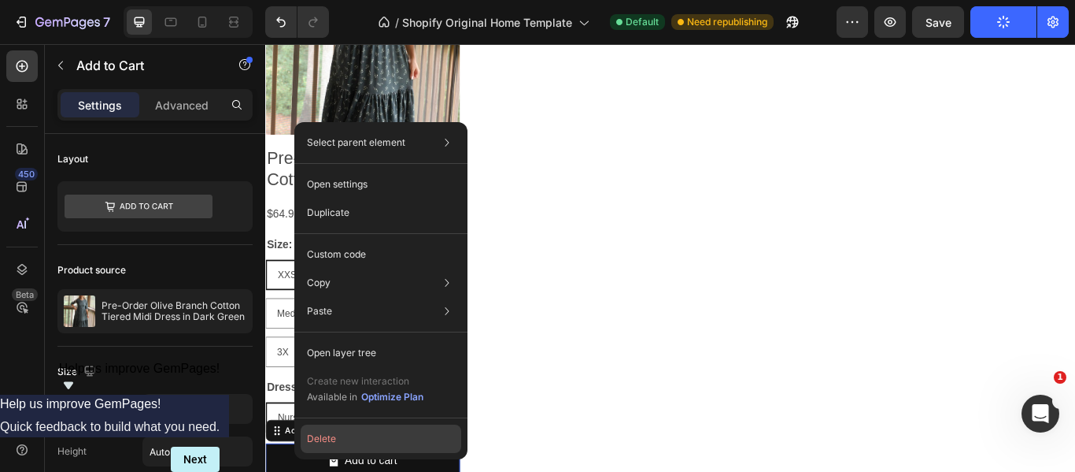
click at [359, 435] on button "Delete" at bounding box center [381, 438] width 161 height 28
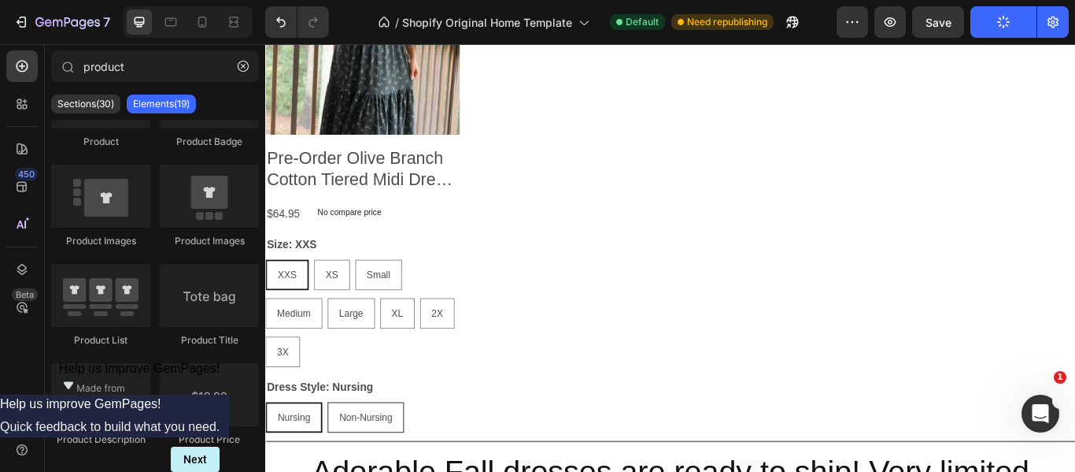
scroll to position [0, 0]
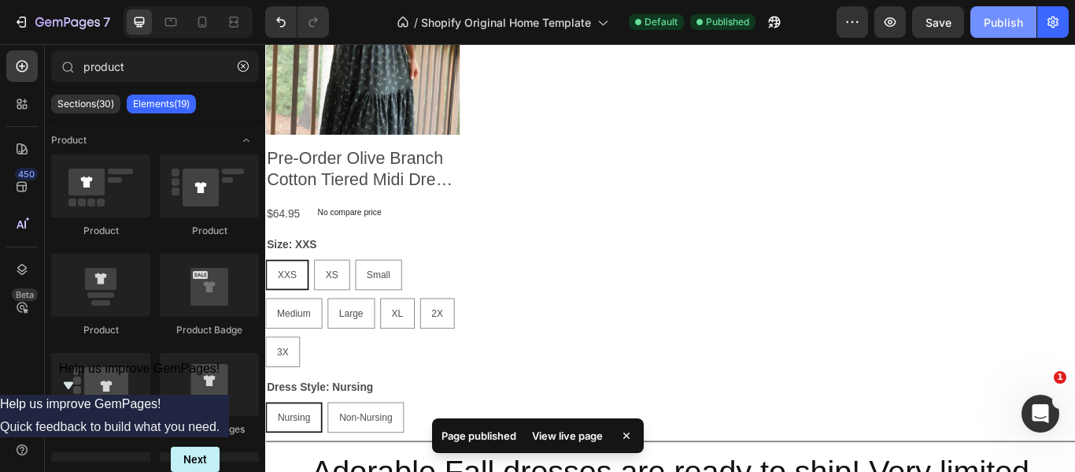
click at [993, 17] on div "Publish" at bounding box center [1003, 22] width 39 height 17
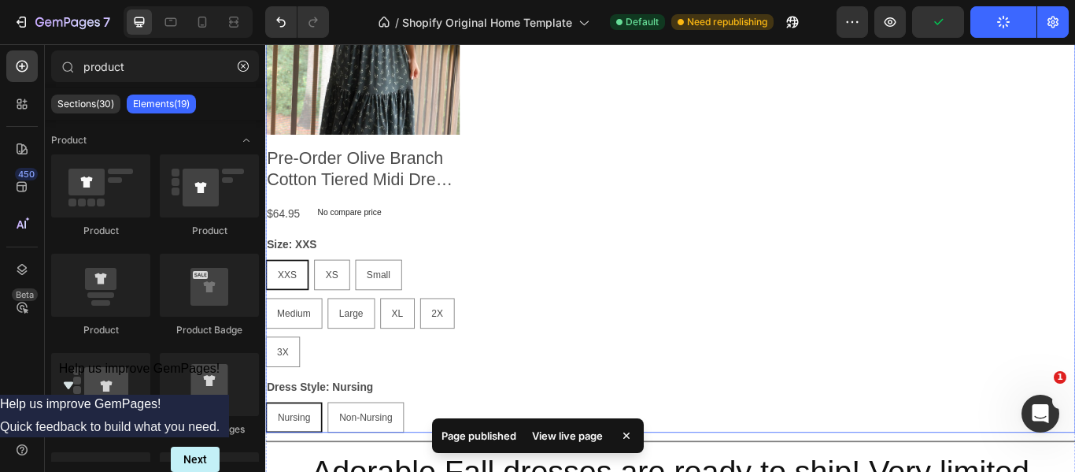
scroll to position [296, 0]
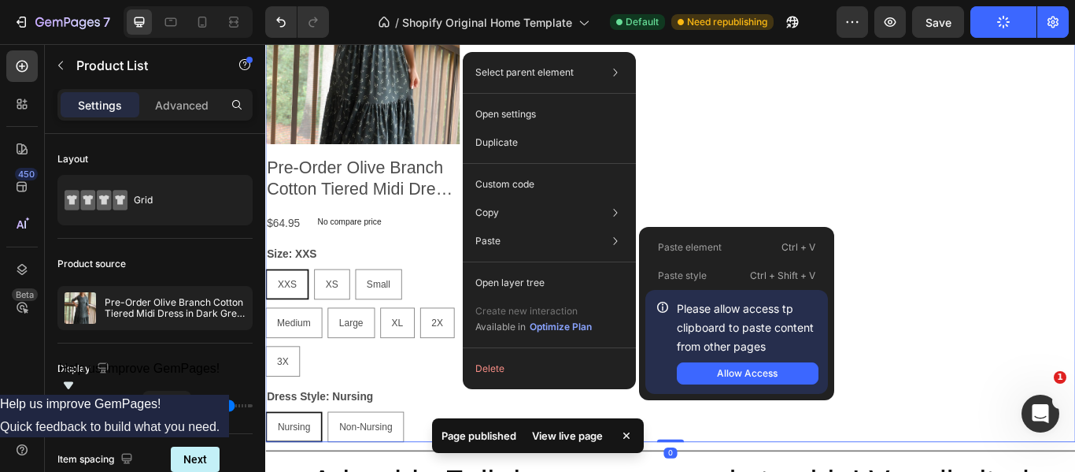
click at [531, 235] on div "Paste Paste element Ctrl + V Paste style Ctrl + Shift + V Please allow access t…" at bounding box center [549, 241] width 161 height 28
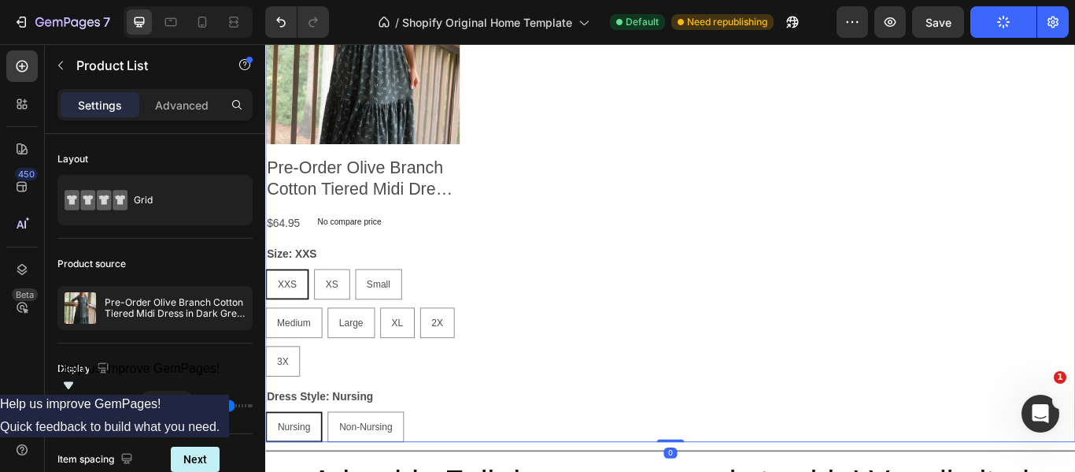
click at [741, 177] on div "Product Images Pre-Order Olive Branch Cotton Tiered Midi Dress in Dark Green Pr…" at bounding box center [737, 221] width 945 height 575
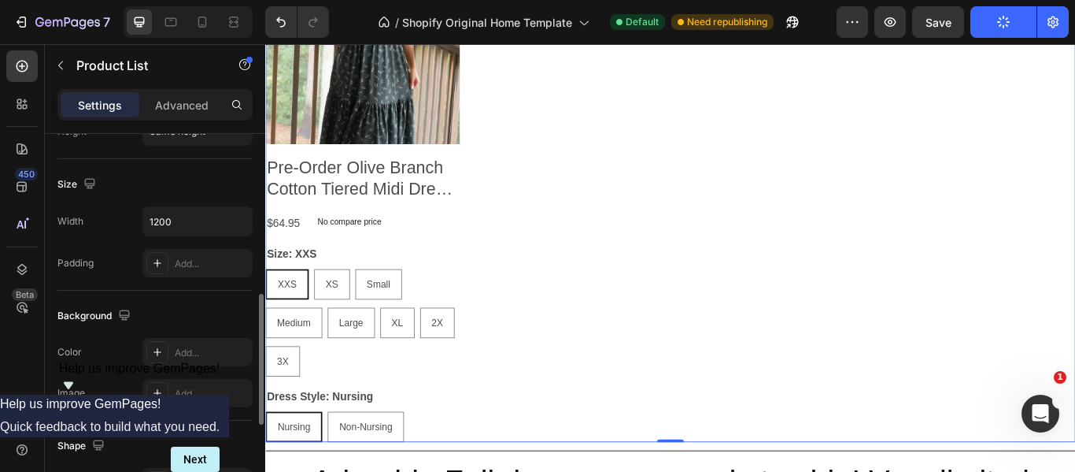
scroll to position [498, 0]
click at [386, 402] on div "XXS XXS XXS XS XS XS Small Small Small Medium Medium Medium Large Large Large X…" at bounding box center [378, 368] width 227 height 125
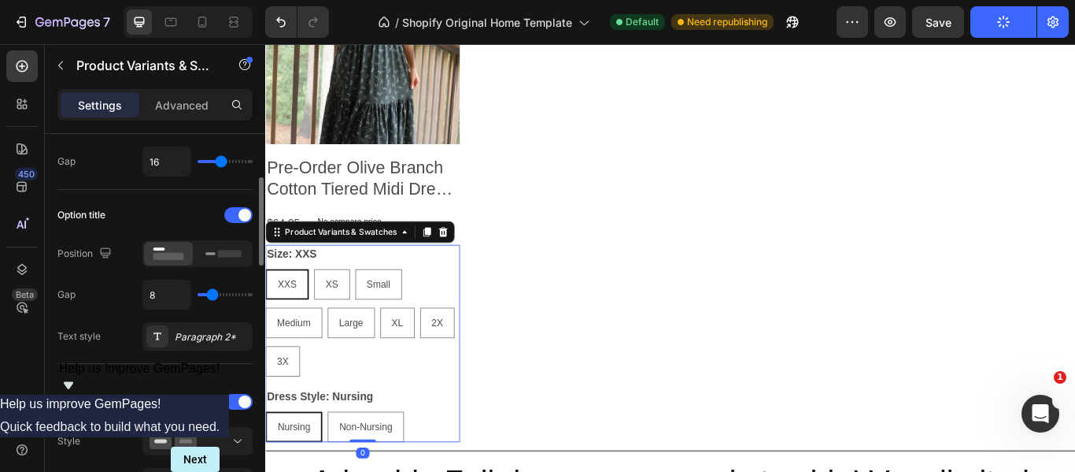
scroll to position [188, 0]
click at [238, 212] on div at bounding box center [238, 214] width 28 height 16
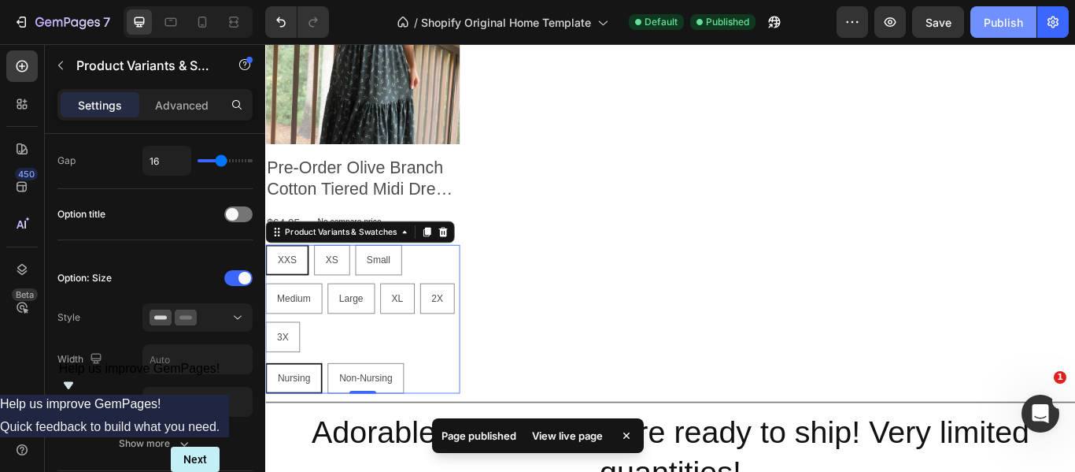
click at [986, 24] on div "Publish" at bounding box center [1003, 22] width 39 height 17
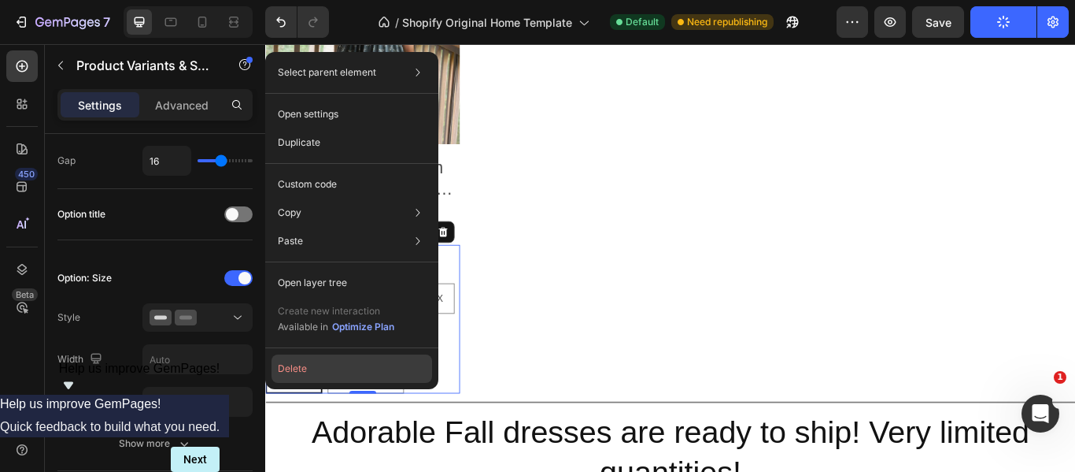
click at [319, 366] on button "Delete" at bounding box center [352, 368] width 161 height 28
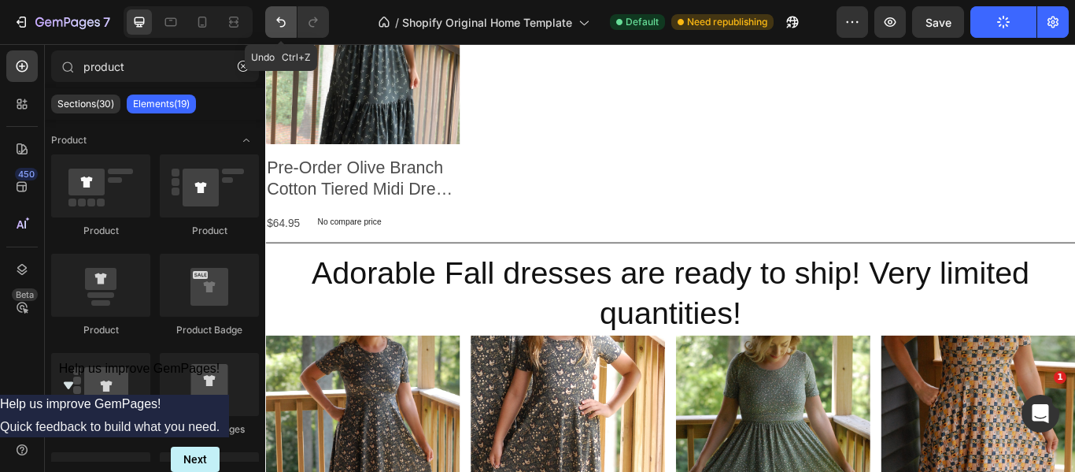
click at [272, 20] on button "Undo/Redo" at bounding box center [280, 21] width 31 height 31
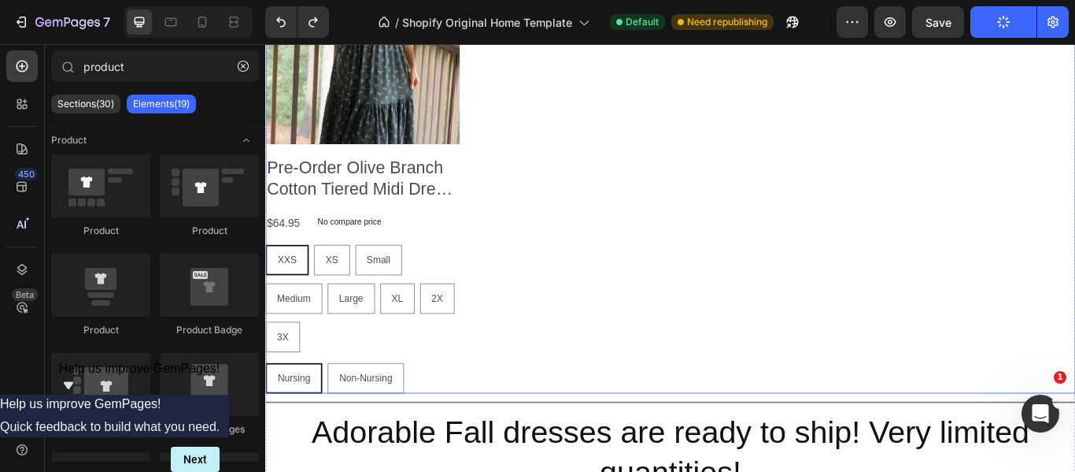
click at [594, 417] on div "Product Images Pre-Order Olive Branch Cotton Tiered Midi Dress in Dark Green Pr…" at bounding box center [737, 193] width 945 height 518
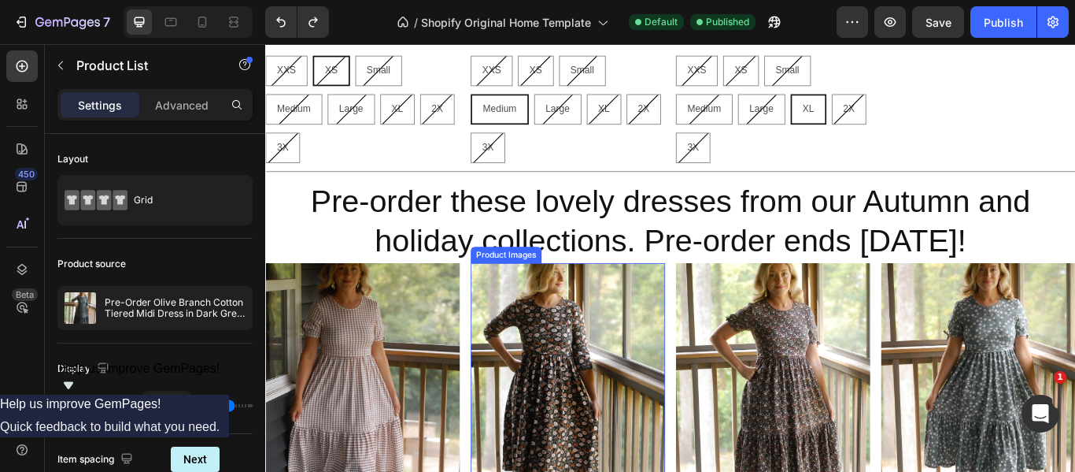
scroll to position [1613, 0]
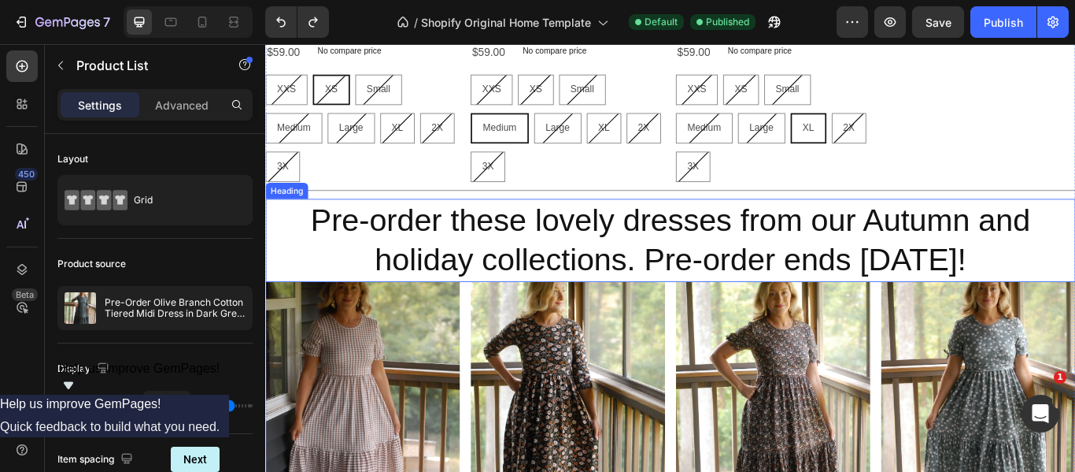
click at [509, 308] on h2 "Pre-order these lovely dresses from our Autumn and holiday collections. Pre-ord…" at bounding box center [737, 273] width 945 height 98
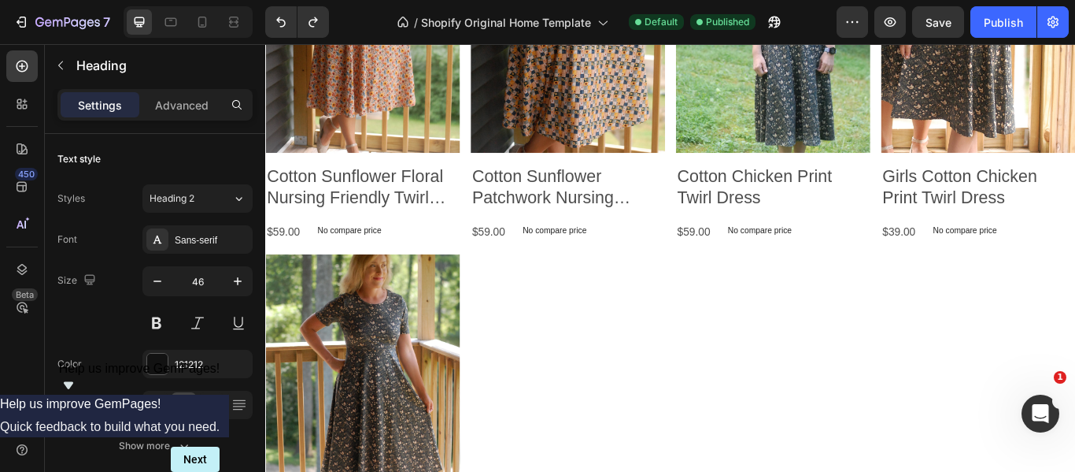
scroll to position [2487, 0]
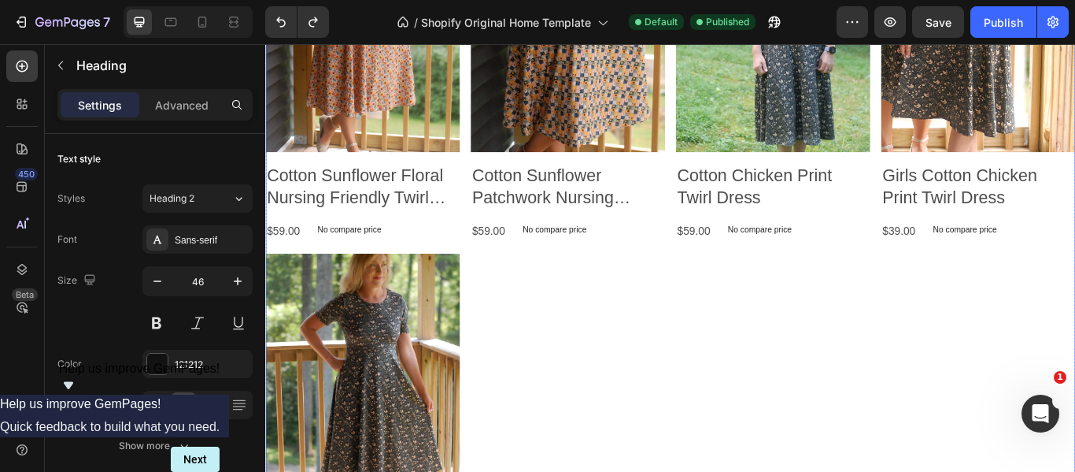
click at [605, 343] on div "Product Images Pre-Order Cotton Brown Gingham Tiered Midi Dress Product Title $…" at bounding box center [737, 71] width 945 height 1248
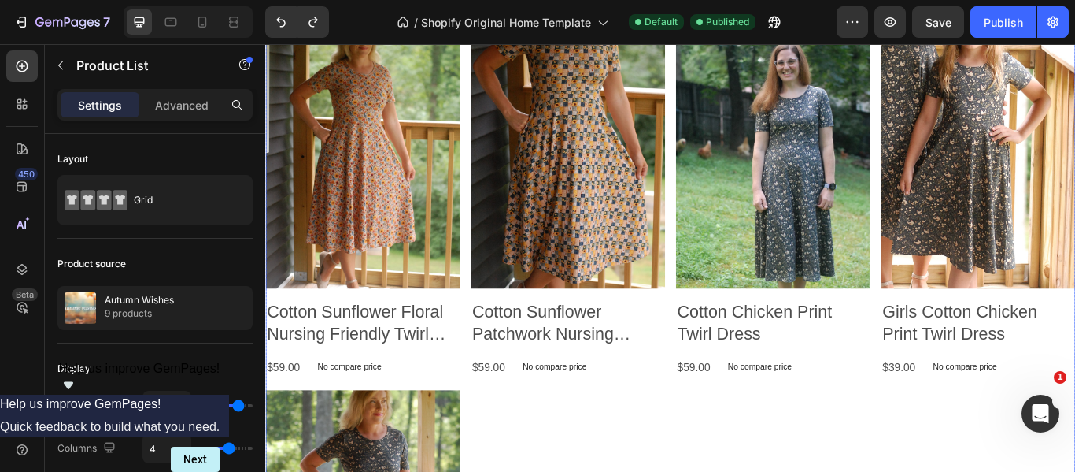
scroll to position [2327, 0]
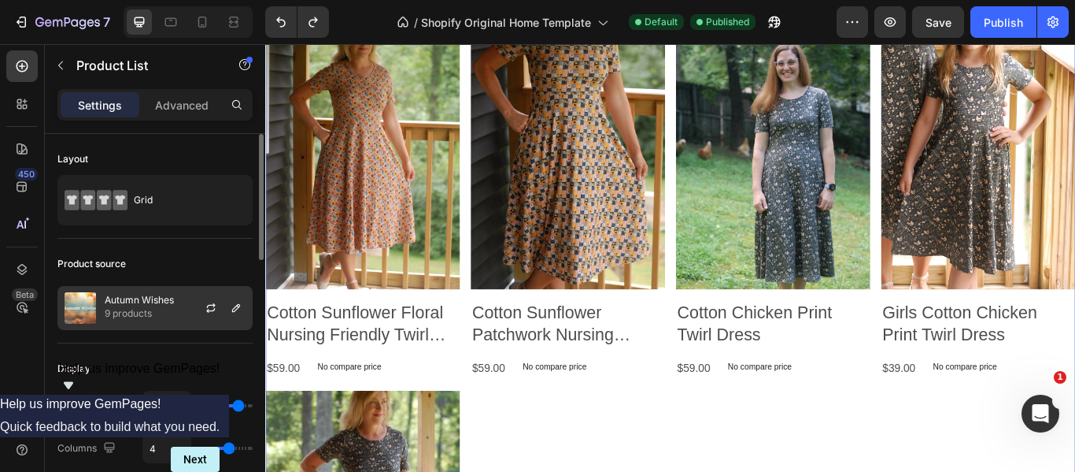
click at [154, 299] on p "Autumn Wishes" at bounding box center [139, 299] width 69 height 11
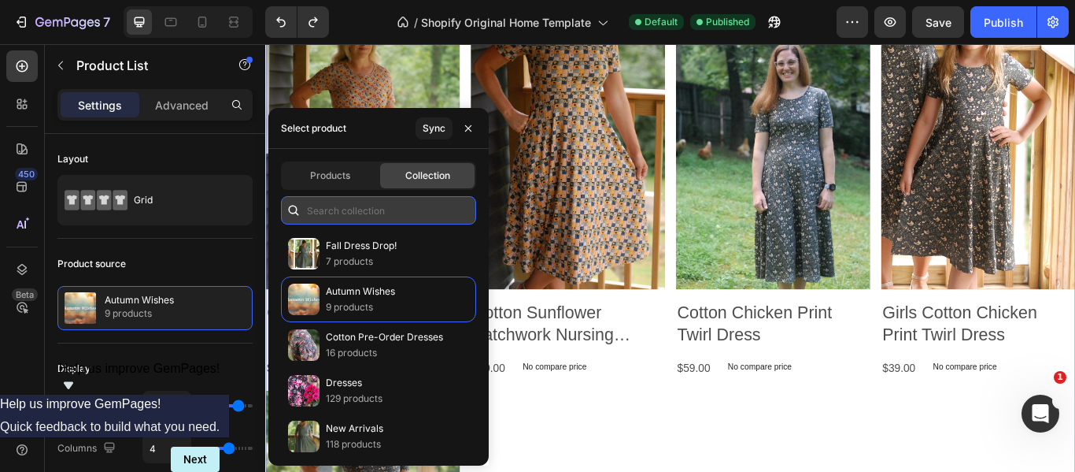
click at [398, 211] on input "text" at bounding box center [378, 210] width 195 height 28
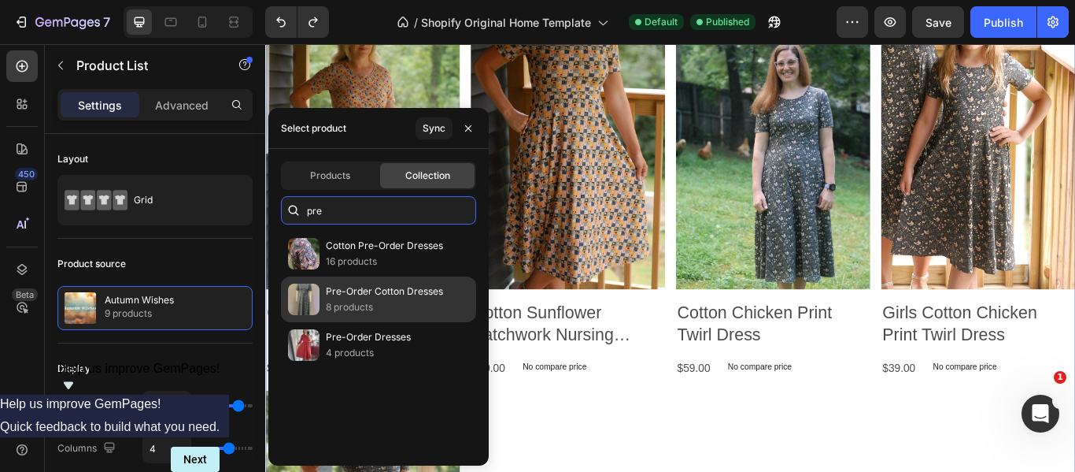
type input "pre"
click at [306, 292] on img at bounding box center [303, 298] width 31 height 31
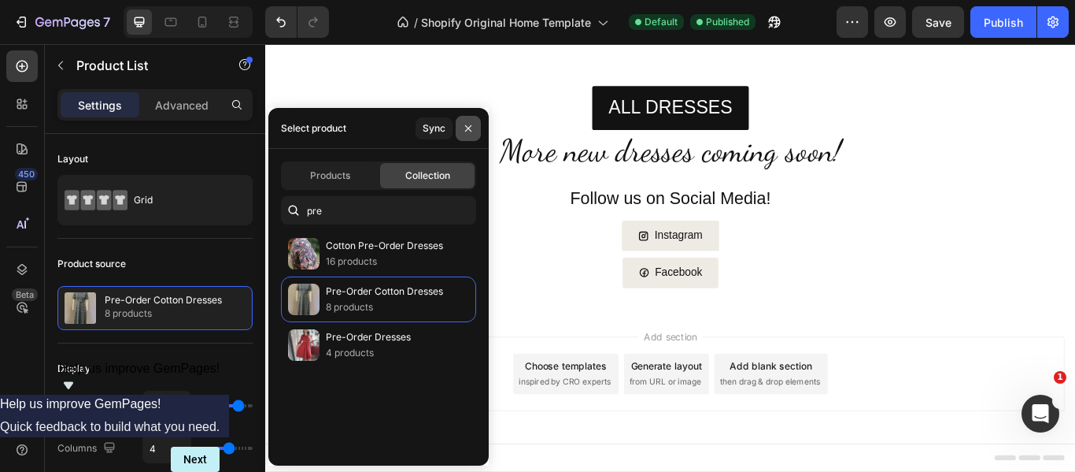
scroll to position [1370, 0]
click at [469, 124] on icon "button" at bounding box center [468, 128] width 13 height 13
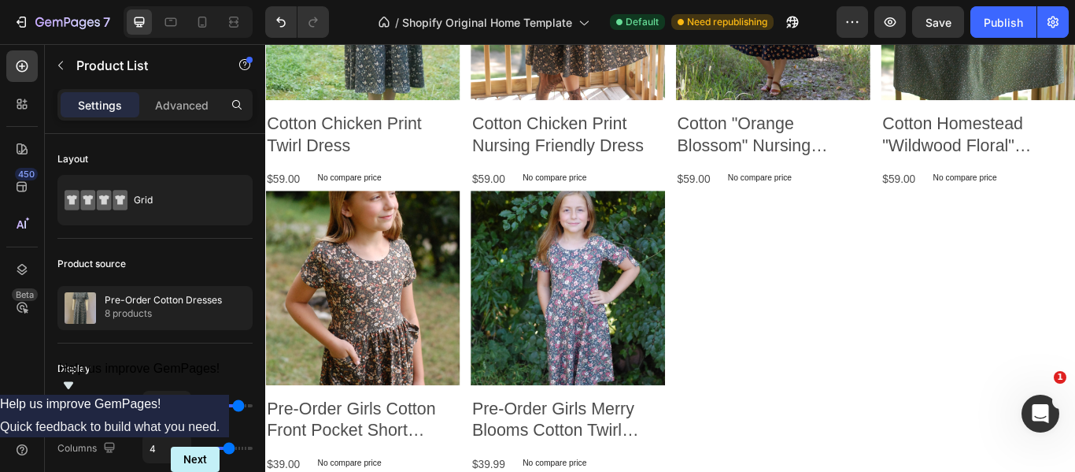
scroll to position [2551, 0]
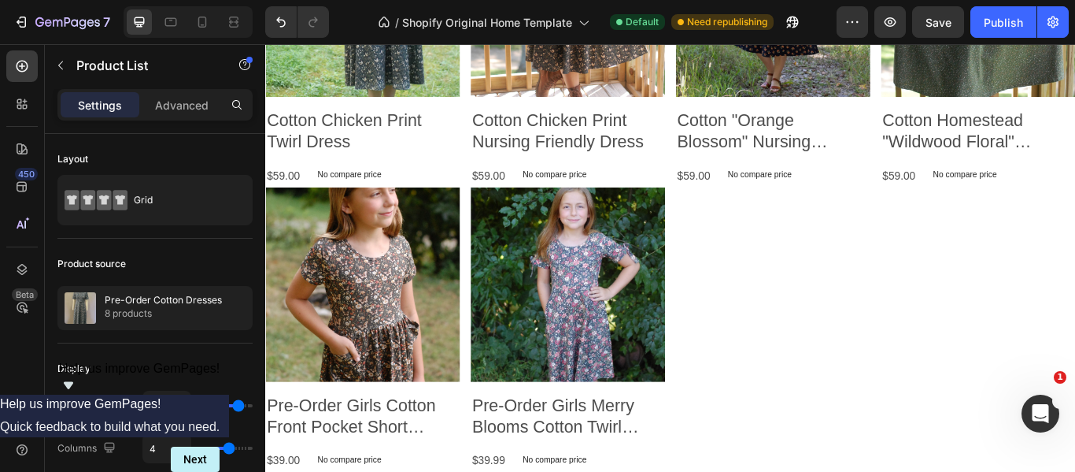
click at [840, 320] on div "Product Images Pre-Order Girls Cotton Front Pocket Short Sleeve Dress - Multipl…" at bounding box center [737, 377] width 945 height 332
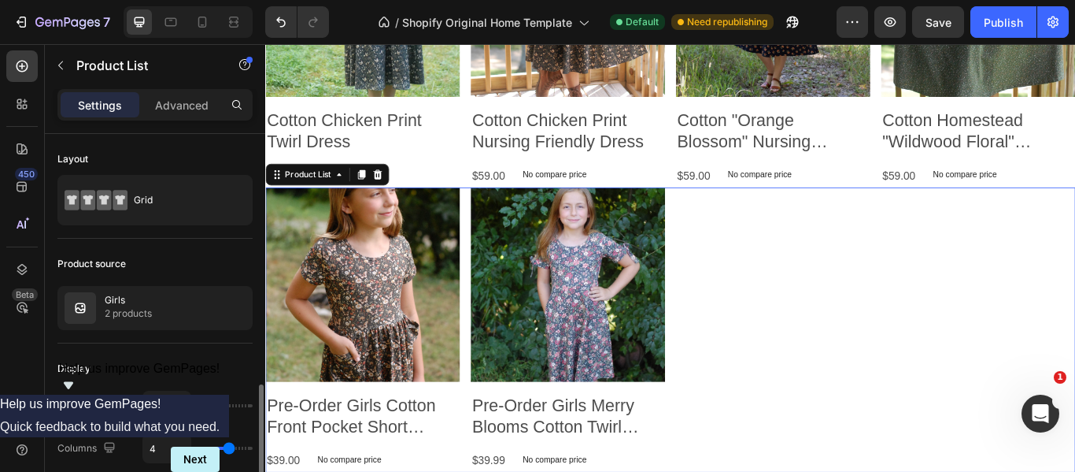
scroll to position [188, 0]
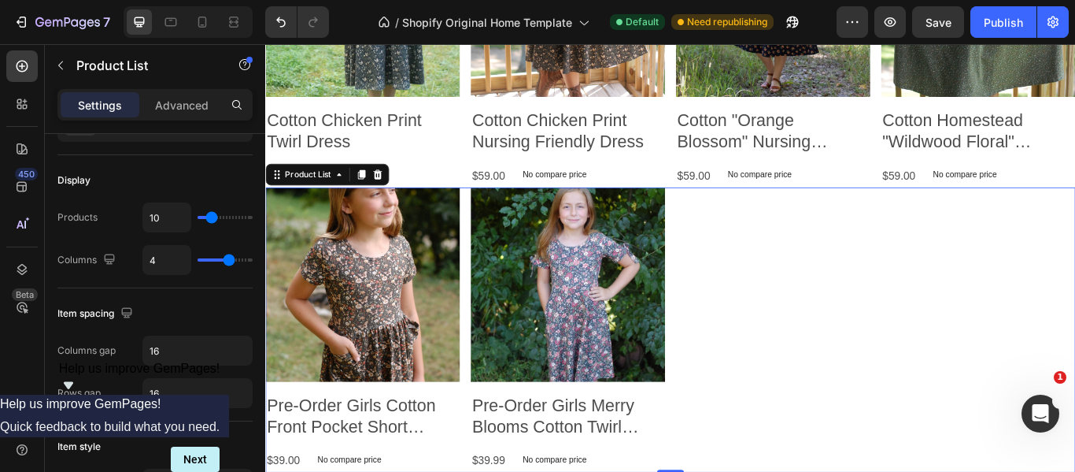
click at [802, 285] on div "Product Images Pre-Order Girls Cotton Front Pocket Short Sleeve Dress - Multipl…" at bounding box center [737, 377] width 945 height 332
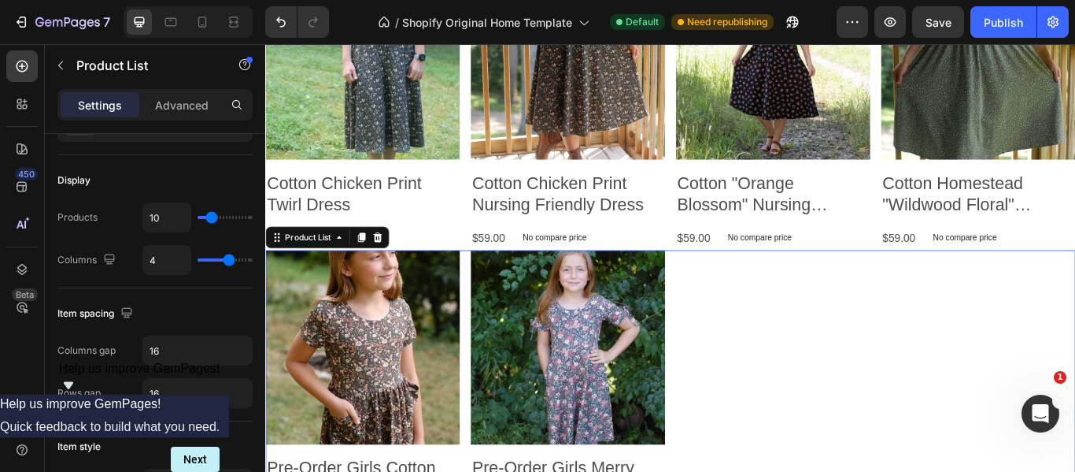
scroll to position [2479, 0]
click at [816, 384] on div "Product Images Pre-Order Girls Cotton Front Pocket Short Sleeve Dress - Multipl…" at bounding box center [737, 449] width 945 height 332
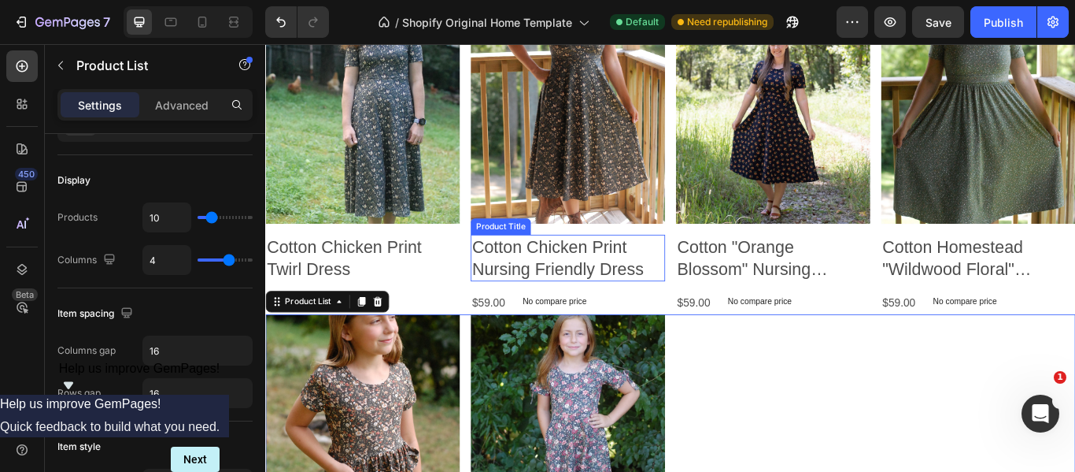
scroll to position [2407, 0]
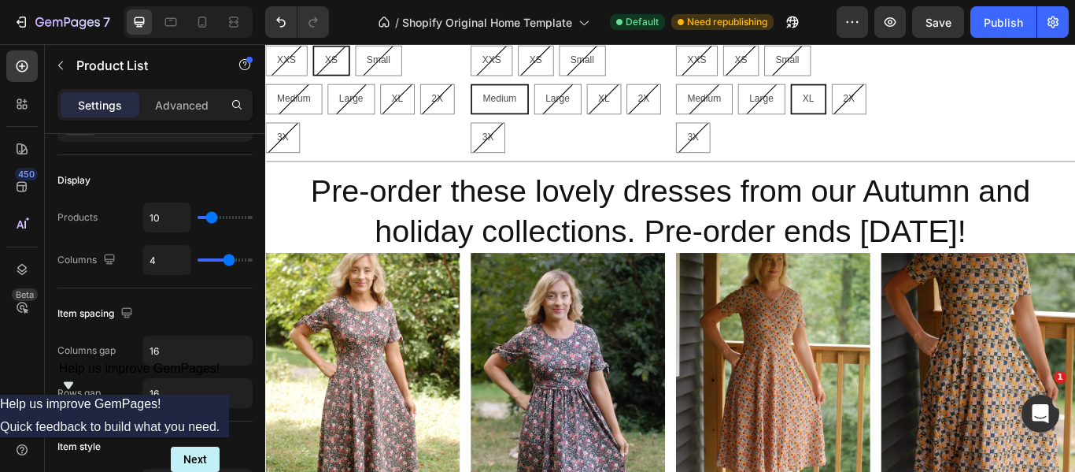
scroll to position [1681, 0]
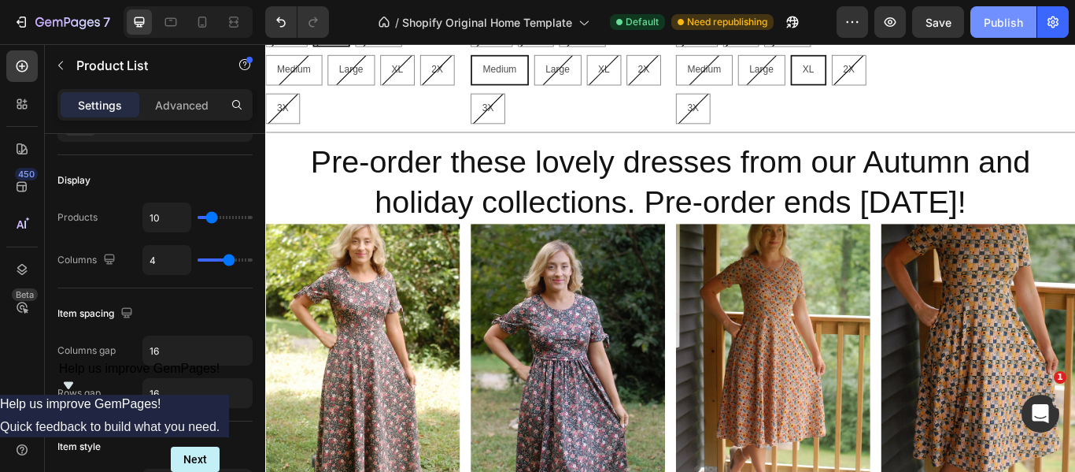
click at [995, 20] on div "Publish" at bounding box center [1003, 22] width 39 height 17
